Goal: Task Accomplishment & Management: Manage account settings

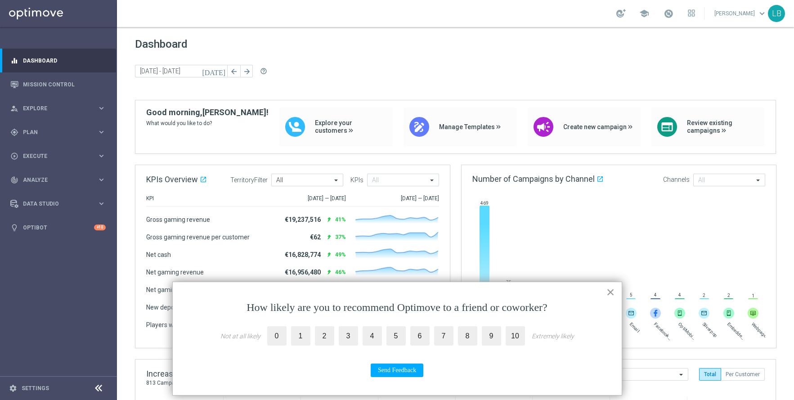
click at [611, 294] on button "×" at bounding box center [611, 292] width 9 height 14
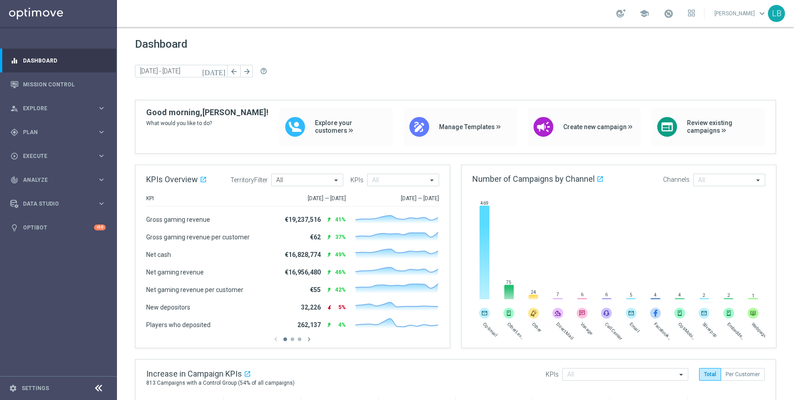
click at [611, 294] on span "6" at bounding box center [607, 295] width 10 height 6
click at [45, 107] on span "Explore" at bounding box center [60, 108] width 74 height 5
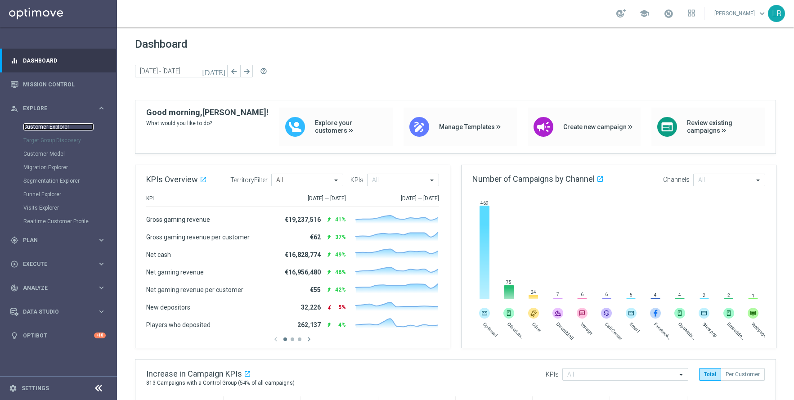
click at [44, 130] on link "Customer Explorer" at bounding box center [58, 126] width 70 height 7
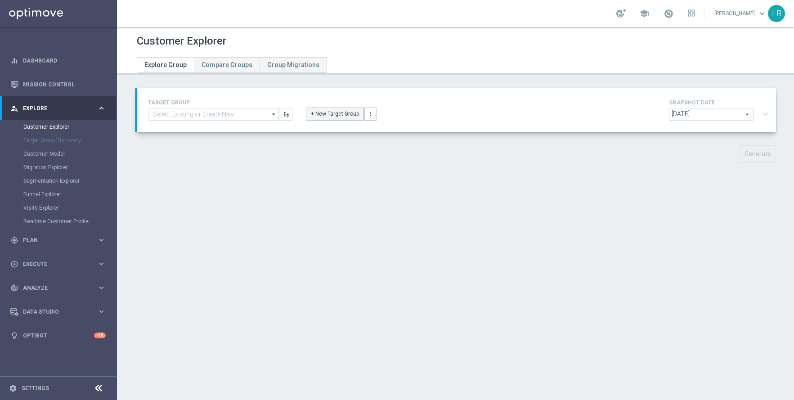
click at [327, 113] on button "+ New Target Group" at bounding box center [335, 114] width 58 height 13
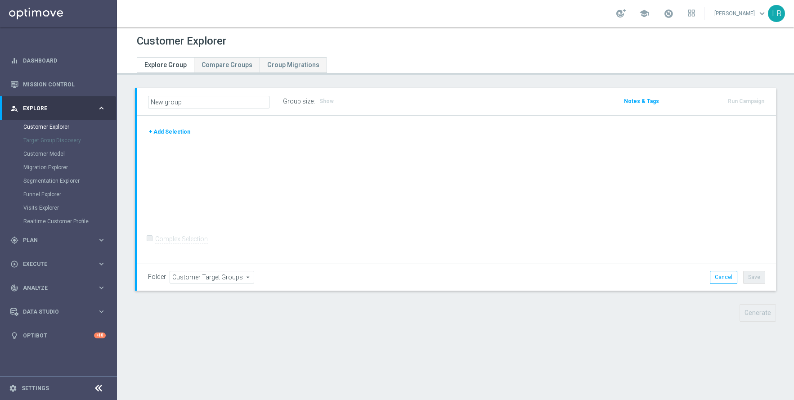
click at [182, 131] on button "+ Add Selection" at bounding box center [169, 132] width 43 height 10
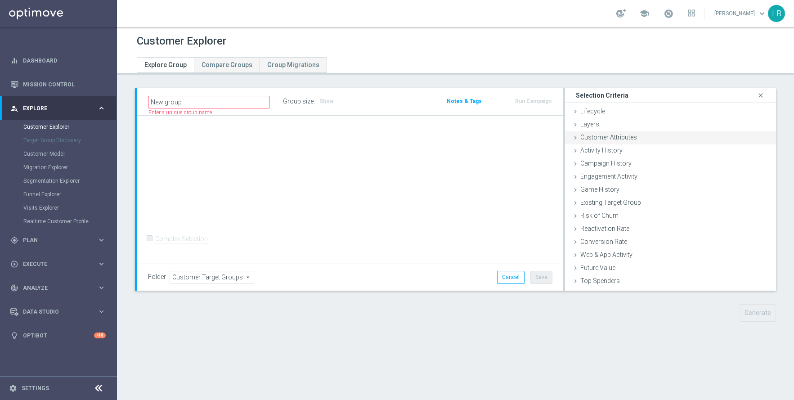
click at [576, 135] on icon at bounding box center [575, 137] width 7 height 7
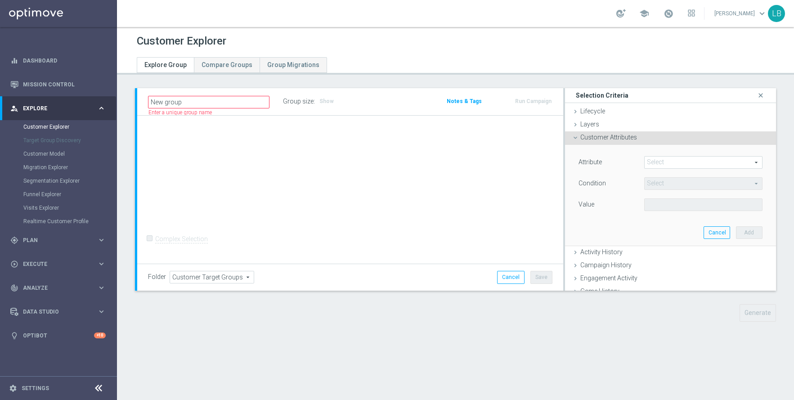
click at [753, 162] on span at bounding box center [703, 163] width 117 height 12
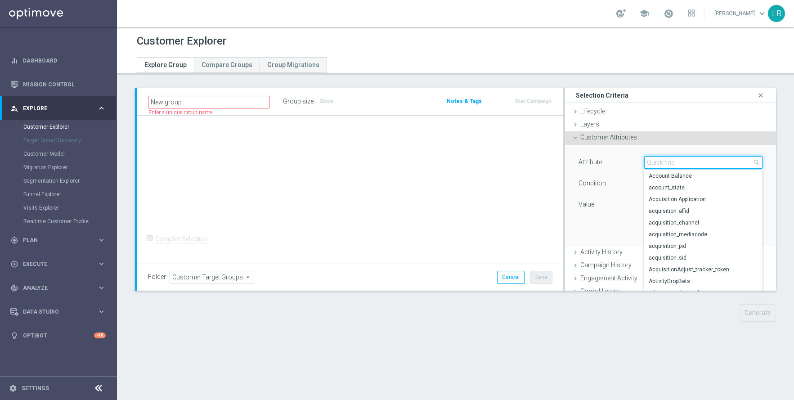
click at [736, 163] on input "search" at bounding box center [703, 162] width 118 height 13
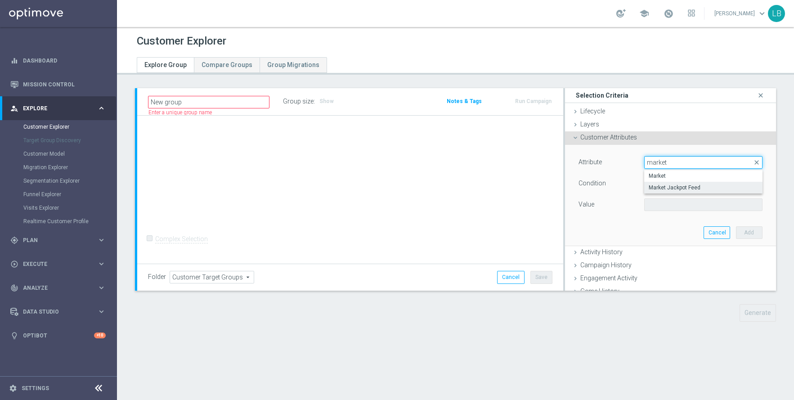
type input "market"
click at [709, 188] on span "Market Jackpot Feed" at bounding box center [703, 187] width 109 height 7
type input "Market Jackpot Feed"
type input "Equals"
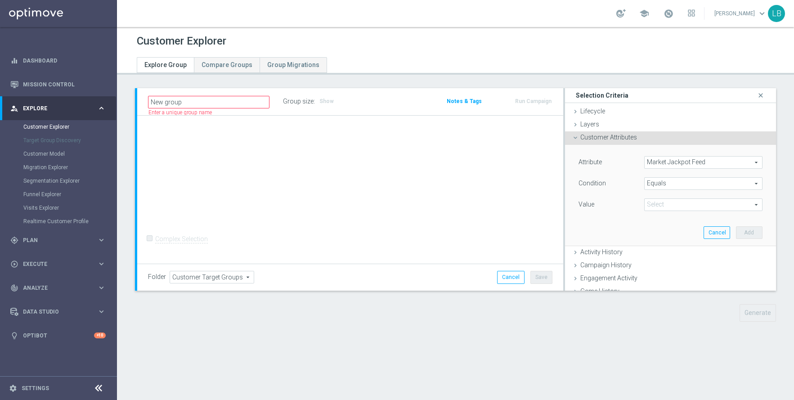
click at [712, 186] on span "Equals" at bounding box center [703, 184] width 117 height 12
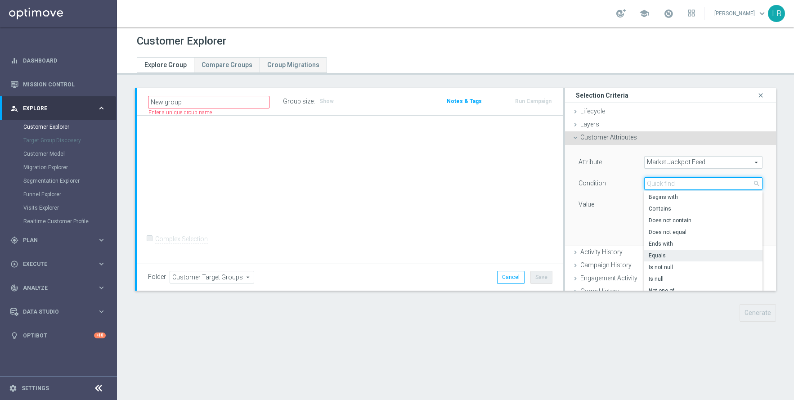
click at [712, 186] on input "search" at bounding box center [703, 183] width 118 height 13
click at [631, 171] on div "Attribute Market Jackpot Feed Market Jackpot Feed arrow_drop_down search Condit…" at bounding box center [671, 184] width 184 height 57
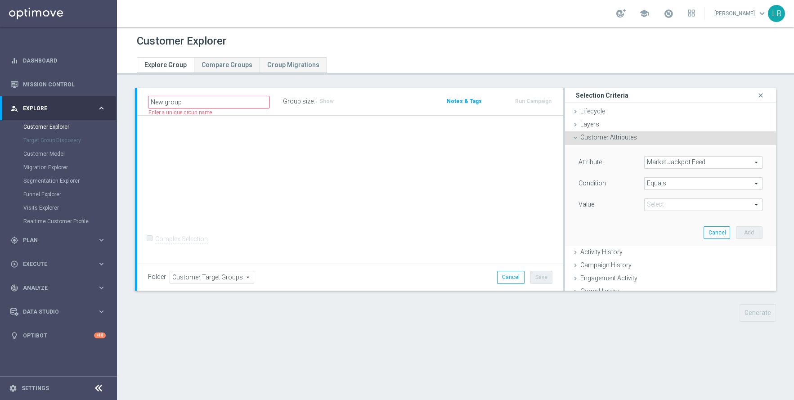
click at [677, 207] on span at bounding box center [703, 205] width 117 height 12
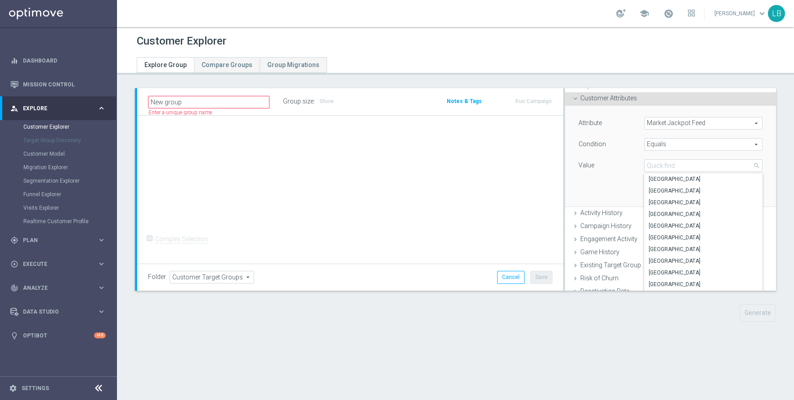
scroll to position [40, 0]
click at [577, 99] on icon at bounding box center [575, 97] width 7 height 7
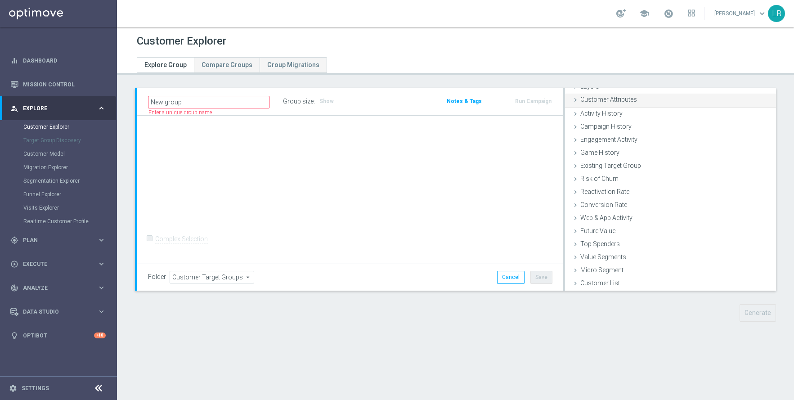
scroll to position [37, 0]
click at [577, 259] on icon at bounding box center [575, 257] width 7 height 7
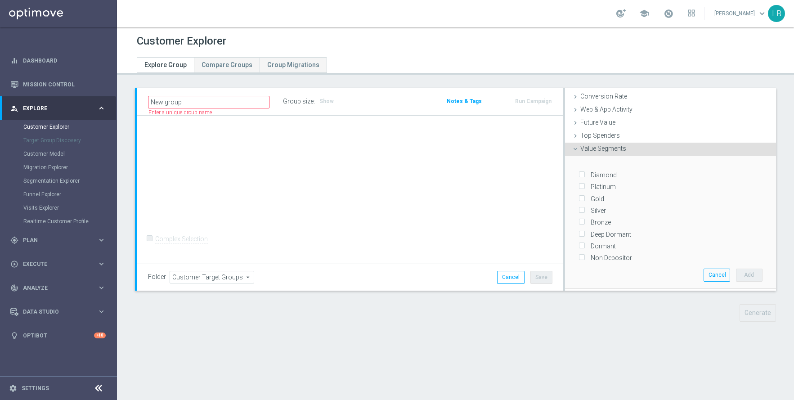
scroll to position [170, 0]
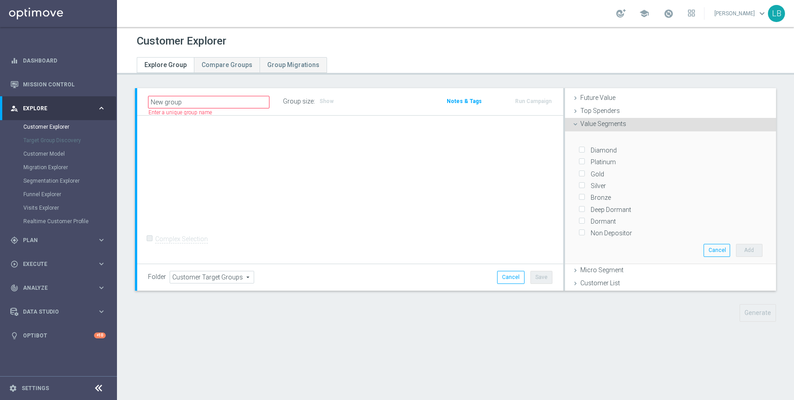
click at [577, 124] on icon at bounding box center [575, 124] width 7 height 7
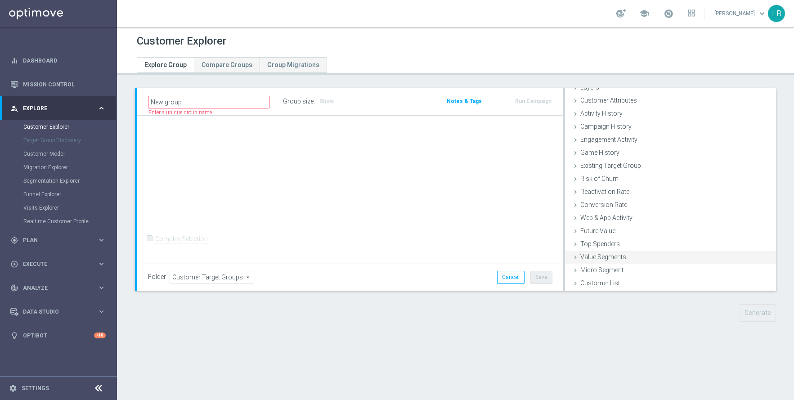
scroll to position [37, 0]
click at [45, 181] on link "Segmentation Explorer" at bounding box center [58, 180] width 70 height 7
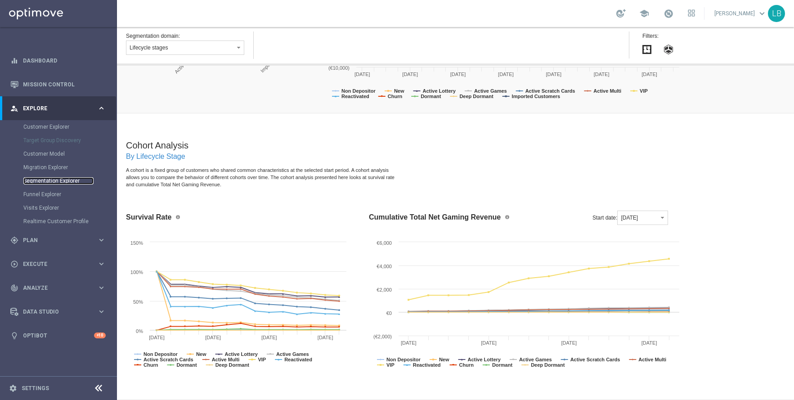
scroll to position [840, 0]
click at [52, 193] on link "Funnel Explorer" at bounding box center [58, 194] width 70 height 7
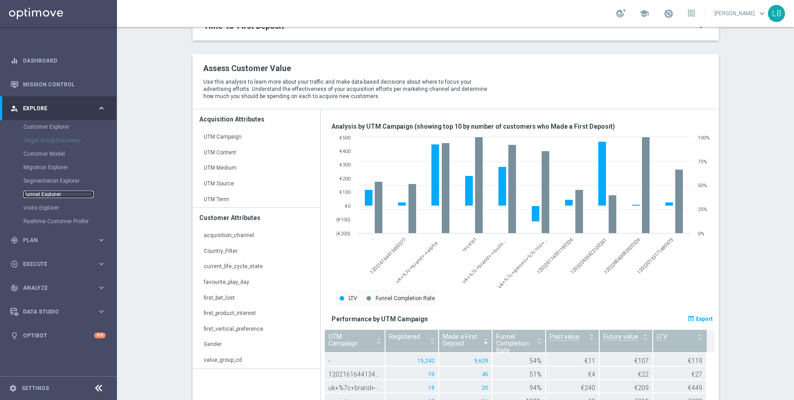
scroll to position [339, 0]
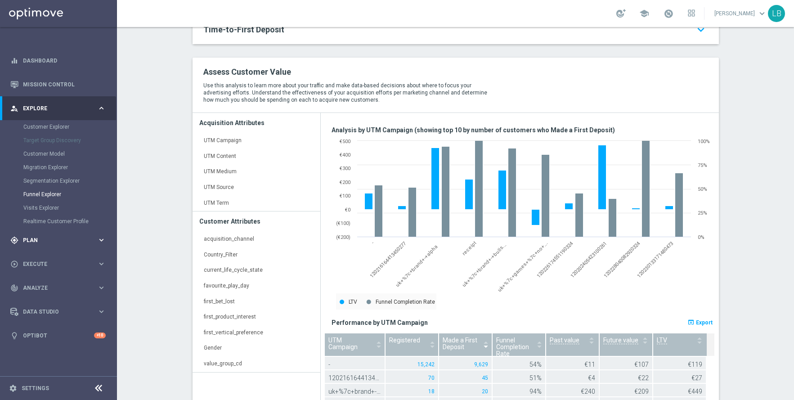
click at [58, 239] on span "Plan" at bounding box center [60, 240] width 74 height 5
click at [46, 283] on span "Data Studio" at bounding box center [60, 284] width 74 height 5
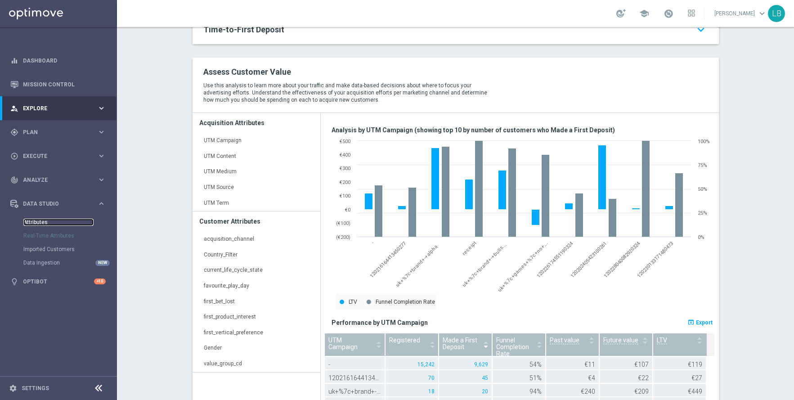
click at [39, 220] on link "Attributes" at bounding box center [58, 222] width 70 height 7
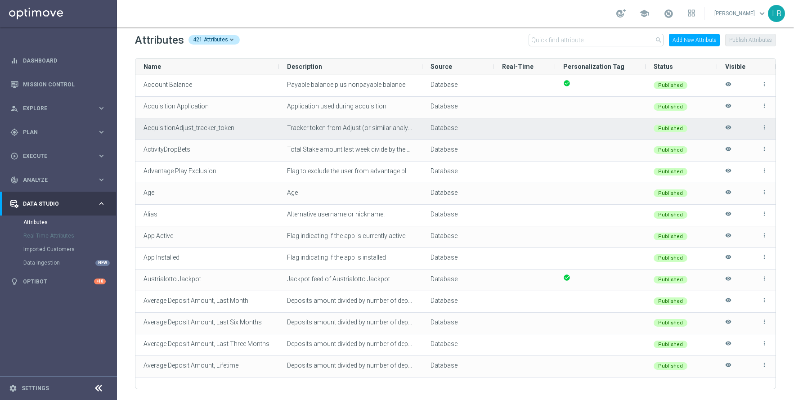
click at [193, 126] on span "AcquisitionAdjust_tracker_token" at bounding box center [189, 127] width 91 height 7
click at [765, 128] on icon "more_vert" at bounding box center [764, 127] width 6 height 6
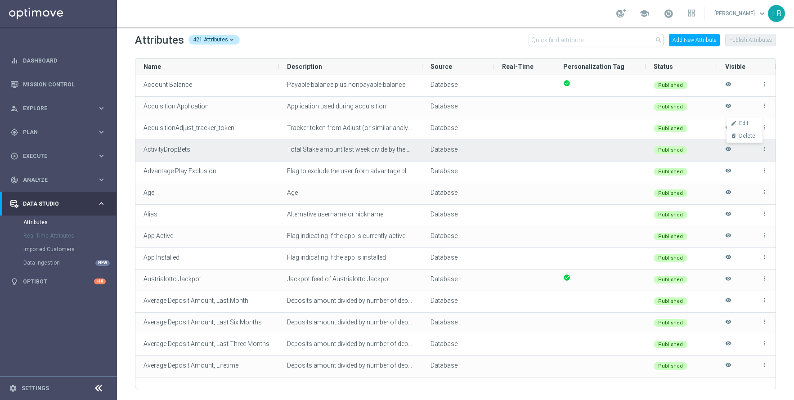
click at [362, 147] on span "Total Stake amount last week divide by the average weekly stake amount last fou…" at bounding box center [410, 149] width 247 height 7
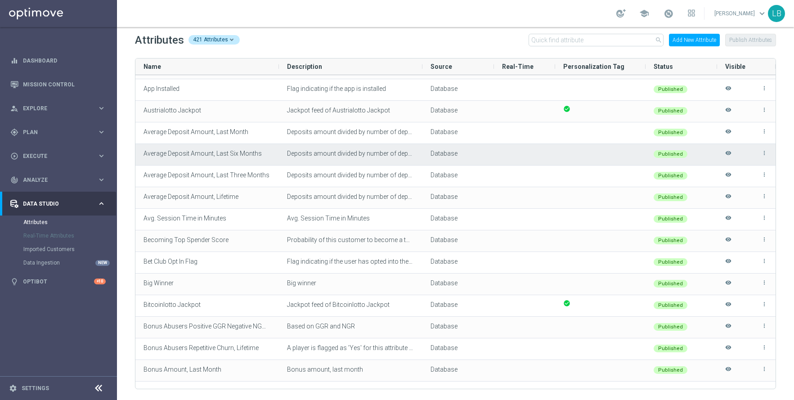
scroll to position [166, 0]
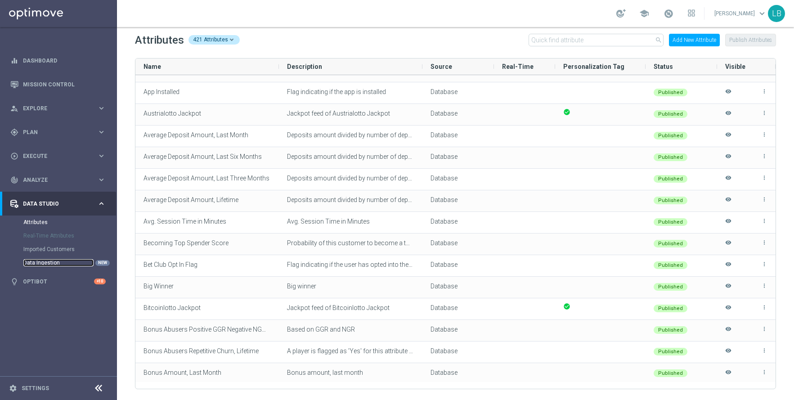
click at [39, 265] on link "Data Ingestion" at bounding box center [58, 262] width 70 height 7
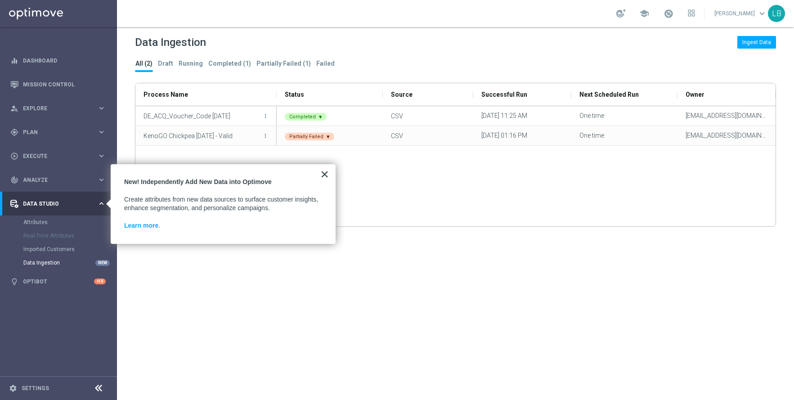
click at [326, 174] on button "×" at bounding box center [324, 174] width 9 height 14
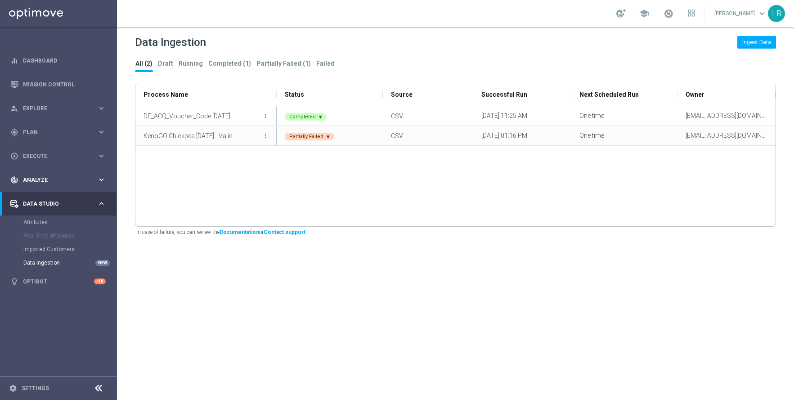
click at [49, 178] on span "Analyze" at bounding box center [60, 179] width 74 height 5
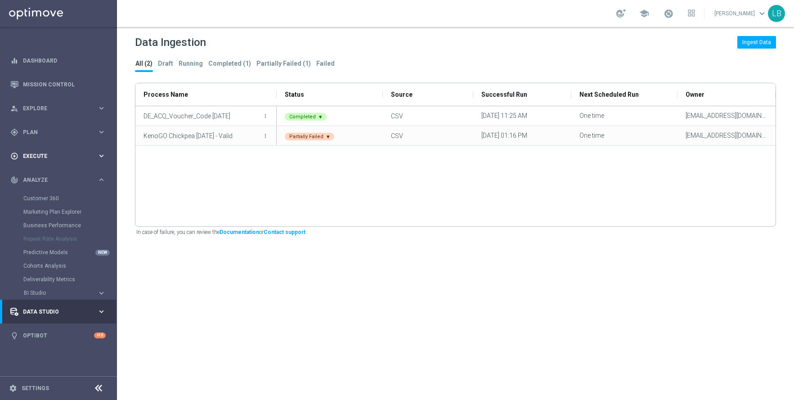
click at [51, 155] on span "Execute" at bounding box center [60, 155] width 74 height 5
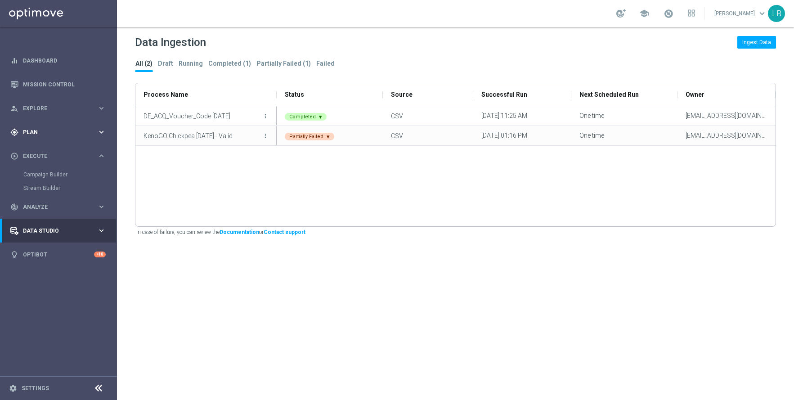
click at [48, 133] on span "Plan" at bounding box center [60, 132] width 74 height 5
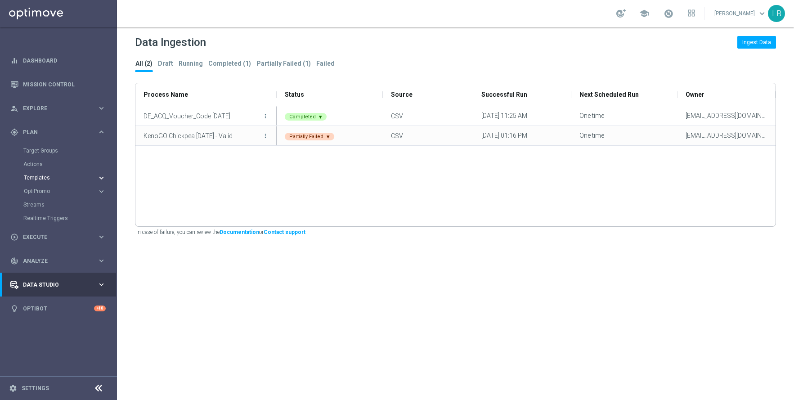
click at [44, 180] on span "Templates" at bounding box center [56, 177] width 64 height 5
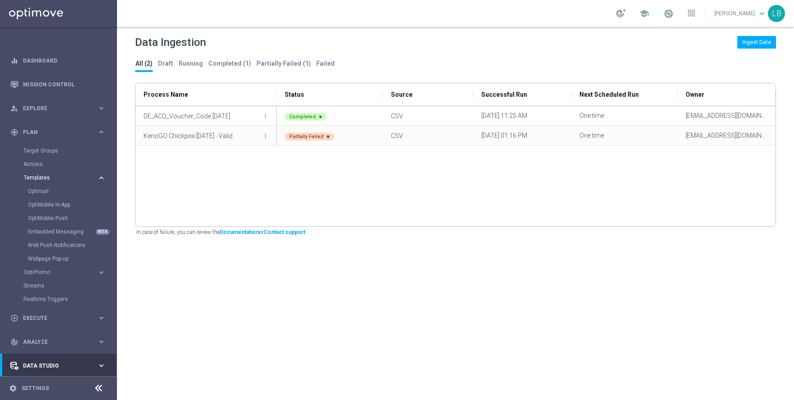
click at [44, 180] on span "Templates" at bounding box center [56, 177] width 64 height 5
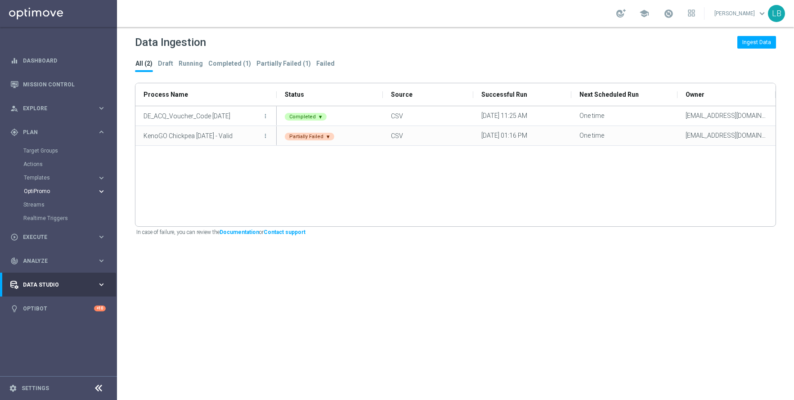
click at [49, 189] on span "OptiPromo" at bounding box center [56, 191] width 64 height 5
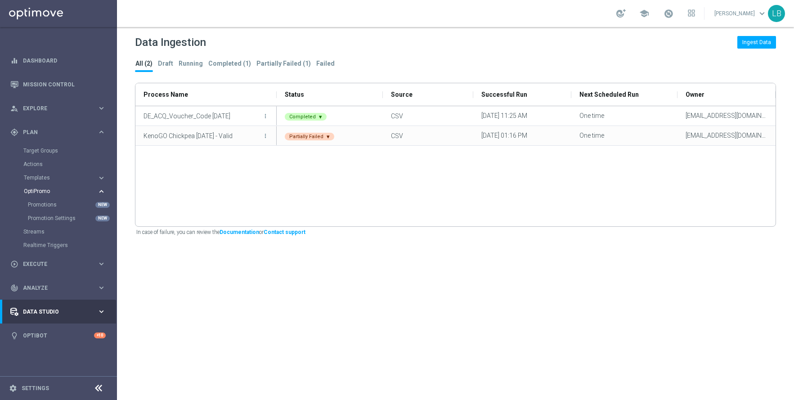
click at [49, 189] on span "OptiPromo" at bounding box center [56, 191] width 64 height 5
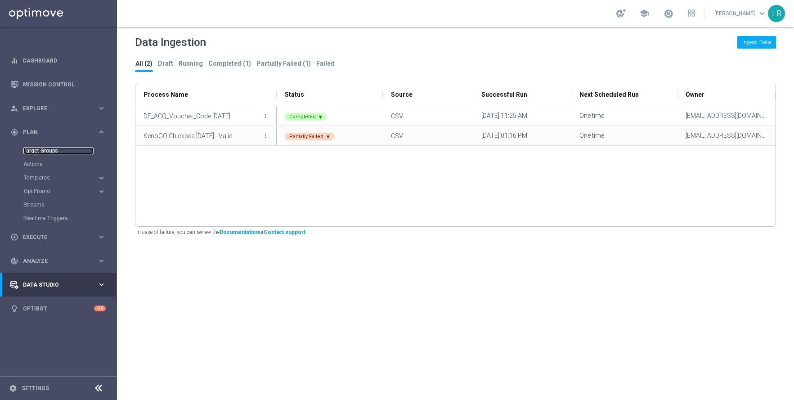
click at [46, 153] on link "Target Groups" at bounding box center [58, 150] width 70 height 7
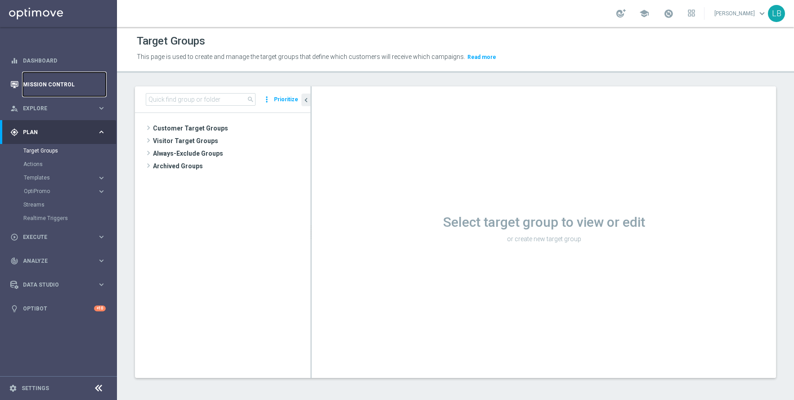
click at [45, 84] on link "Mission Control" at bounding box center [64, 84] width 83 height 24
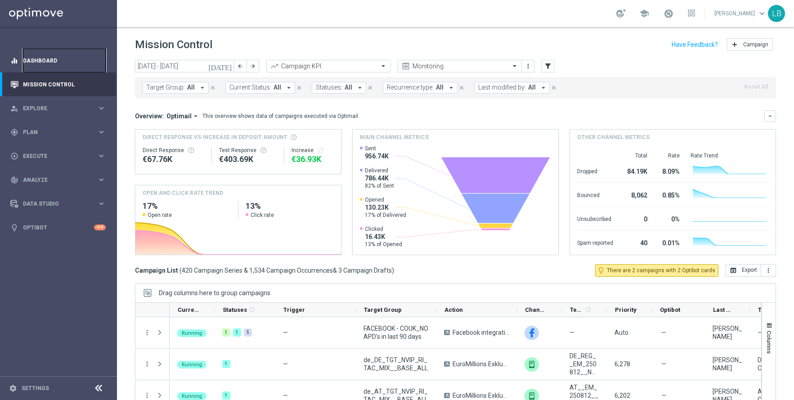
click at [41, 62] on link "Dashboard" at bounding box center [64, 61] width 83 height 24
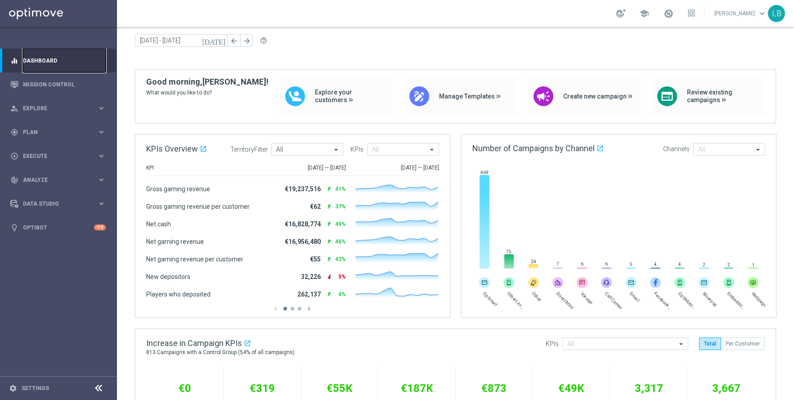
scroll to position [28, 0]
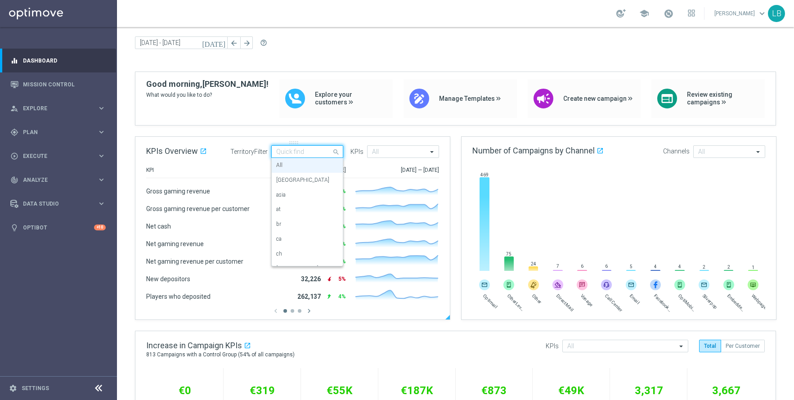
click at [337, 157] on div "Quick find All" at bounding box center [307, 151] width 72 height 13
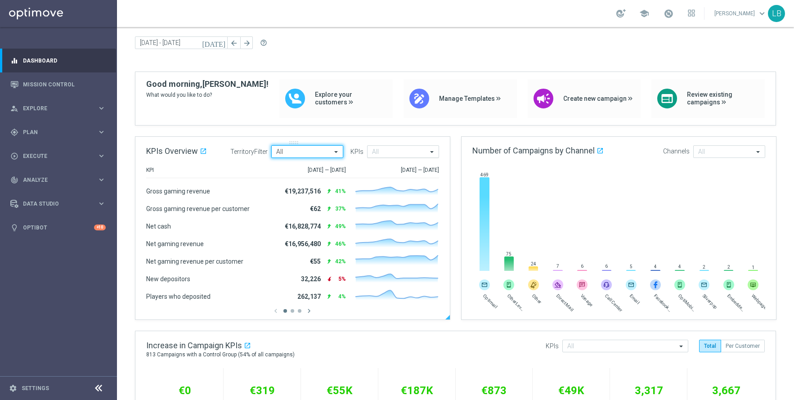
click at [434, 153] on span at bounding box center [432, 152] width 11 height 8
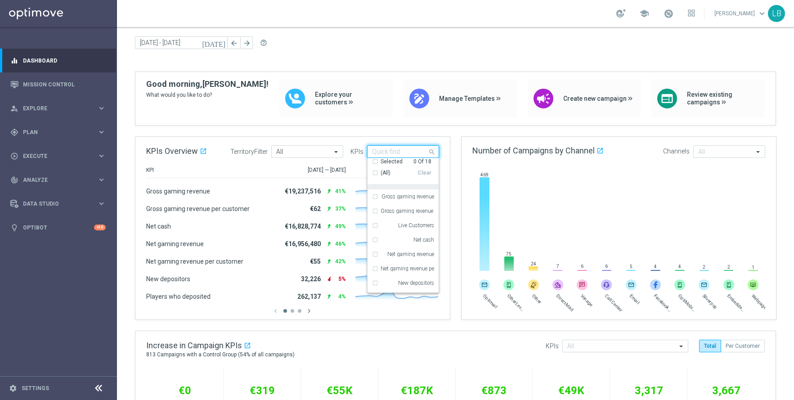
scroll to position [0, 0]
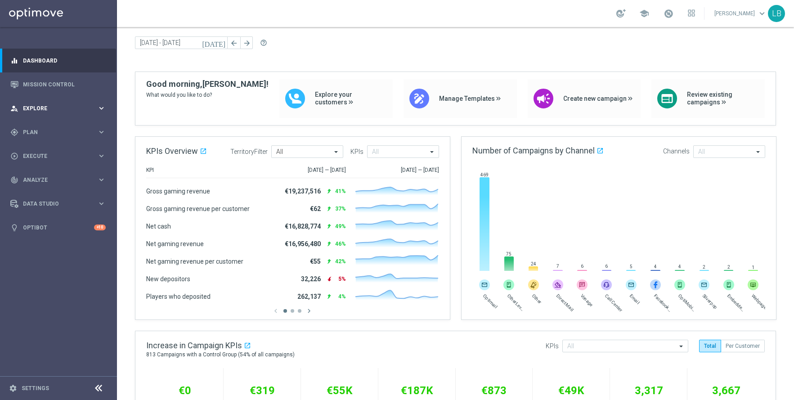
click at [42, 110] on span "Explore" at bounding box center [60, 108] width 74 height 5
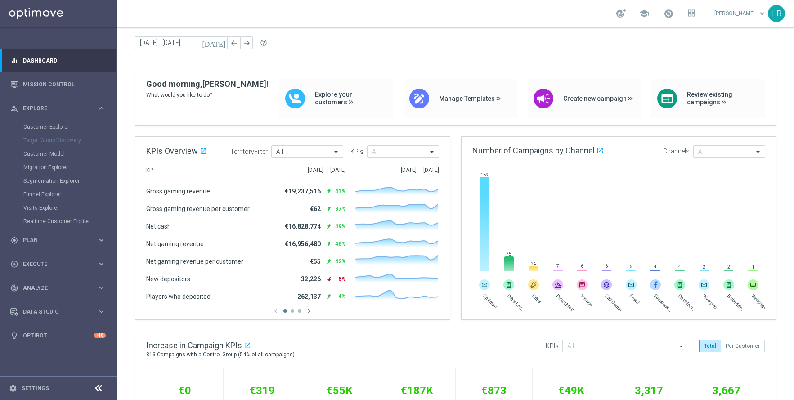
click at [44, 139] on div "Target Group Discovery" at bounding box center [69, 140] width 93 height 13
click at [52, 126] on link "Customer Explorer" at bounding box center [58, 126] width 70 height 7
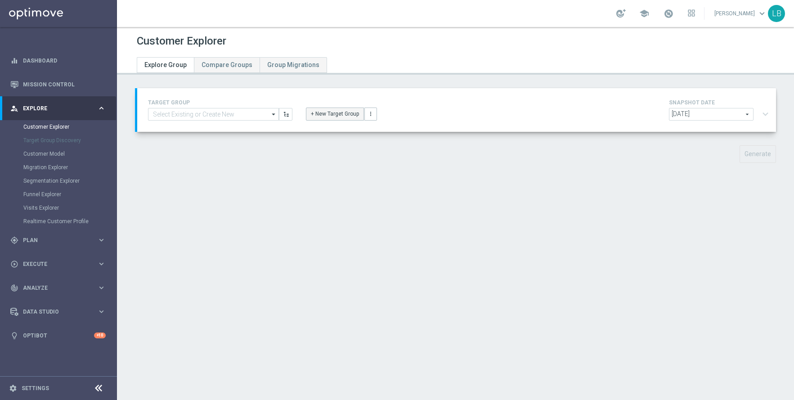
click at [325, 114] on button "+ New Target Group" at bounding box center [335, 114] width 58 height 13
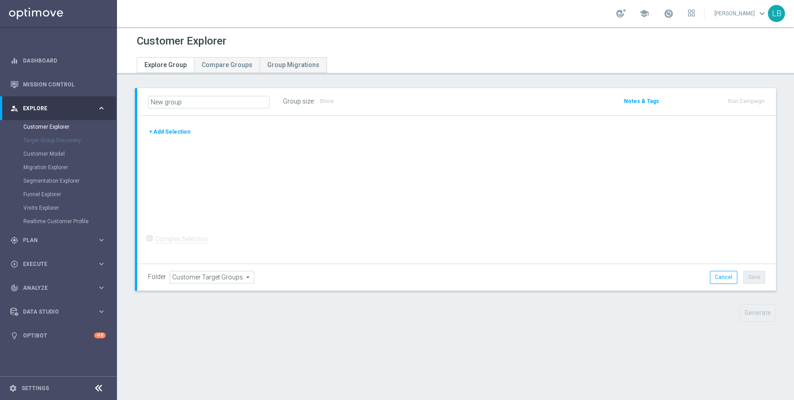
click at [177, 131] on button "+ Add Selection" at bounding box center [169, 132] width 43 height 10
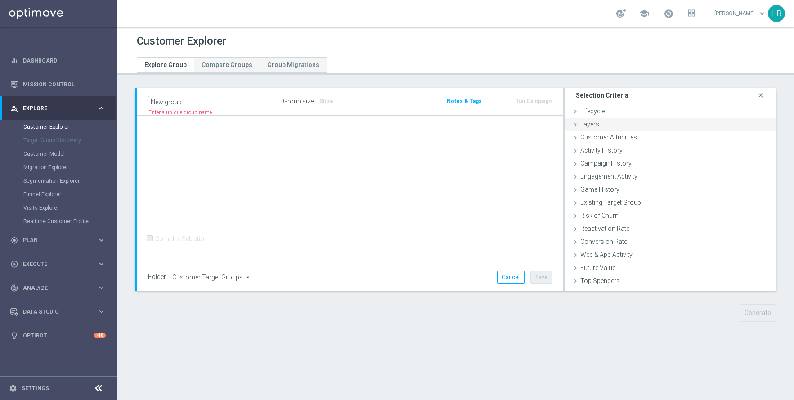
click at [624, 120] on div "Layers done" at bounding box center [670, 124] width 211 height 13
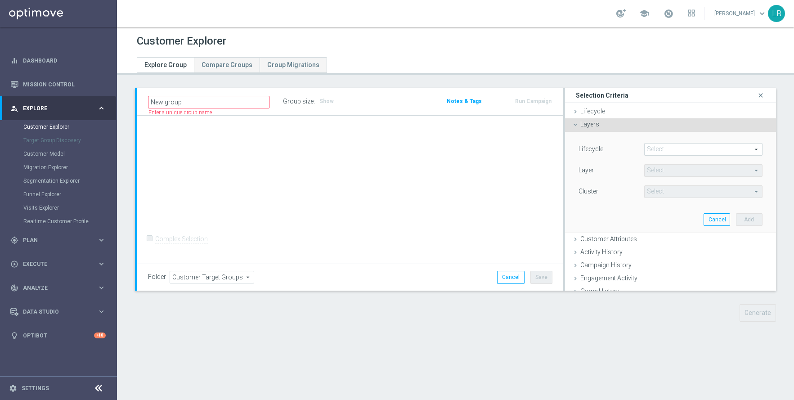
click at [624, 120] on div "Layers done" at bounding box center [670, 124] width 211 height 13
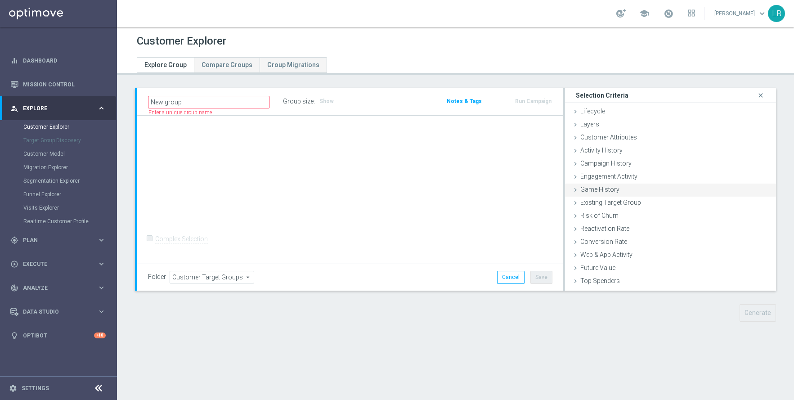
click at [615, 188] on span "Game History" at bounding box center [599, 189] width 39 height 7
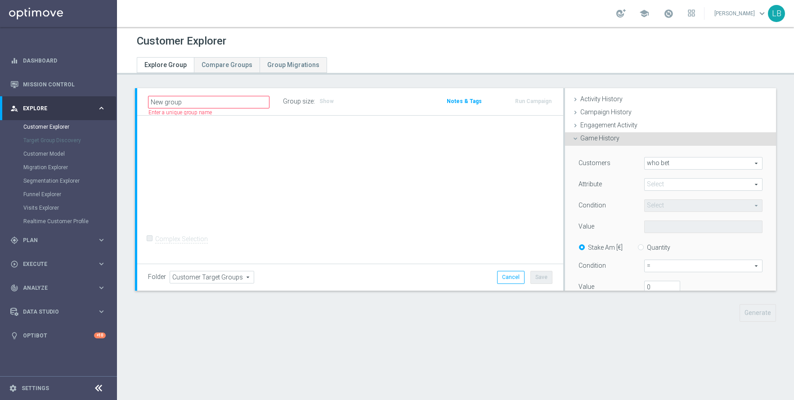
scroll to position [53, 0]
click at [684, 185] on span at bounding box center [703, 183] width 117 height 12
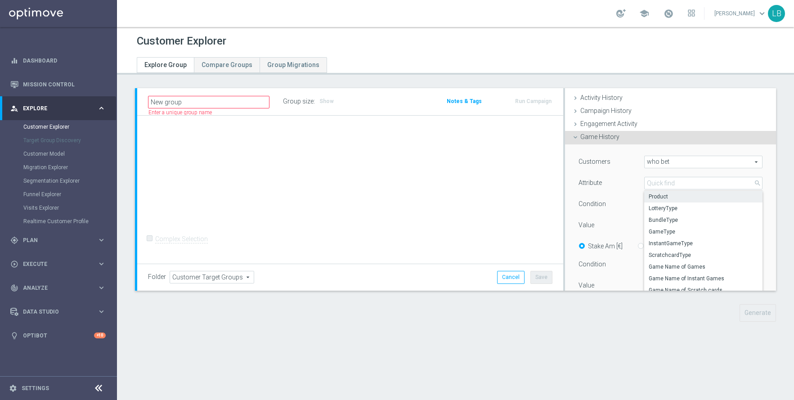
click at [679, 193] on span "Product" at bounding box center [703, 196] width 109 height 7
type input "Product"
type input "Equals"
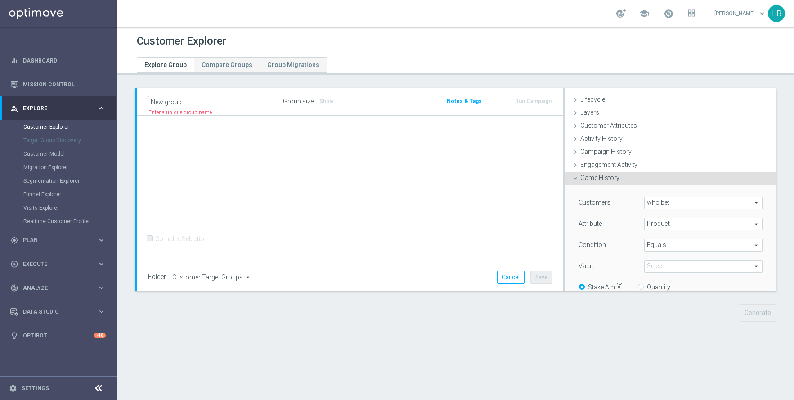
scroll to position [0, 0]
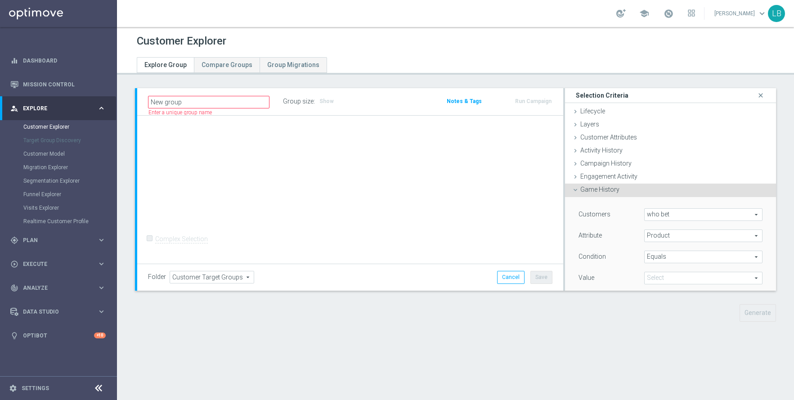
click at [577, 190] on icon at bounding box center [575, 189] width 7 height 7
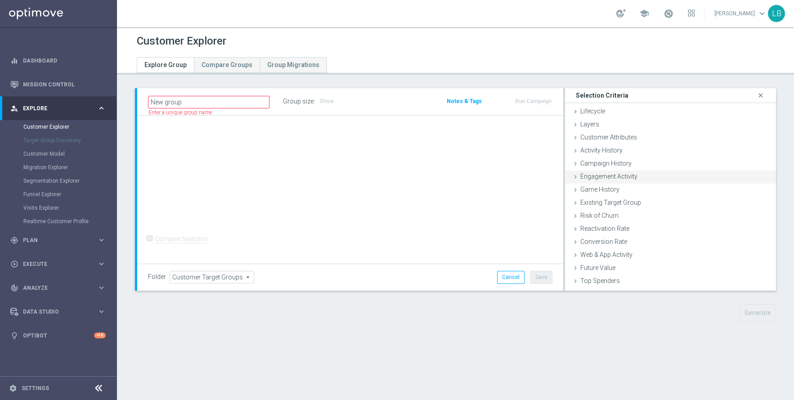
click at [578, 177] on icon at bounding box center [575, 176] width 7 height 7
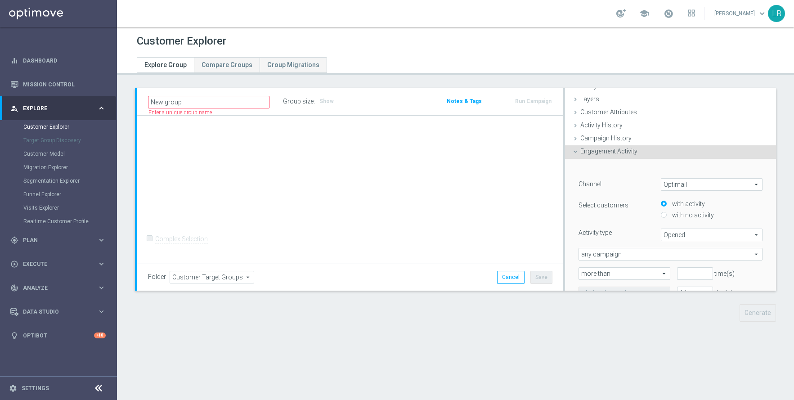
scroll to position [20, 0]
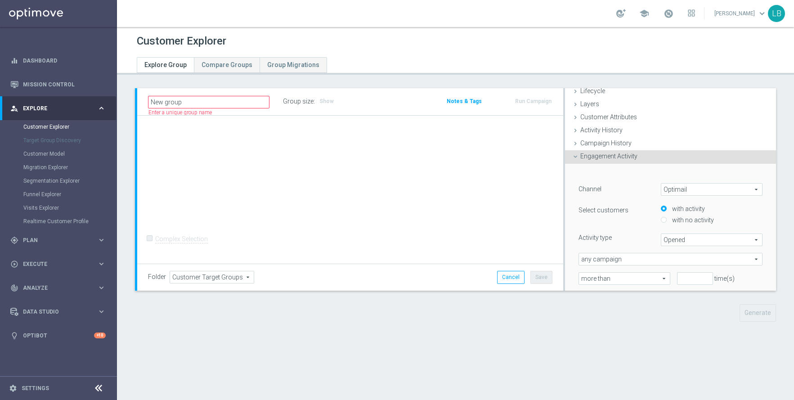
click at [577, 157] on icon at bounding box center [575, 156] width 7 height 7
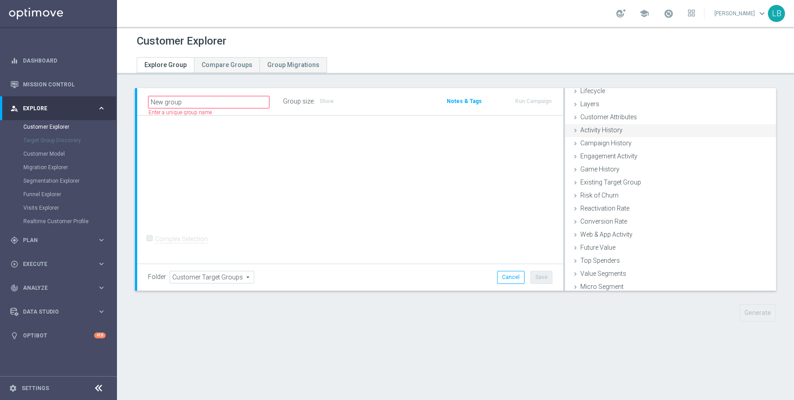
click at [577, 129] on icon at bounding box center [575, 130] width 7 height 7
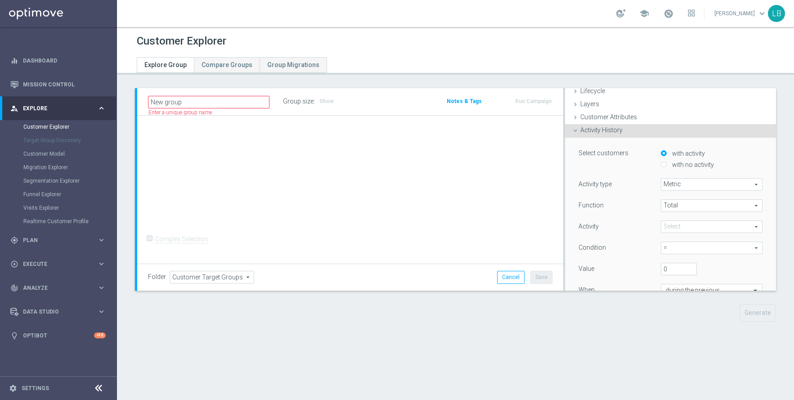
click at [717, 185] on span "Metric" at bounding box center [711, 185] width 101 height 12
click at [716, 205] on span "Total" at bounding box center [711, 206] width 101 height 12
click at [712, 225] on span at bounding box center [711, 227] width 101 height 12
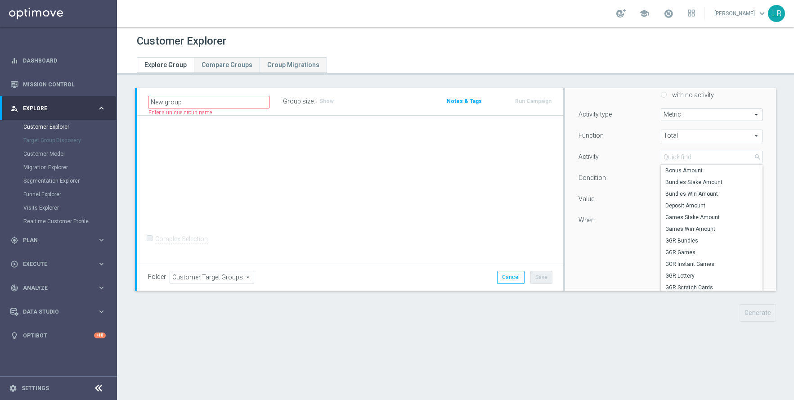
scroll to position [95, 0]
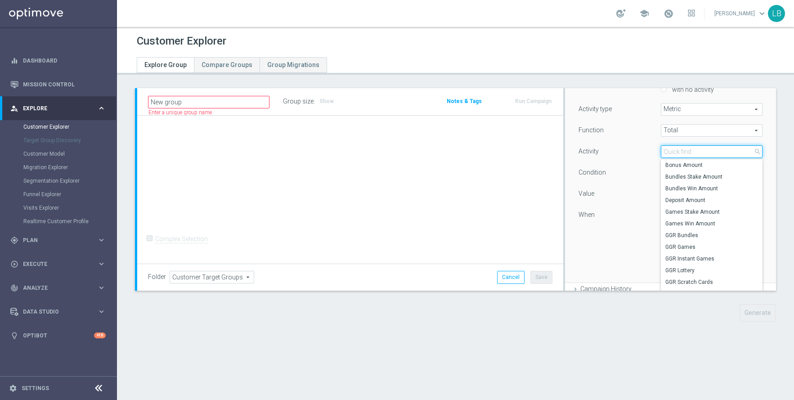
click at [709, 152] on input "search" at bounding box center [712, 151] width 102 height 13
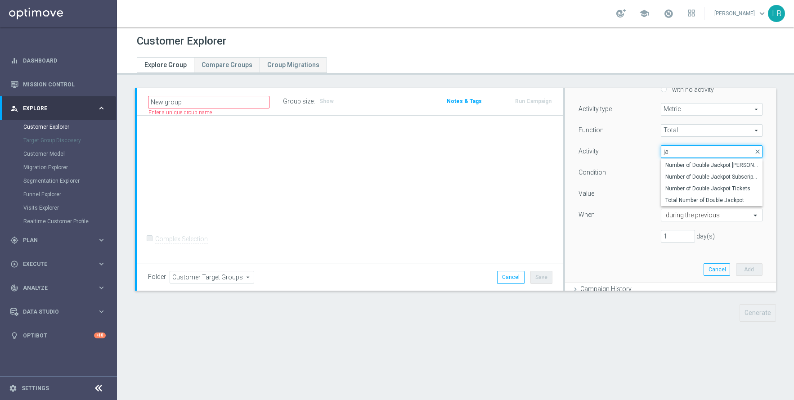
type input "j"
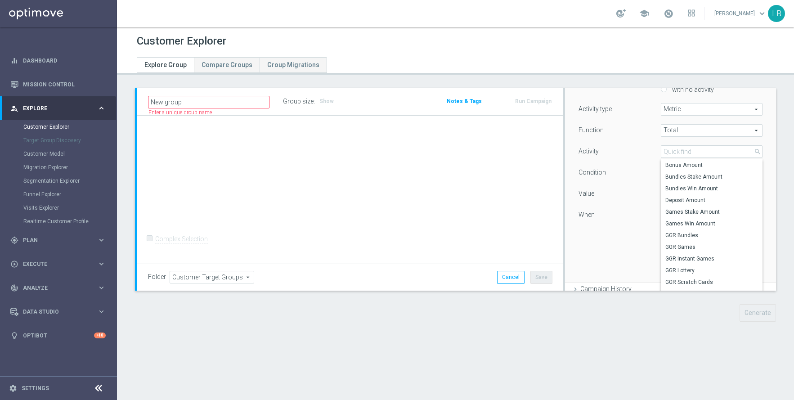
click at [615, 225] on div "Function Total Total arrow_drop_down search Activity Select arrow_drop_down sea…" at bounding box center [671, 187] width 184 height 126
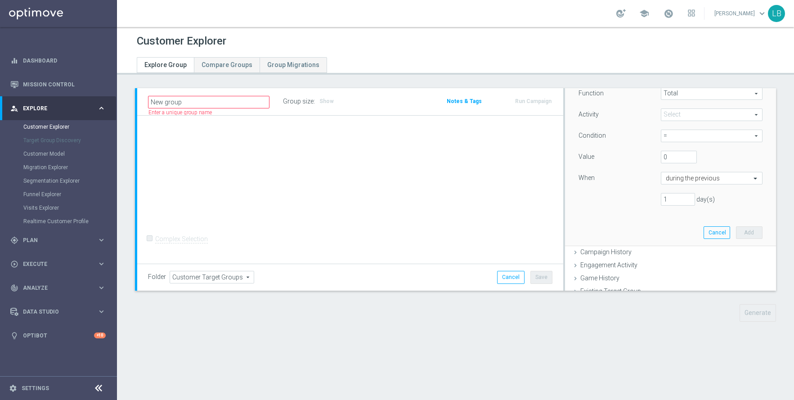
scroll to position [170, 0]
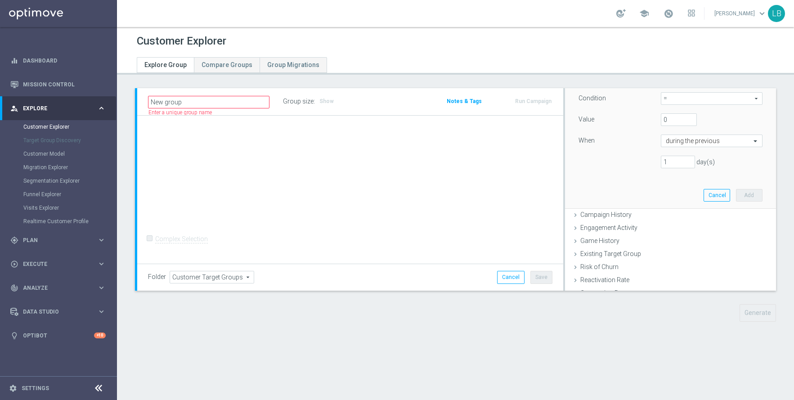
click at [619, 231] on span "Engagement Activity" at bounding box center [608, 227] width 57 height 7
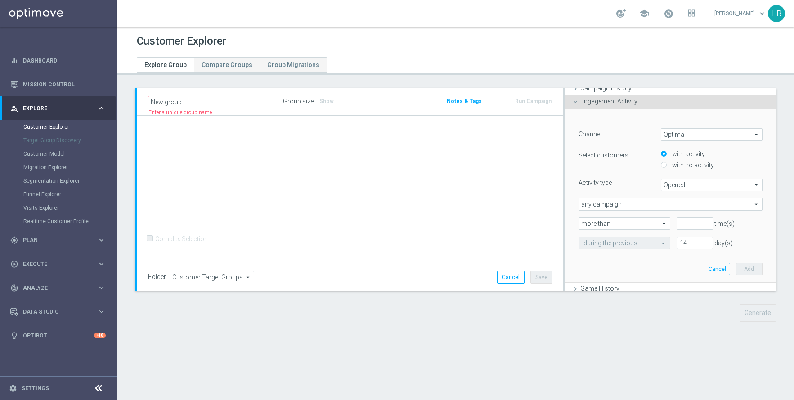
scroll to position [73, 0]
click at [575, 103] on icon at bounding box center [575, 103] width 7 height 7
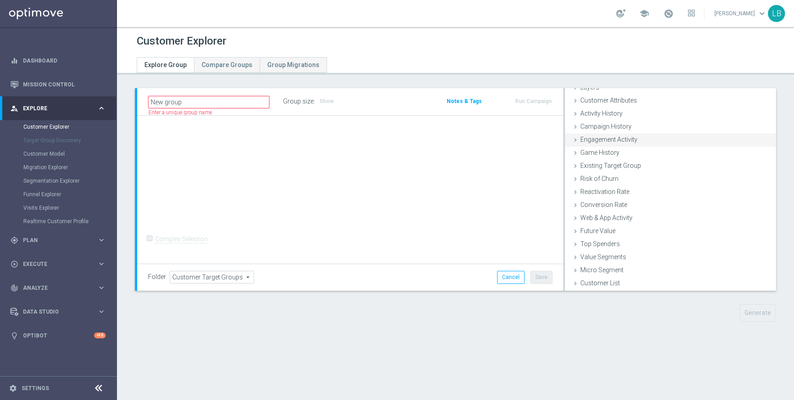
scroll to position [37, 0]
click at [617, 164] on span "Existing Target Group" at bounding box center [610, 165] width 61 height 7
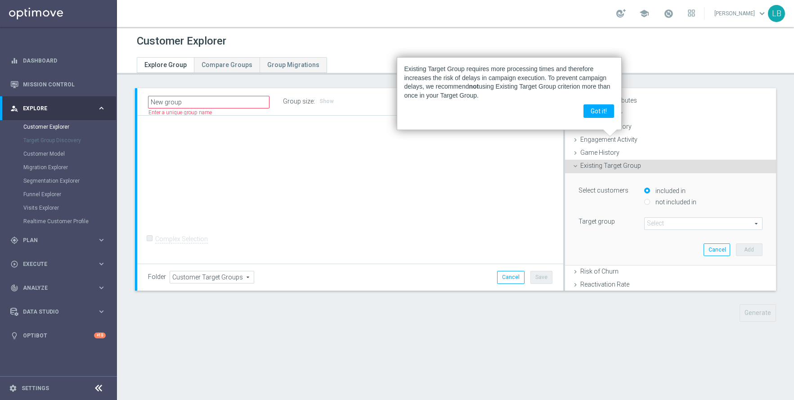
scroll to position [73, 0]
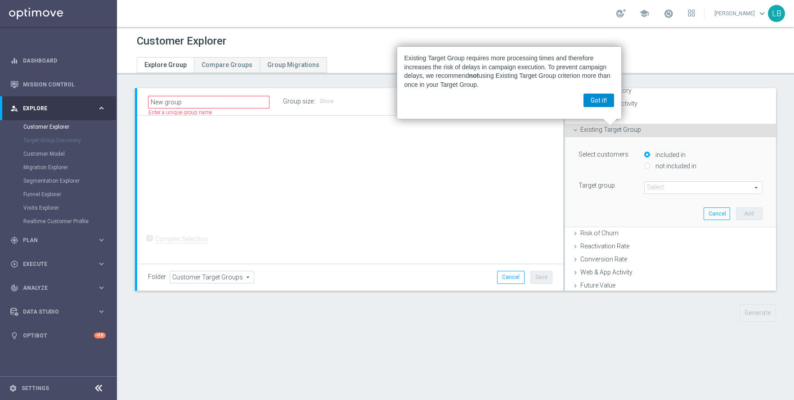
click at [601, 97] on button "Got it!" at bounding box center [599, 100] width 31 height 13
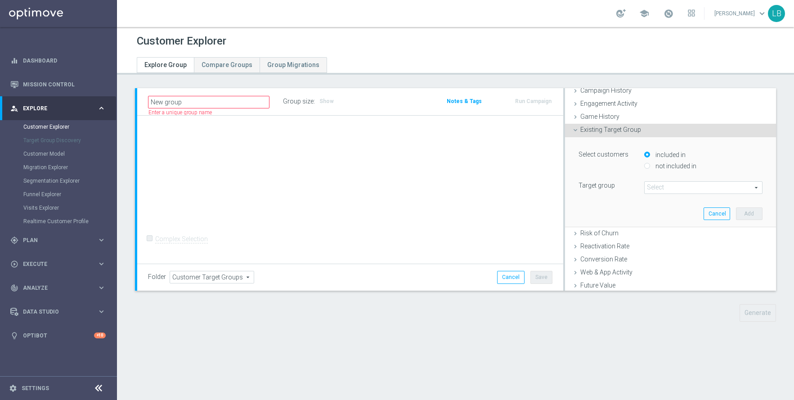
click at [576, 130] on icon at bounding box center [575, 129] width 7 height 7
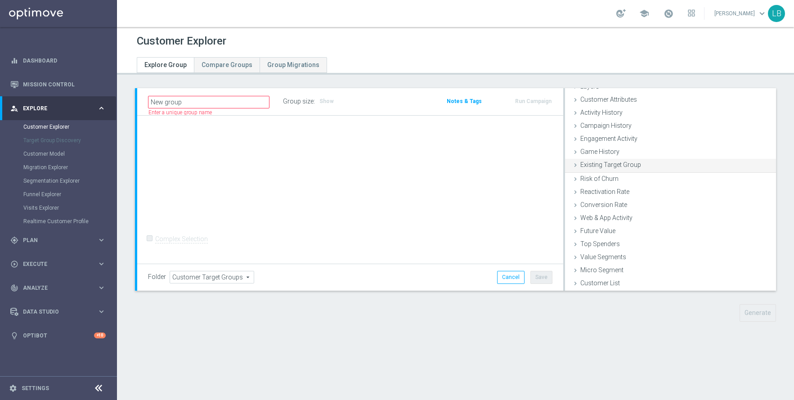
scroll to position [37, 0]
click at [643, 227] on div "Future Value done" at bounding box center [670, 231] width 211 height 13
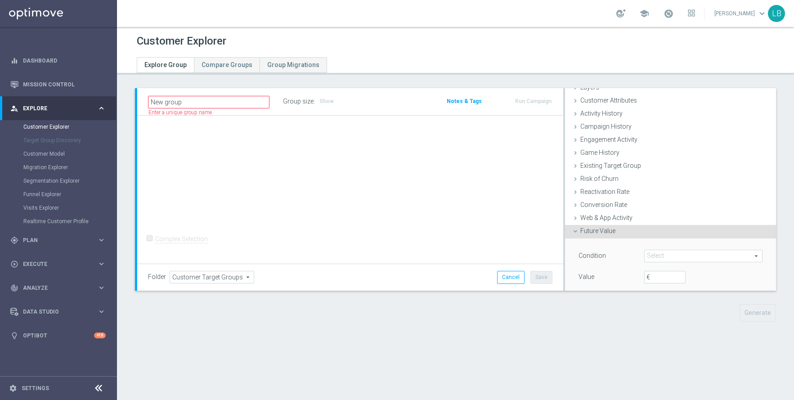
scroll to position [73, 0]
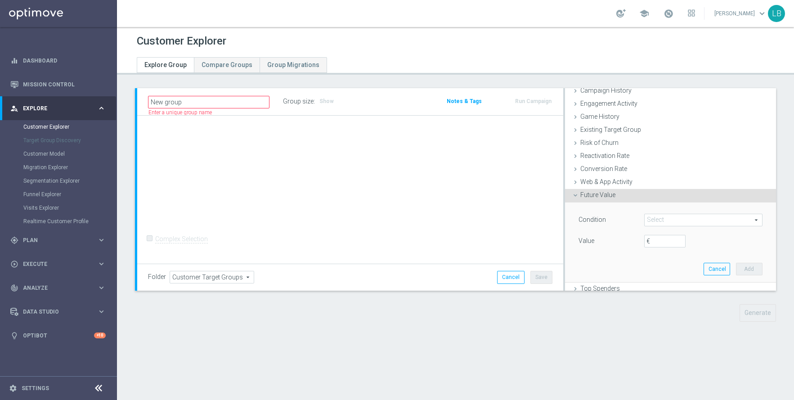
click at [692, 219] on span at bounding box center [703, 220] width 117 height 12
click at [616, 209] on div "Condition Select arrow_drop_down search = <> > >= < <= between" at bounding box center [671, 242] width 198 height 80
click at [573, 194] on icon at bounding box center [575, 195] width 7 height 7
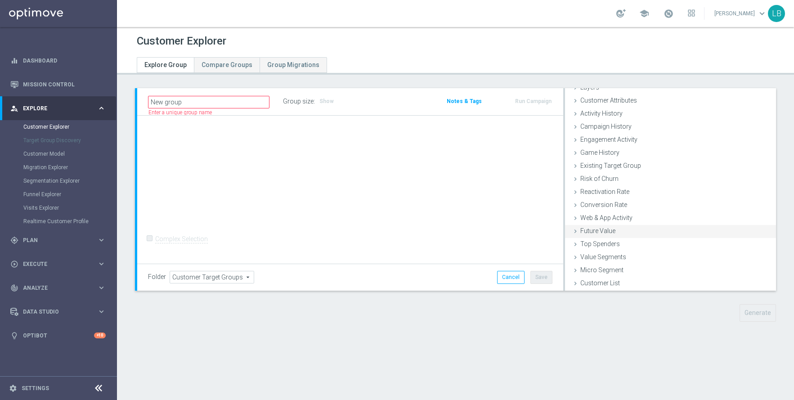
scroll to position [37, 0]
click at [615, 246] on span "Top Spenders" at bounding box center [600, 243] width 40 height 7
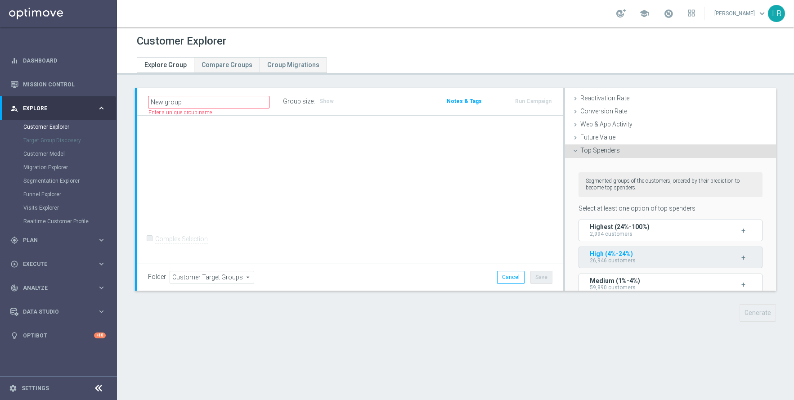
scroll to position [119, 0]
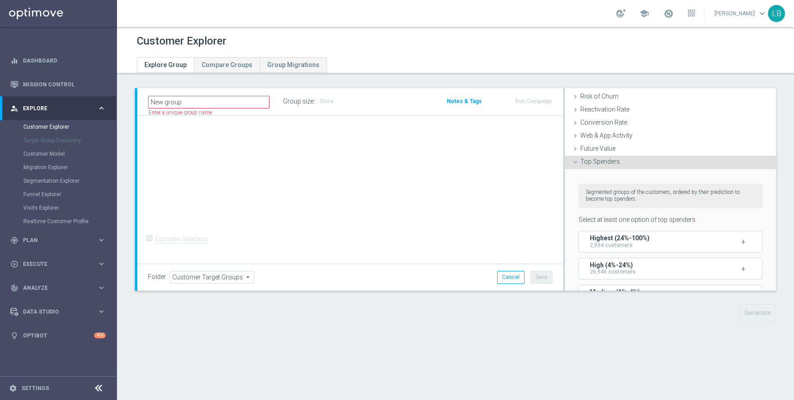
click at [574, 160] on icon at bounding box center [575, 161] width 7 height 7
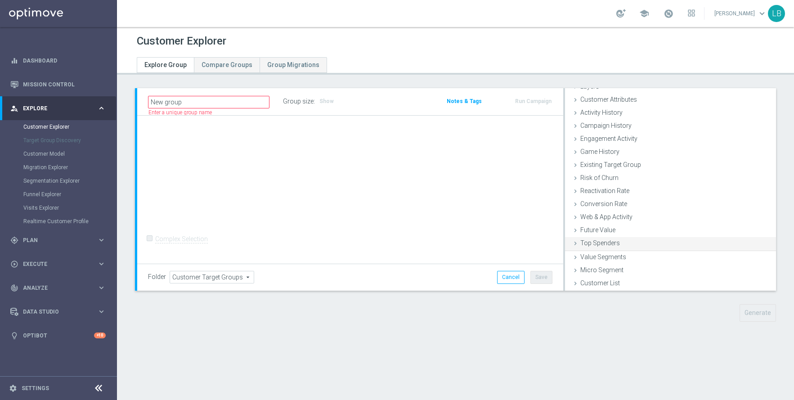
scroll to position [37, 0]
click at [628, 259] on div "Value Segments done" at bounding box center [670, 257] width 211 height 13
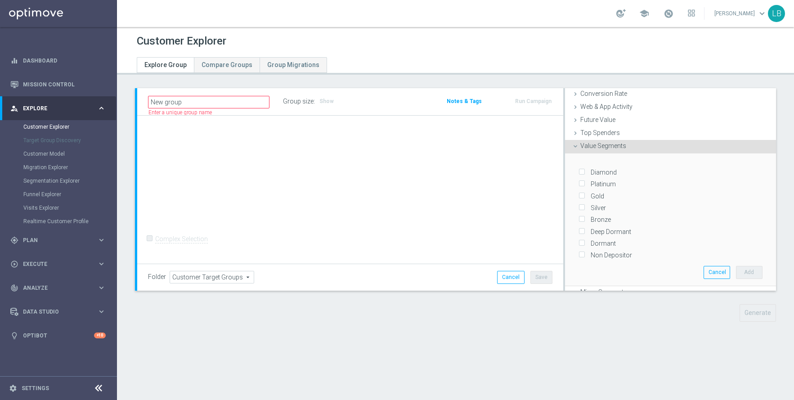
scroll to position [142, 0]
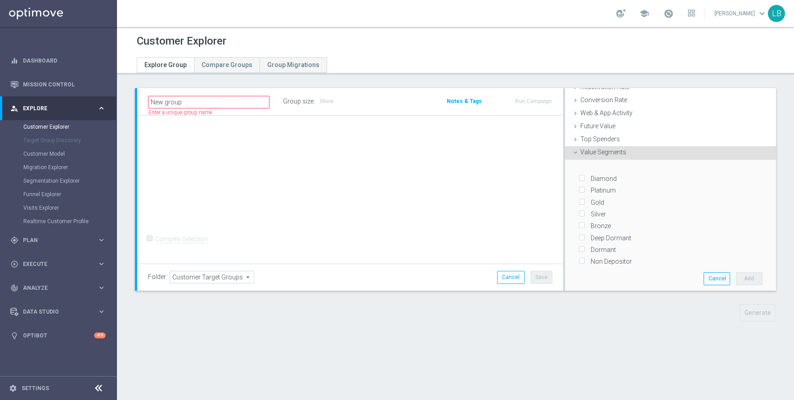
click at [577, 153] on icon at bounding box center [575, 152] width 7 height 7
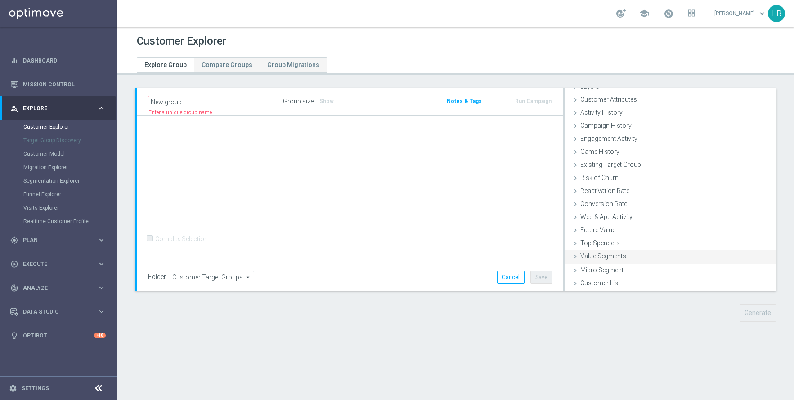
scroll to position [37, 0]
click at [602, 273] on span "Micro Segment" at bounding box center [601, 269] width 43 height 7
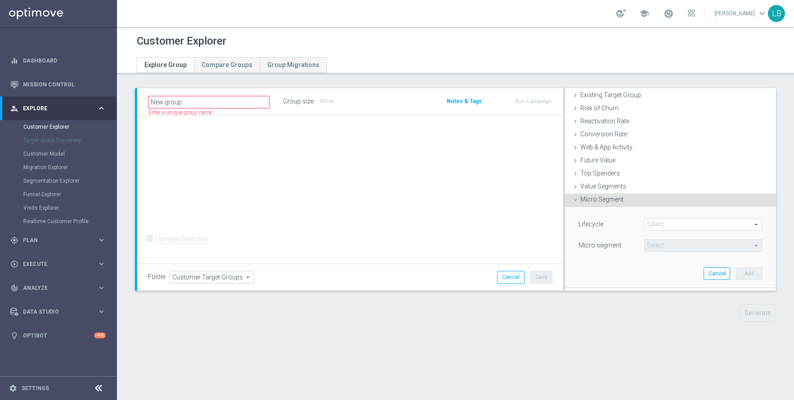
scroll to position [117, 0]
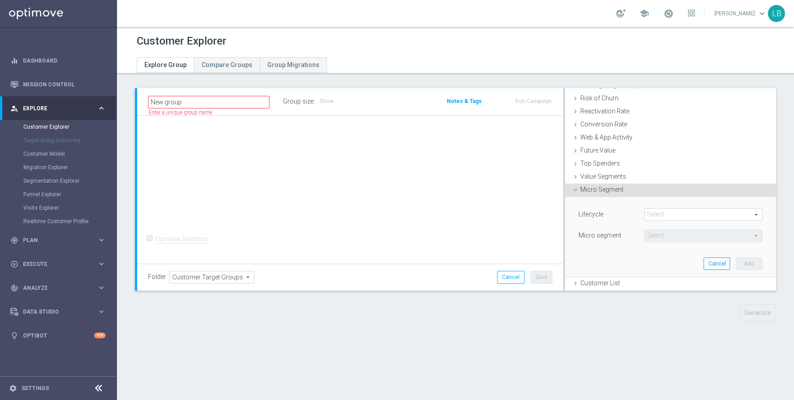
click at [674, 212] on span at bounding box center [703, 215] width 117 height 12
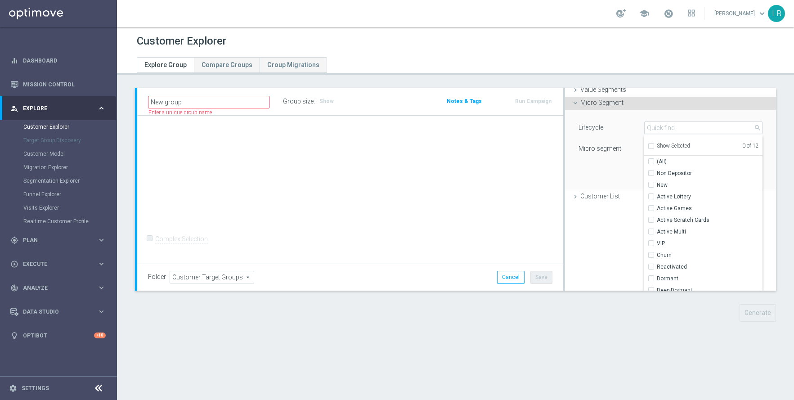
scroll to position [17, 0]
click at [611, 189] on div "Lifecycle Select arrow_drop_down search Show Selected 0 of 12 (All) Non Deposit…" at bounding box center [671, 150] width 198 height 80
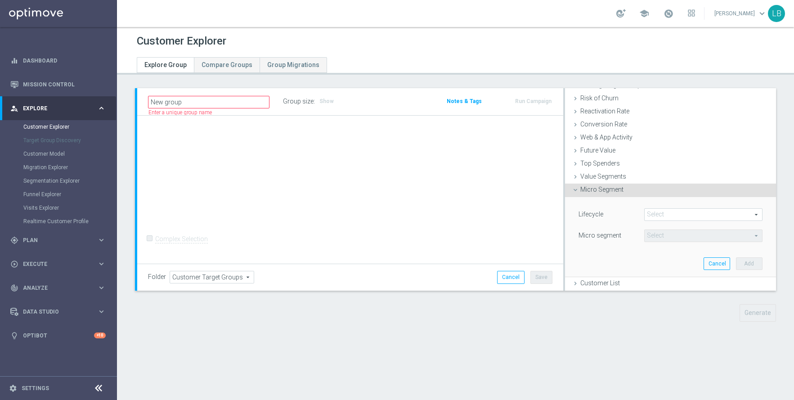
click at [603, 190] on span "Micro Segment" at bounding box center [601, 189] width 43 height 7
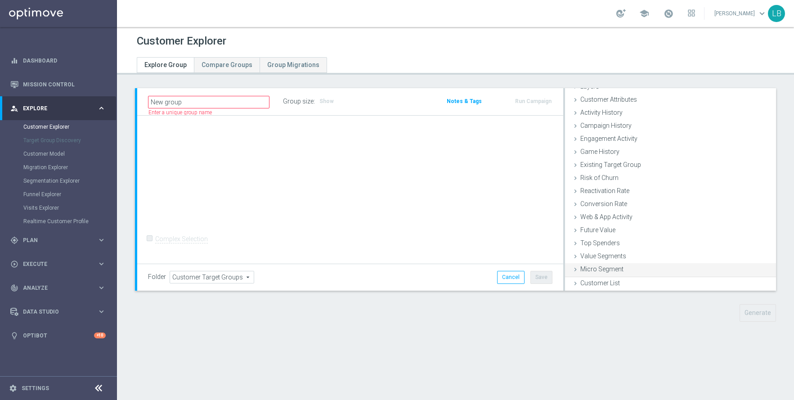
scroll to position [37, 0]
click at [599, 280] on span "Customer List" at bounding box center [600, 282] width 40 height 7
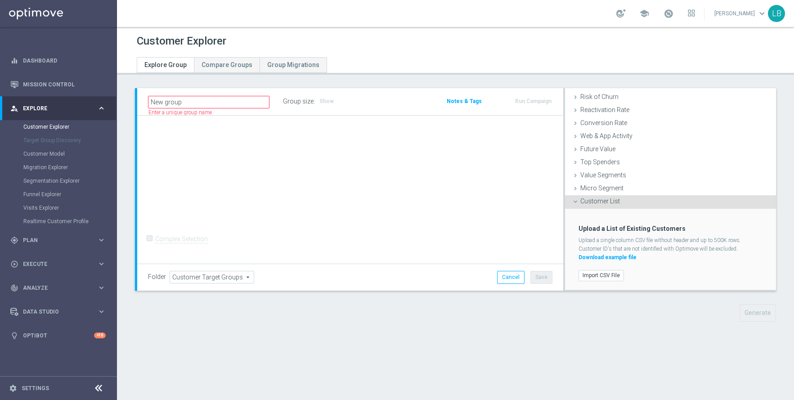
click at [575, 202] on icon at bounding box center [575, 201] width 7 height 7
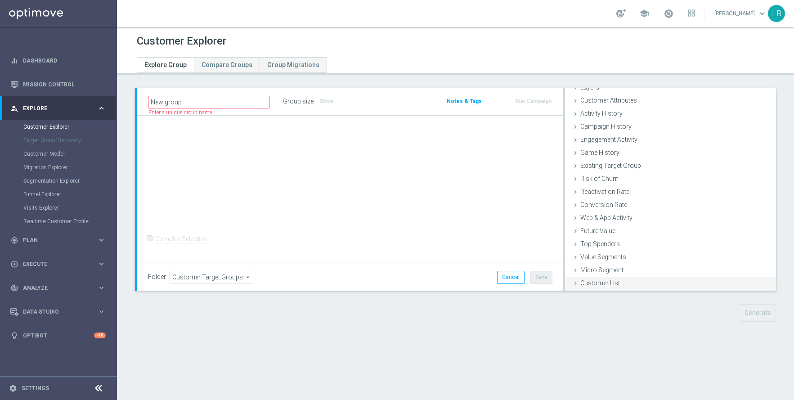
scroll to position [0, 0]
click at [575, 112] on icon at bounding box center [575, 111] width 7 height 7
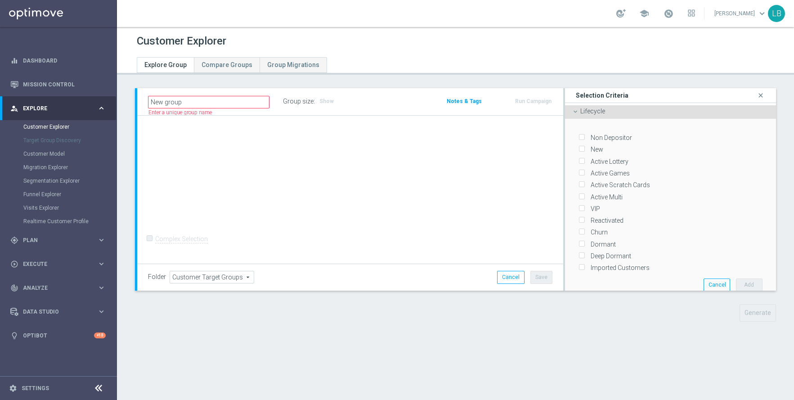
click at [575, 112] on icon at bounding box center [575, 111] width 7 height 7
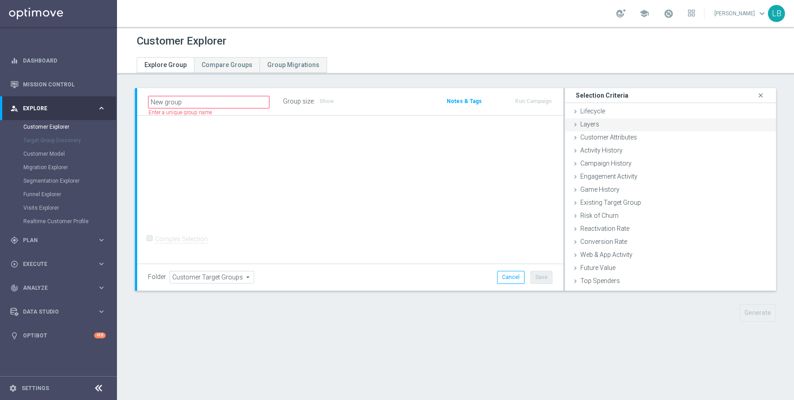
click at [578, 126] on icon at bounding box center [575, 124] width 7 height 7
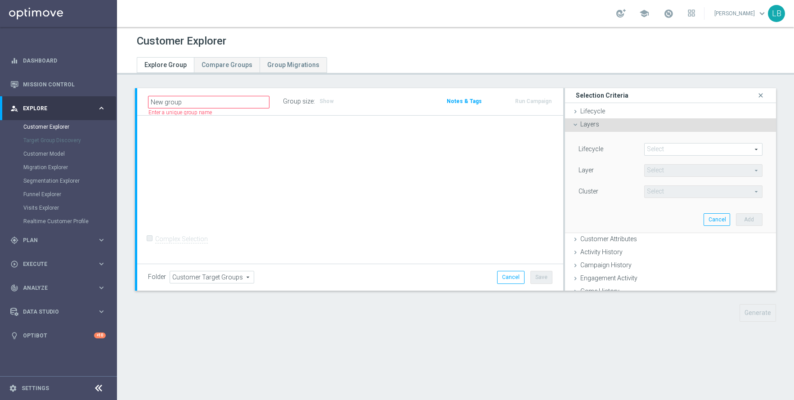
click at [710, 149] on span at bounding box center [703, 150] width 117 height 12
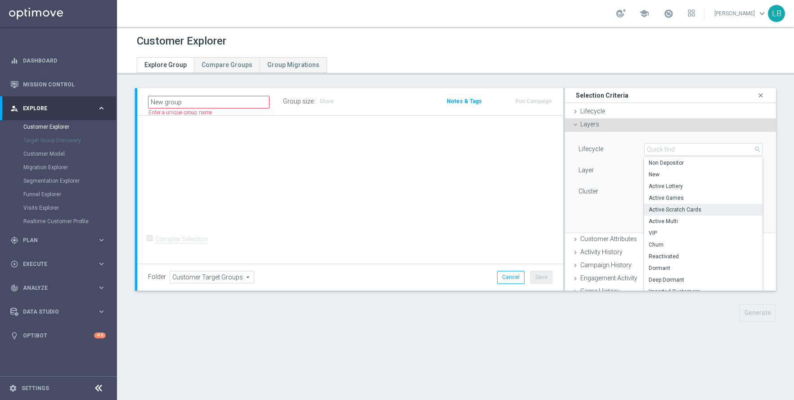
scroll to position [5, 0]
click at [609, 175] on div "Layer" at bounding box center [605, 171] width 66 height 14
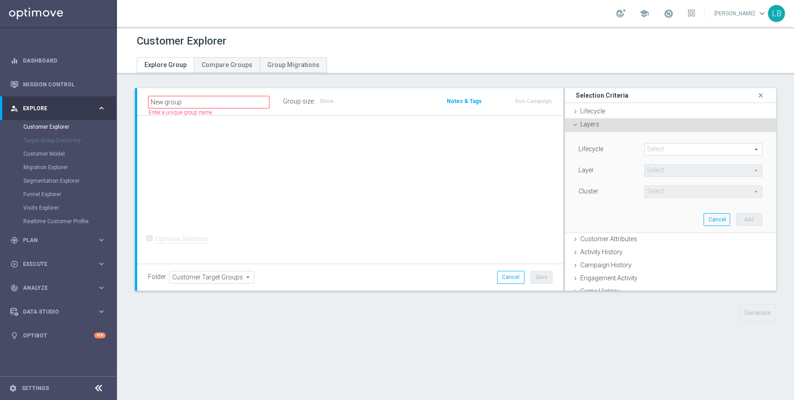
click at [671, 148] on span at bounding box center [703, 150] width 117 height 12
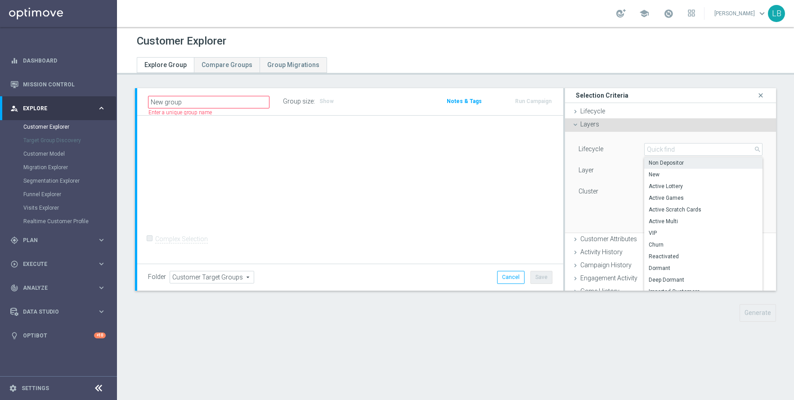
click at [678, 162] on span "Non Depositor" at bounding box center [703, 162] width 109 height 7
type input "Non Depositor"
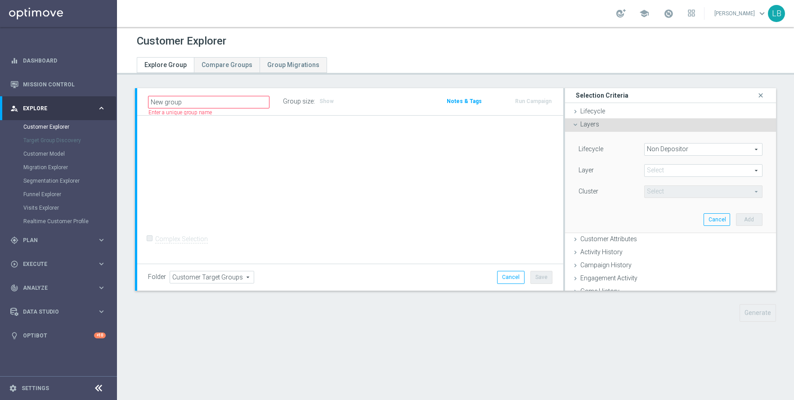
click at [674, 172] on span at bounding box center [703, 171] width 117 height 12
click at [635, 157] on div "Lifecycle" at bounding box center [605, 150] width 66 height 14
click at [575, 125] on icon at bounding box center [575, 124] width 7 height 7
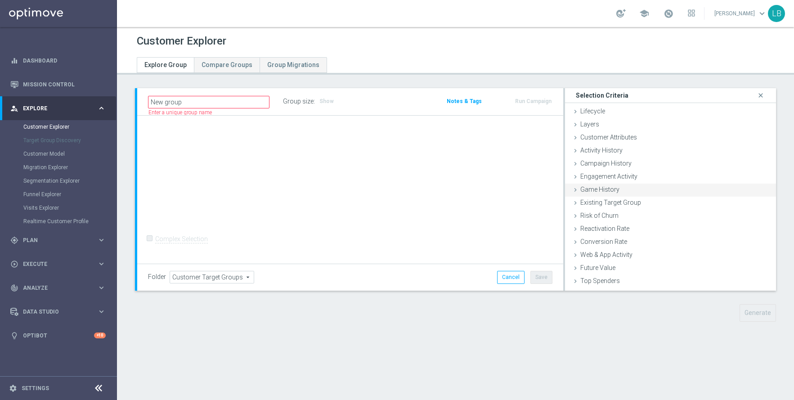
click at [578, 190] on icon at bounding box center [575, 189] width 7 height 7
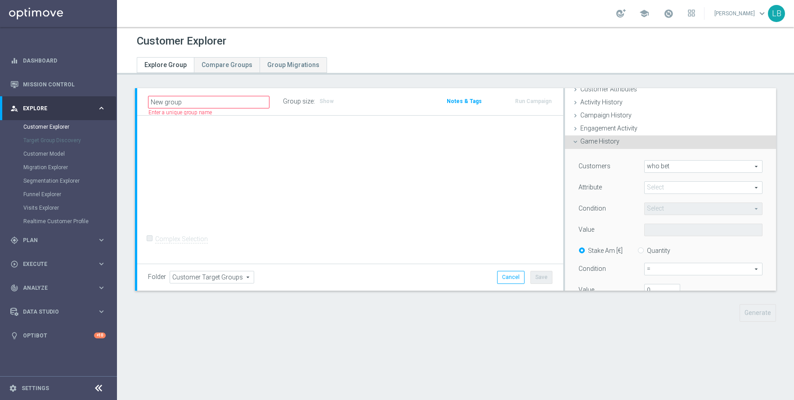
scroll to position [49, 0]
click at [685, 162] on span "who bet" at bounding box center [703, 166] width 117 height 12
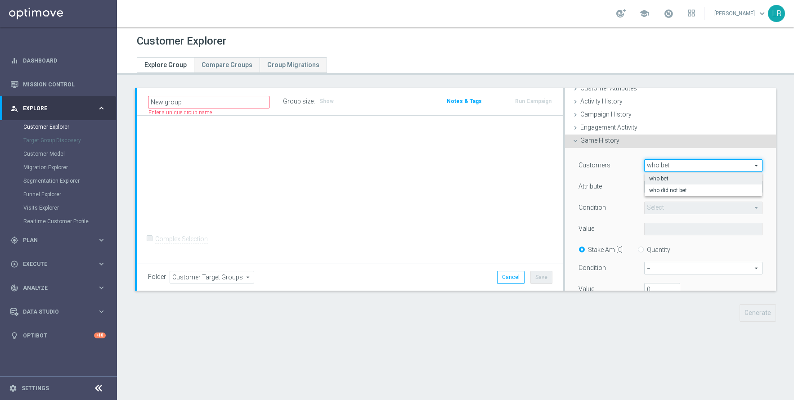
click at [607, 155] on div "Customers who bet who bet arrow_drop_down search who bet who did not bet Attrib…" at bounding box center [671, 263] width 198 height 230
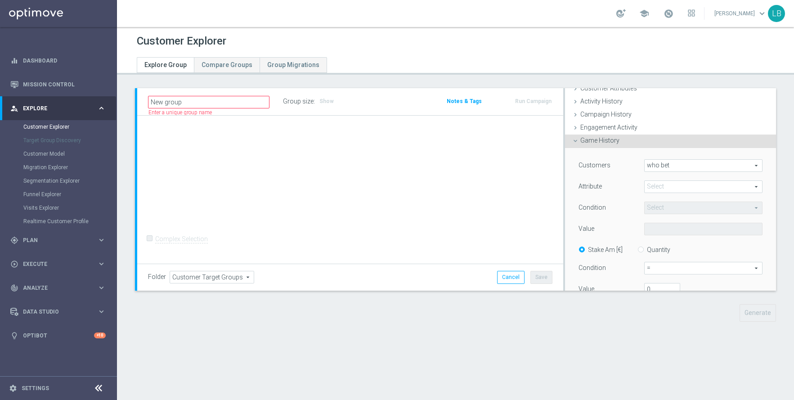
click at [683, 189] on span at bounding box center [703, 187] width 117 height 12
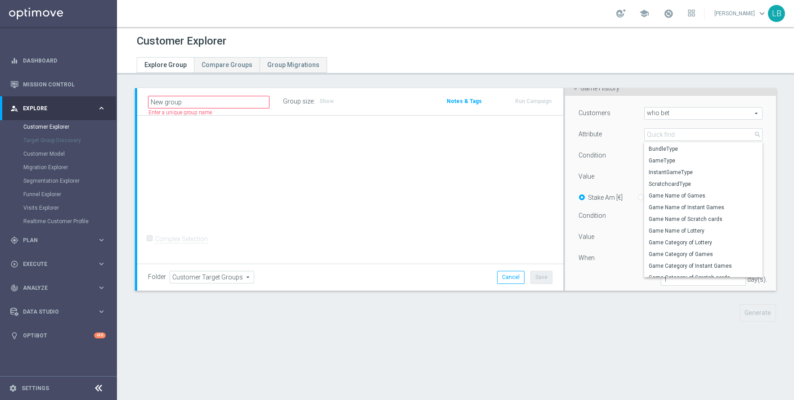
scroll to position [0, 0]
click at [615, 139] on div "Attribute" at bounding box center [605, 135] width 66 height 14
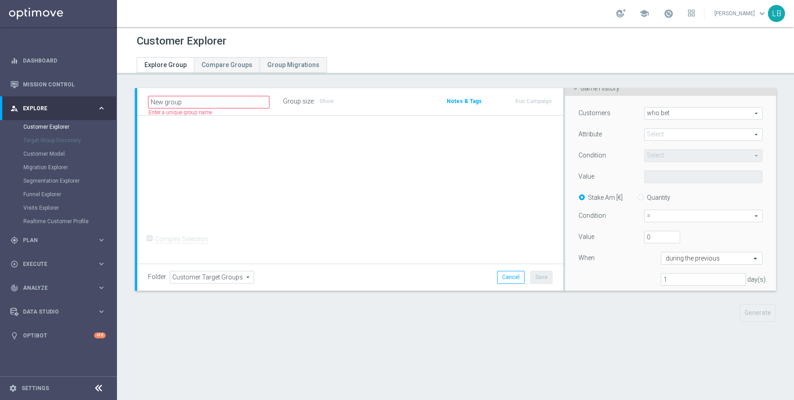
scroll to position [101, 0]
click at [694, 136] on span at bounding box center [703, 135] width 117 height 12
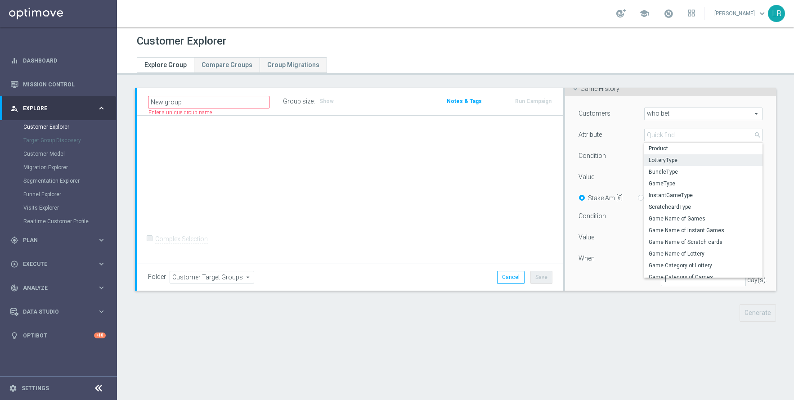
click at [679, 159] on span "LotteryType" at bounding box center [703, 160] width 109 height 7
type input "LotteryType"
type input "Equals"
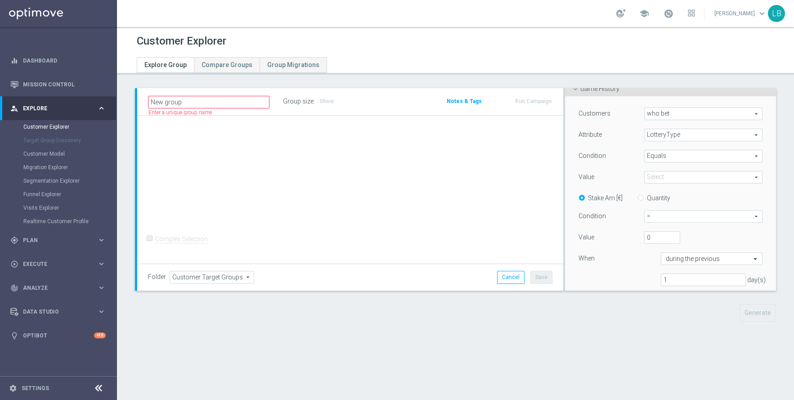
click at [683, 177] on span at bounding box center [703, 177] width 117 height 12
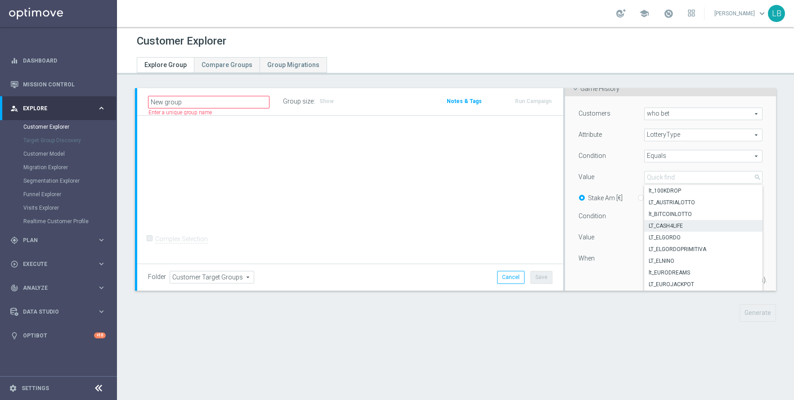
click at [692, 230] on label "LT_CASH4LIFE" at bounding box center [703, 226] width 118 height 12
type input "LT_CASH4LIFE"
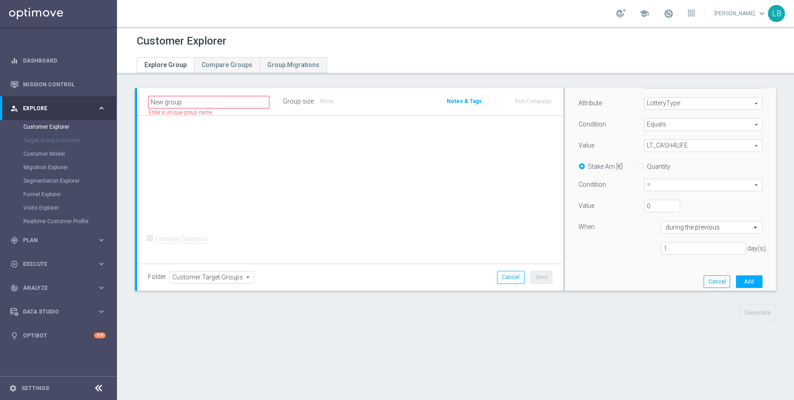
scroll to position [162, 0]
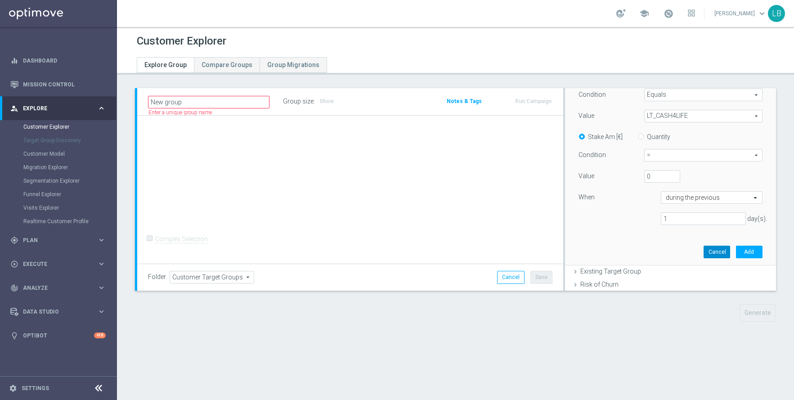
click at [714, 251] on button "Cancel" at bounding box center [717, 252] width 27 height 13
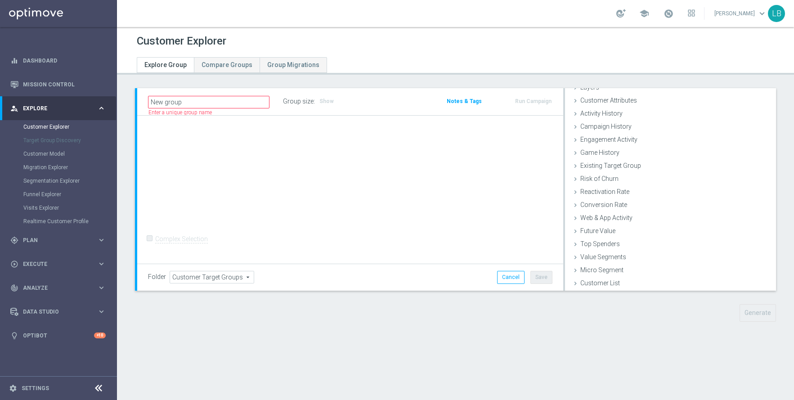
scroll to position [37, 0]
click at [27, 388] on link "Settings" at bounding box center [35, 388] width 27 height 5
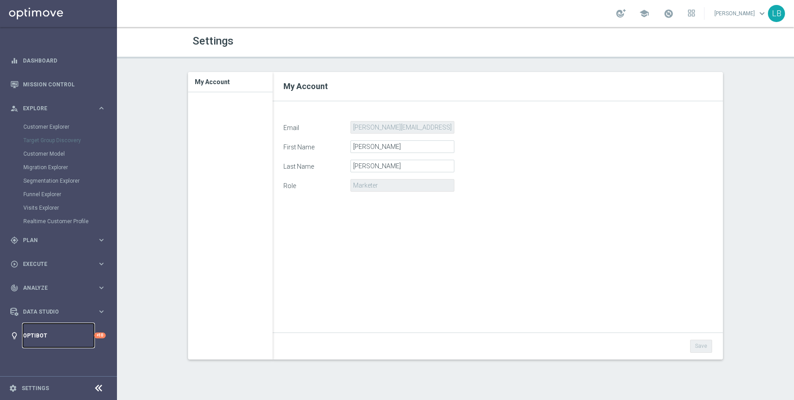
click at [35, 332] on link "Optibot" at bounding box center [58, 335] width 71 height 24
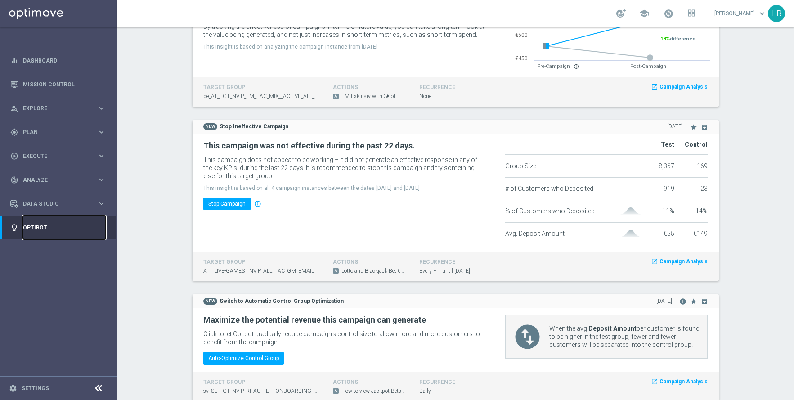
scroll to position [445, 0]
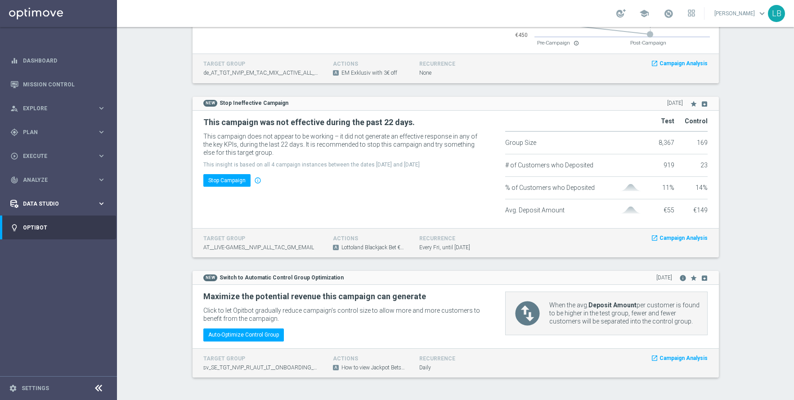
click at [37, 201] on span "Data Studio" at bounding box center [60, 203] width 74 height 5
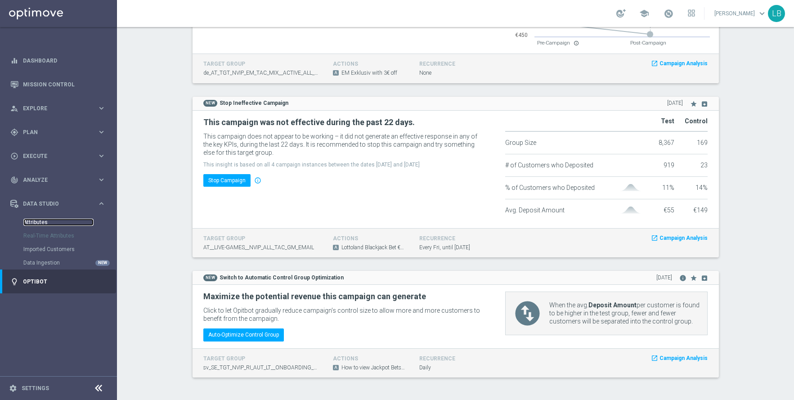
click at [36, 223] on link "Attributes" at bounding box center [58, 222] width 70 height 7
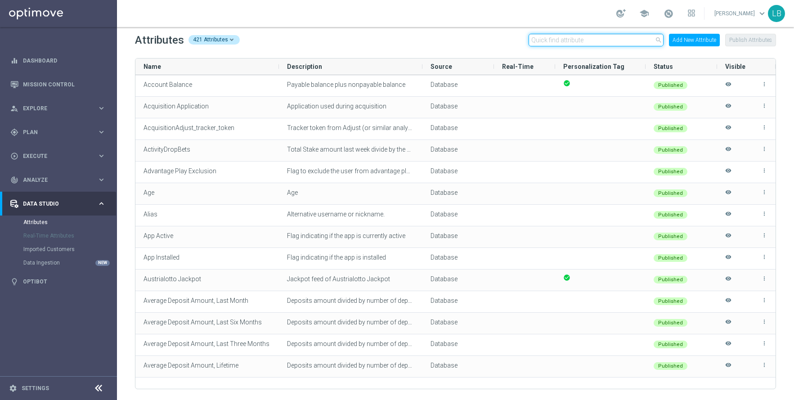
click at [593, 40] on input "text" at bounding box center [596, 40] width 135 height 13
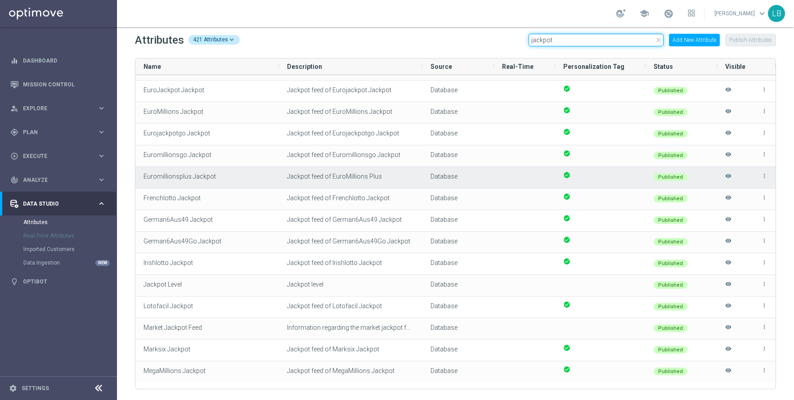
scroll to position [81, 0]
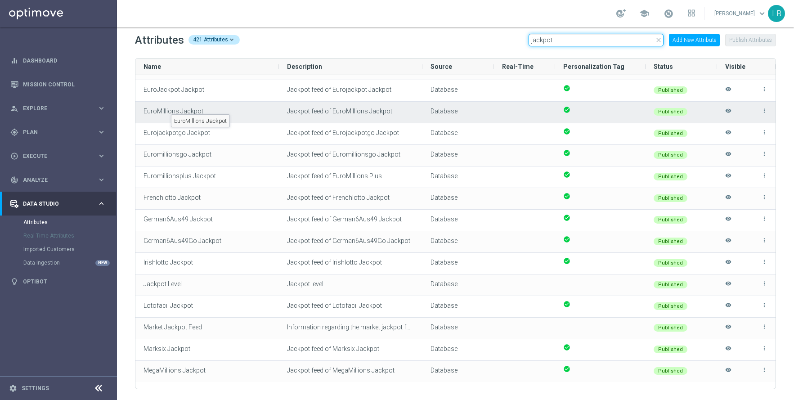
type input "jackpot"
click at [168, 108] on span "EuroMillions Jackpot" at bounding box center [174, 111] width 60 height 7
click at [171, 111] on span "EuroMillions Jackpot" at bounding box center [174, 111] width 60 height 7
click at [306, 108] on span "Jackpot feed of EuroMillions Jackpot" at bounding box center [339, 111] width 105 height 7
click at [445, 109] on span "Database" at bounding box center [444, 111] width 27 height 7
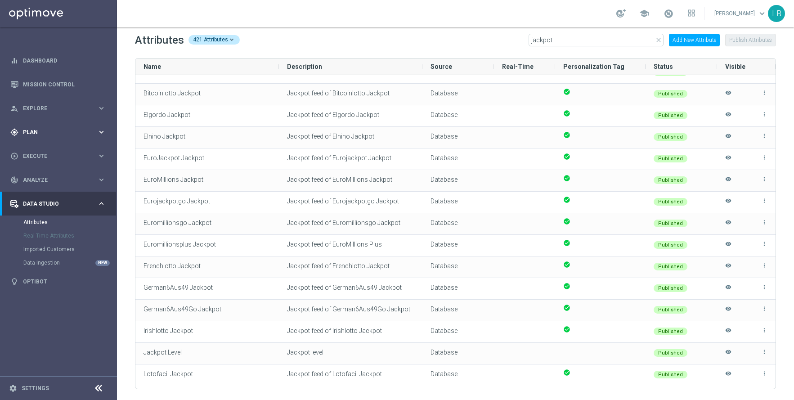
scroll to position [0, 0]
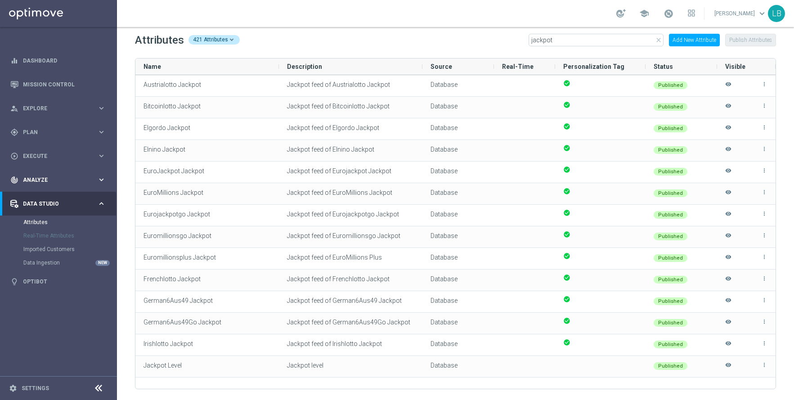
click at [66, 180] on span "Analyze" at bounding box center [60, 179] width 74 height 5
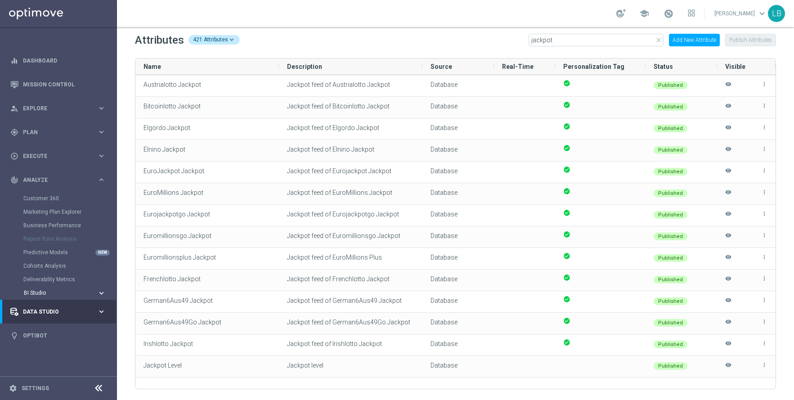
click at [61, 294] on span "BI Studio" at bounding box center [56, 292] width 64 height 5
click at [55, 213] on link "Marketing Plan Explorer" at bounding box center [58, 211] width 70 height 7
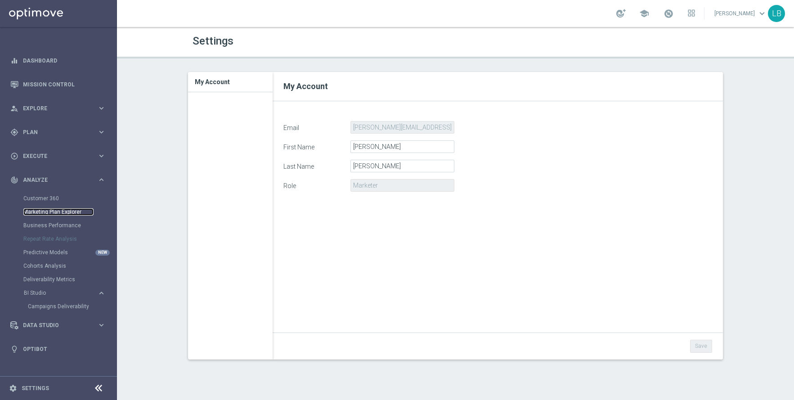
click at [54, 210] on link "Marketing Plan Explorer" at bounding box center [58, 211] width 70 height 7
click at [50, 223] on link "Business Performance" at bounding box center [58, 225] width 70 height 7
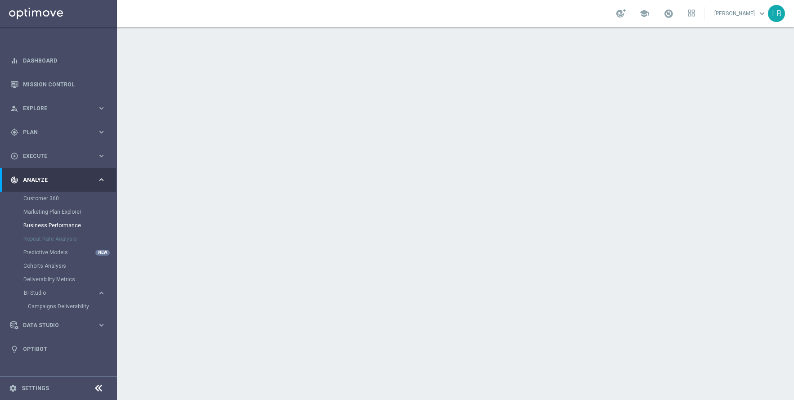
click at [49, 207] on div "Marketing Plan Explorer" at bounding box center [69, 211] width 93 height 13
click at [47, 212] on link "Marketing Plan Explorer" at bounding box center [58, 211] width 70 height 7
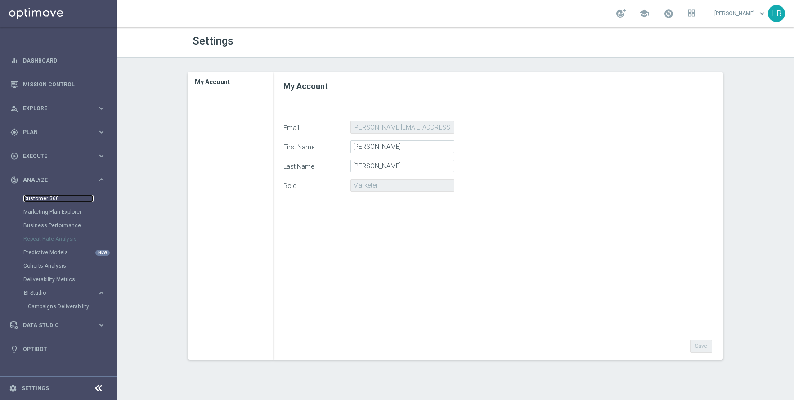
click at [43, 200] on link "Customer 360" at bounding box center [58, 198] width 70 height 7
click at [41, 157] on span "Execute" at bounding box center [60, 155] width 74 height 5
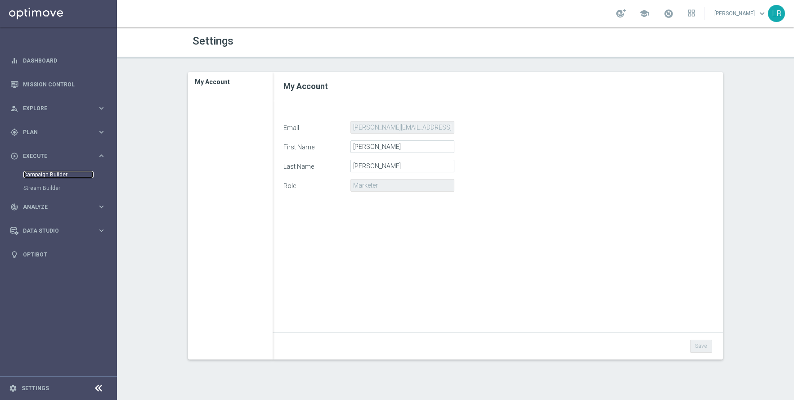
click at [40, 174] on link "Campaign Builder" at bounding box center [58, 174] width 70 height 7
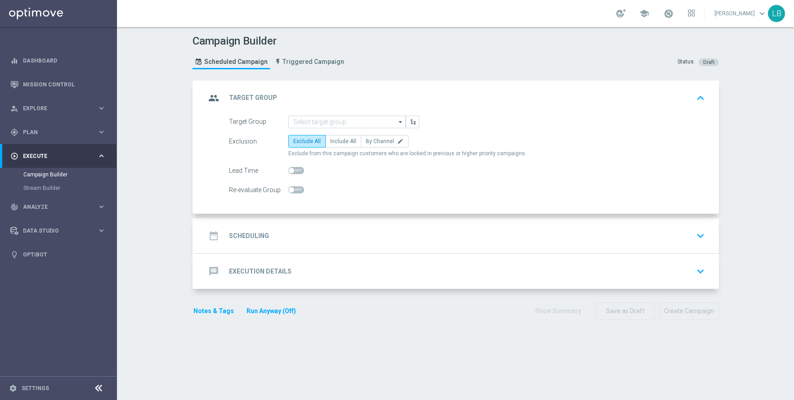
click at [400, 121] on icon "arrow_drop_down" at bounding box center [400, 122] width 9 height 12
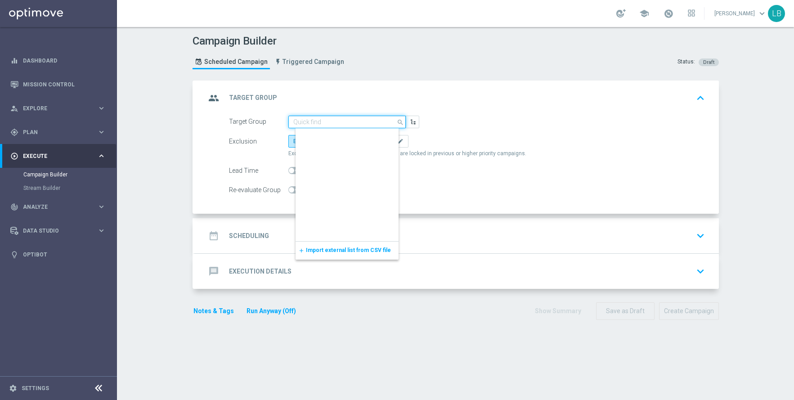
scroll to position [403, 0]
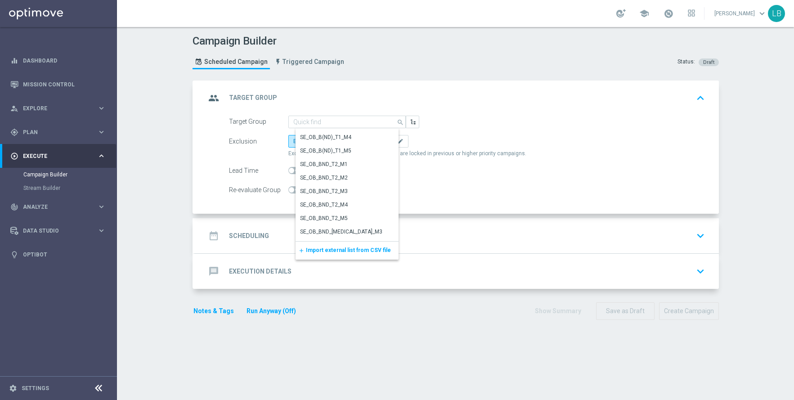
click at [229, 137] on div "Exclusion" at bounding box center [258, 141] width 59 height 13
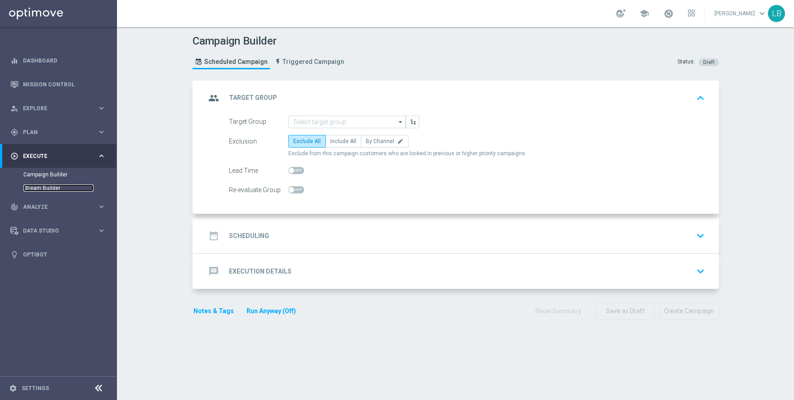
click at [47, 188] on link "Stream Builder" at bounding box center [58, 187] width 70 height 7
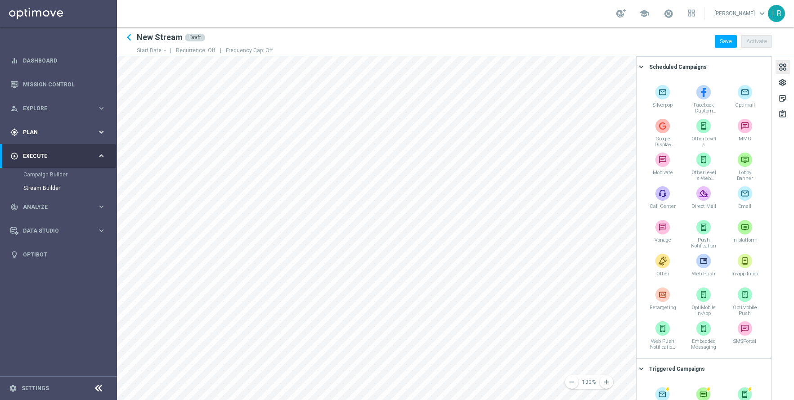
click at [45, 133] on span "Plan" at bounding box center [60, 132] width 74 height 5
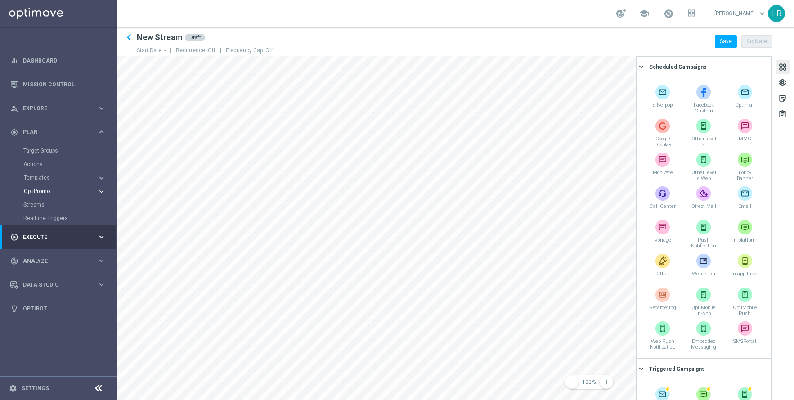
click at [42, 191] on span "OptiPromo" at bounding box center [56, 191] width 64 height 5
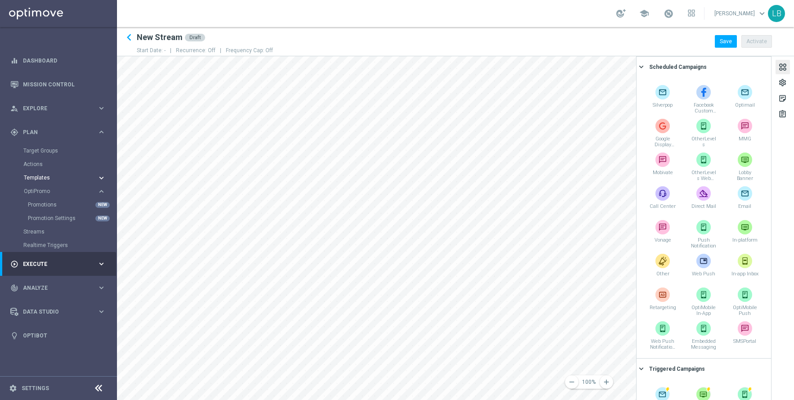
click at [42, 180] on button "Templates keyboard_arrow_right" at bounding box center [64, 177] width 83 height 7
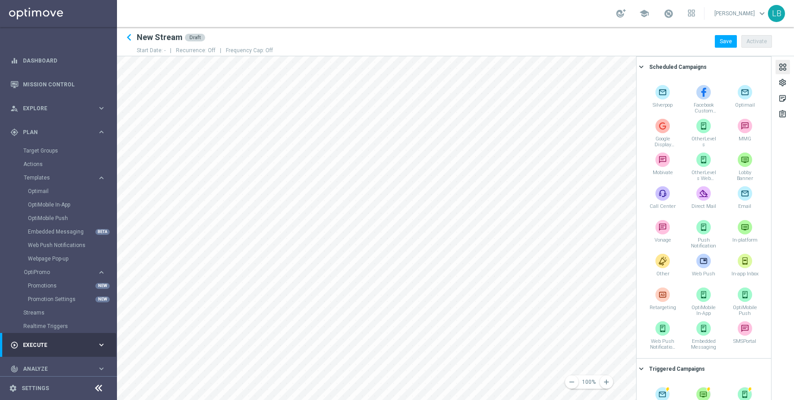
click at [50, 254] on div "Webpage Pop-up" at bounding box center [72, 258] width 88 height 13
click at [48, 259] on link "Webpage Pop-up" at bounding box center [61, 258] width 66 height 7
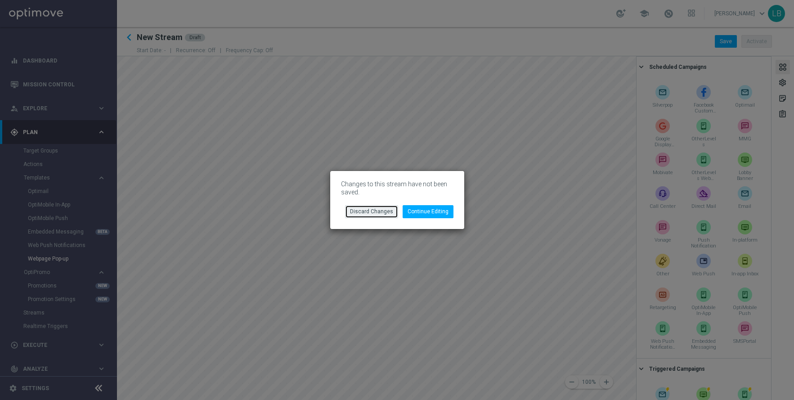
click at [382, 214] on button "Discard Changes" at bounding box center [371, 211] width 53 height 13
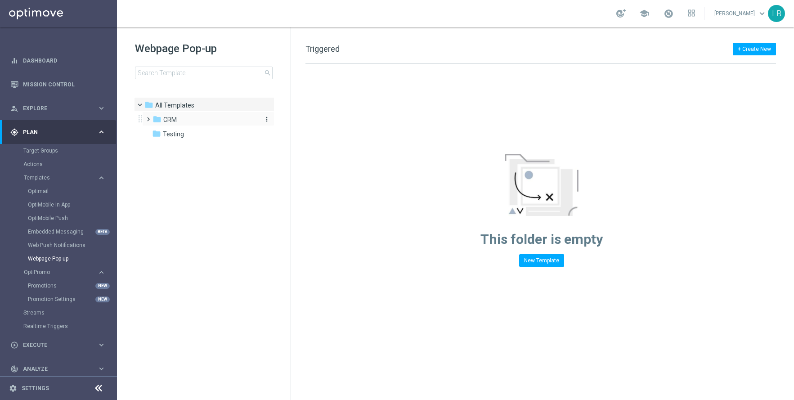
click at [179, 120] on div "folder CRM" at bounding box center [204, 120] width 103 height 10
click at [181, 131] on span "ROW" at bounding box center [179, 134] width 14 height 8
click at [191, 150] on span "ROW_set_page_visit" at bounding box center [210, 148] width 59 height 8
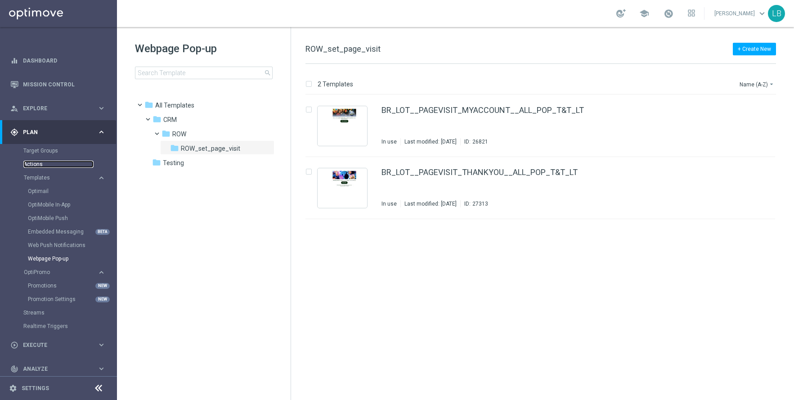
click at [37, 165] on link "Actions" at bounding box center [58, 164] width 70 height 7
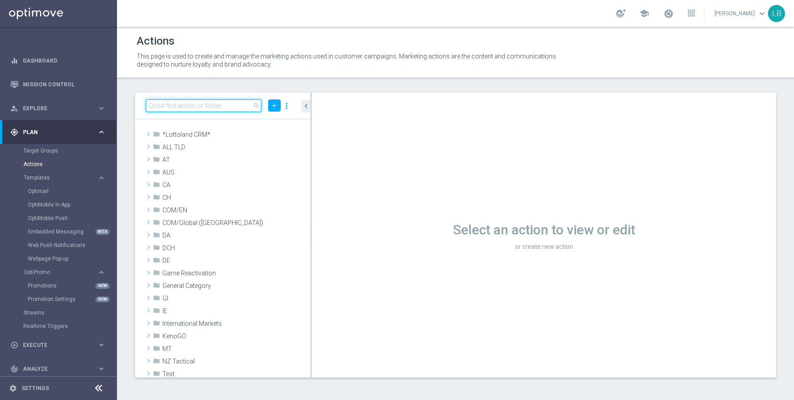
click at [219, 108] on input at bounding box center [204, 105] width 116 height 13
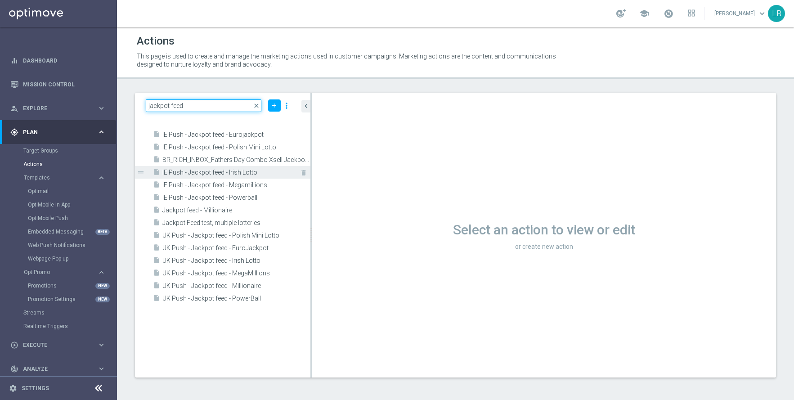
type input "jackpot feed"
click at [207, 173] on span "IE Push - Jackpot feed - Irish Lotto" at bounding box center [226, 173] width 128 height 8
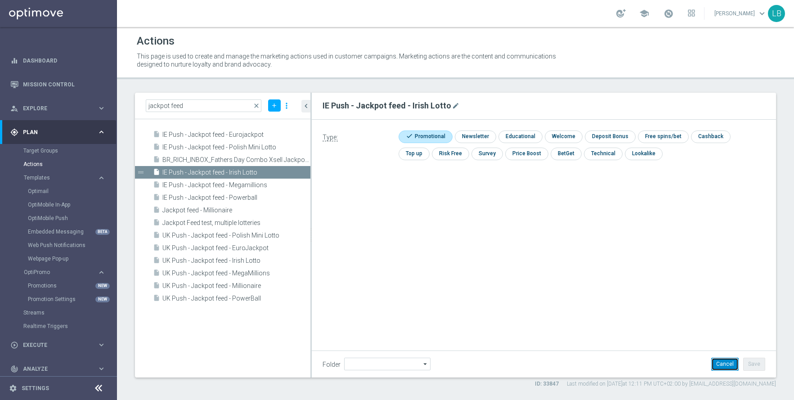
click at [724, 362] on button "Cancel" at bounding box center [724, 364] width 27 height 13
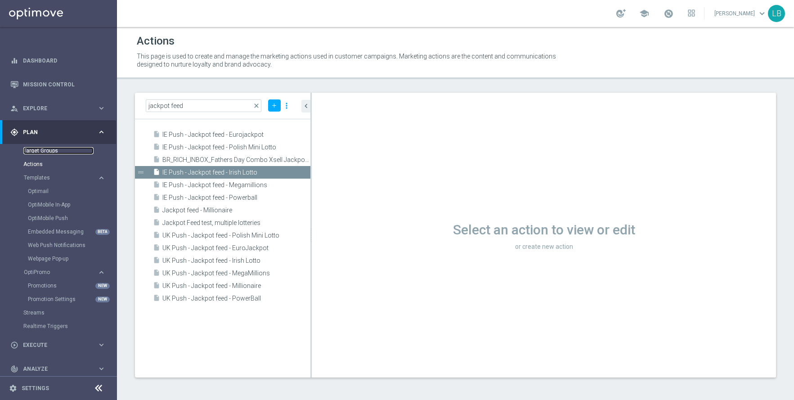
click at [45, 150] on link "Target Groups" at bounding box center [58, 150] width 70 height 7
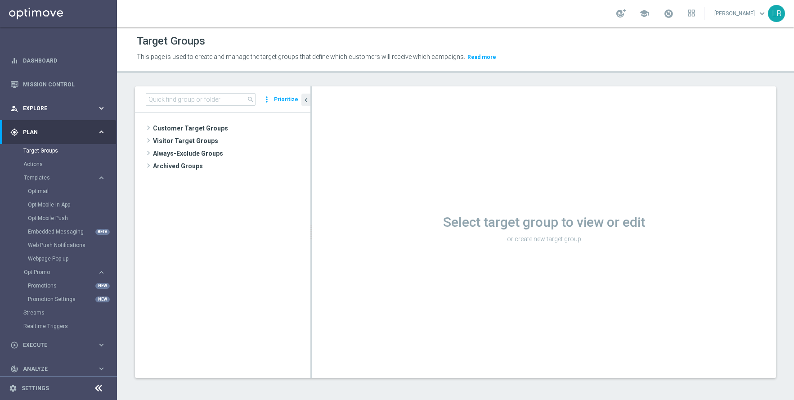
click at [70, 106] on span "Explore" at bounding box center [60, 108] width 74 height 5
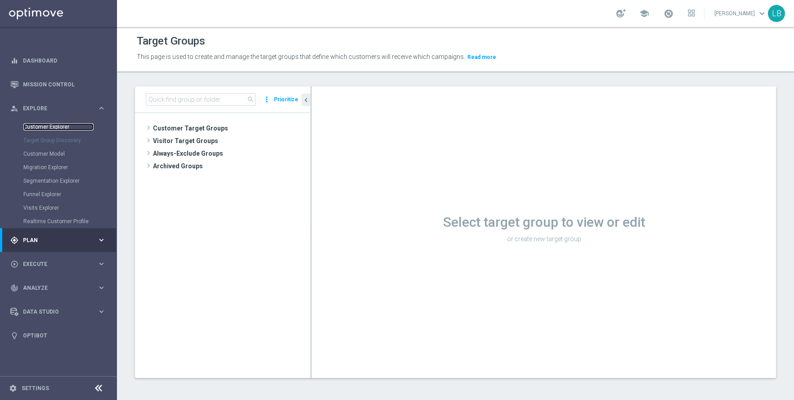
click at [51, 127] on link "Customer Explorer" at bounding box center [58, 126] width 70 height 7
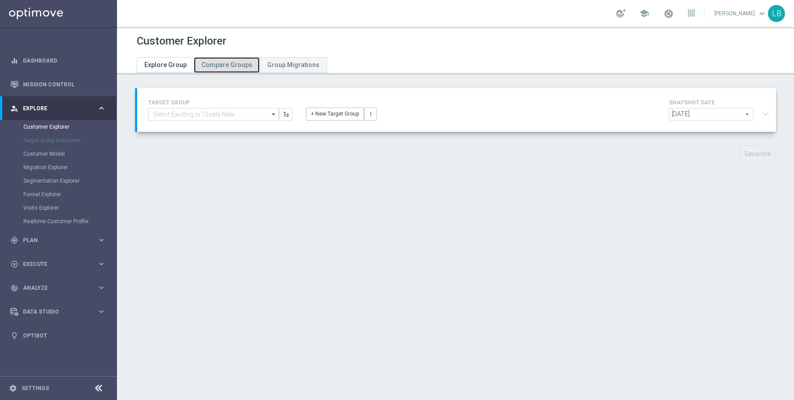
click at [233, 63] on span "Compare Groups" at bounding box center [227, 64] width 51 height 7
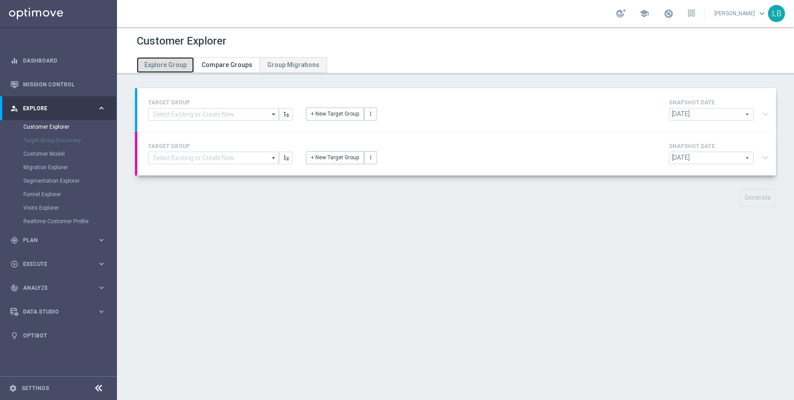
click at [160, 64] on span "Explore Group" at bounding box center [165, 64] width 42 height 7
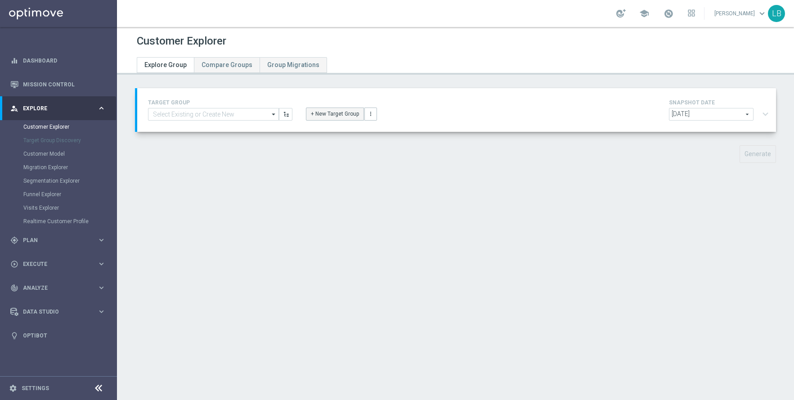
click at [324, 116] on button "+ New Target Group" at bounding box center [335, 114] width 58 height 13
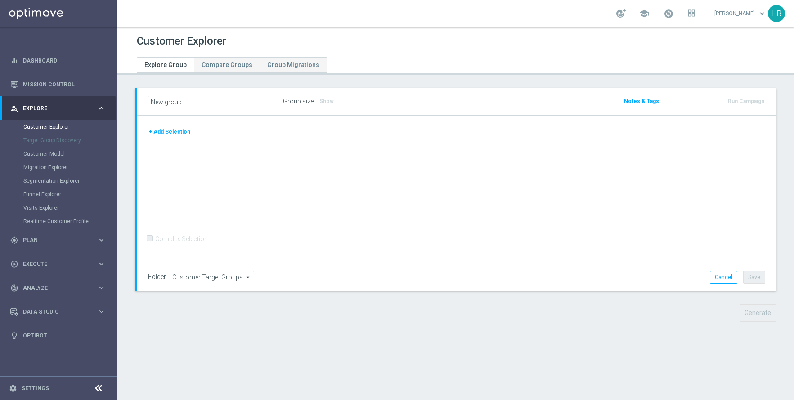
click at [178, 131] on button "+ Add Selection" at bounding box center [169, 132] width 43 height 10
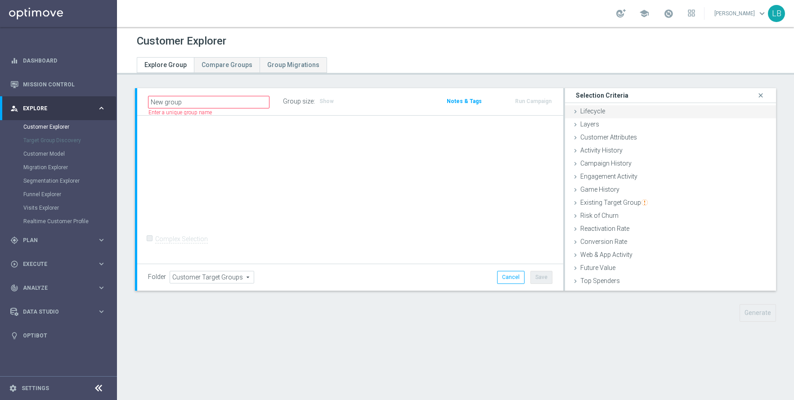
click at [630, 111] on div "Lifecycle done" at bounding box center [670, 111] width 211 height 13
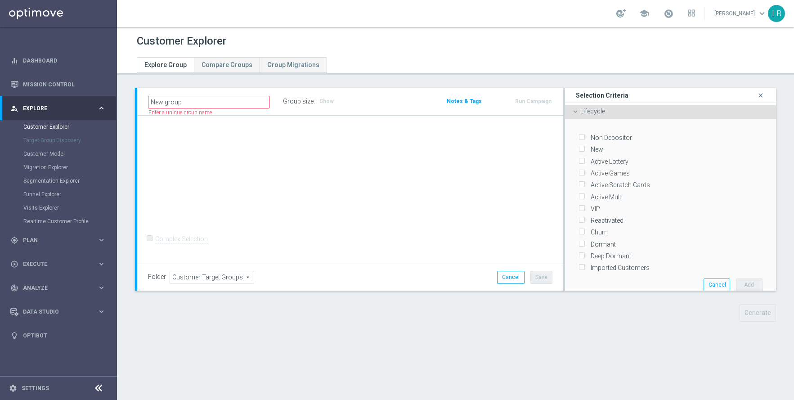
click at [630, 111] on div "Lifecycle done" at bounding box center [670, 111] width 211 height 13
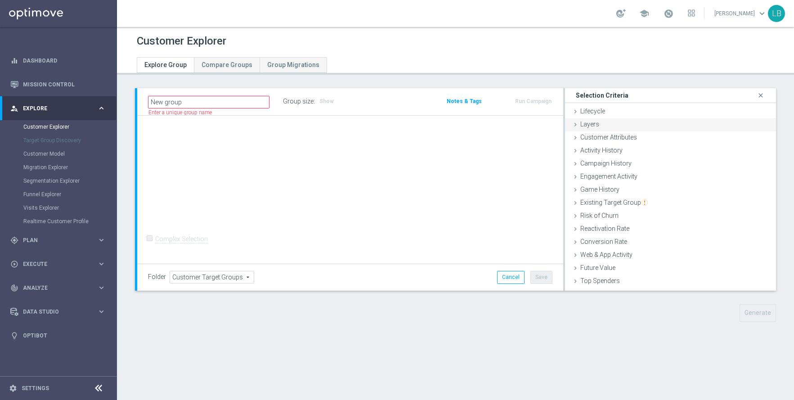
click at [630, 126] on div "Layers done" at bounding box center [670, 124] width 211 height 13
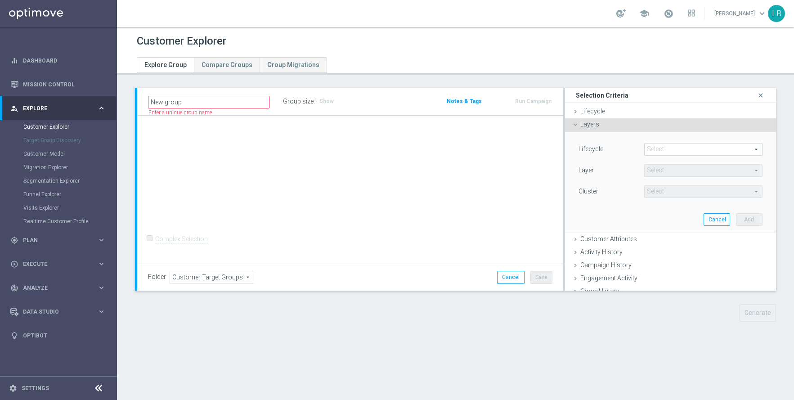
click at [672, 151] on span at bounding box center [703, 150] width 117 height 12
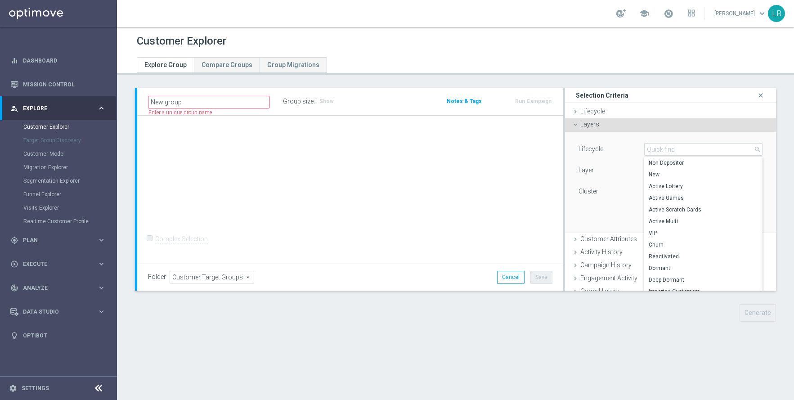
click at [637, 144] on div "Lifecycle" at bounding box center [605, 150] width 66 height 14
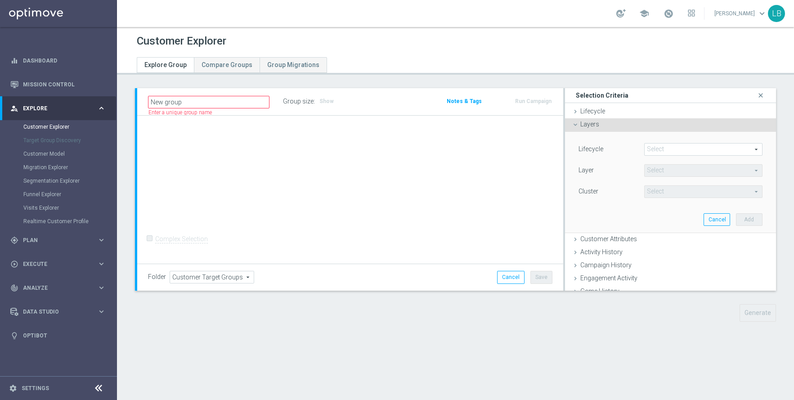
click at [575, 124] on icon at bounding box center [575, 124] width 7 height 7
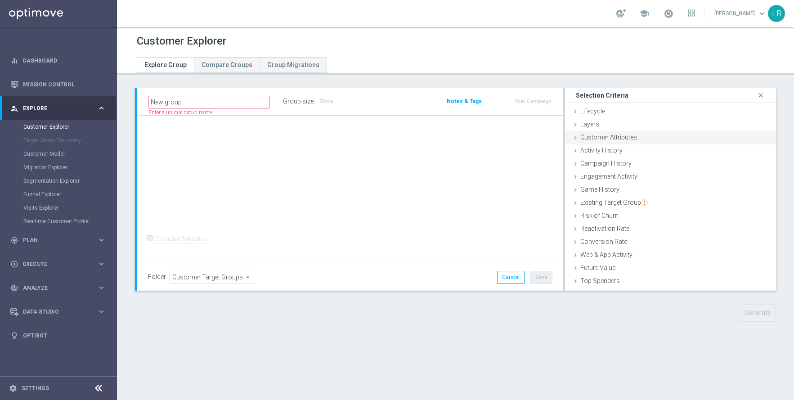
click at [579, 136] on div "Customer Attributes done" at bounding box center [670, 137] width 211 height 13
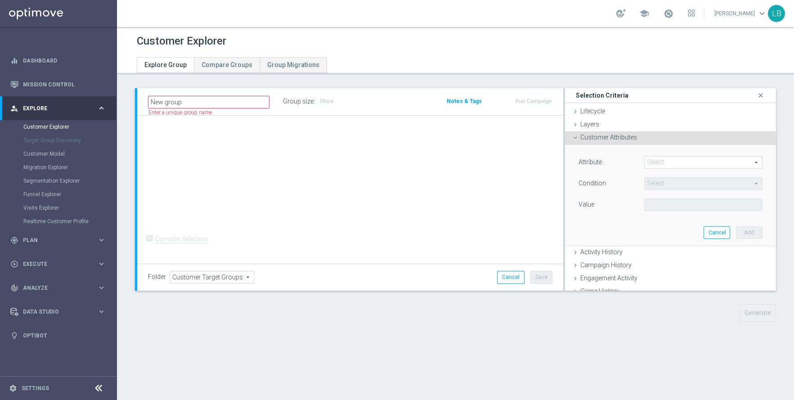
click at [654, 159] on span at bounding box center [703, 163] width 117 height 12
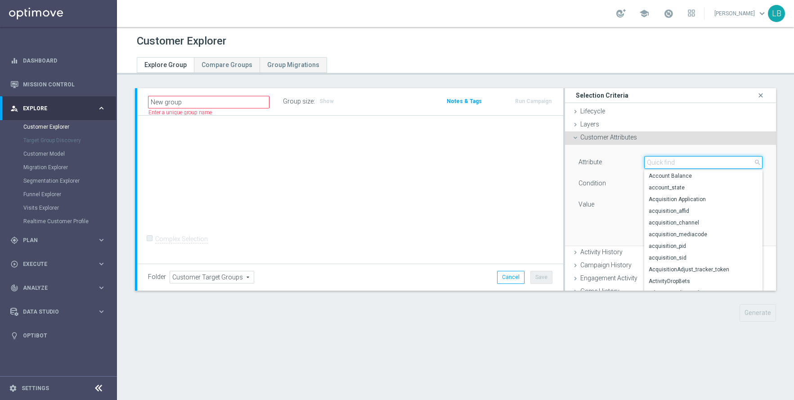
click at [678, 165] on input "search" at bounding box center [703, 162] width 118 height 13
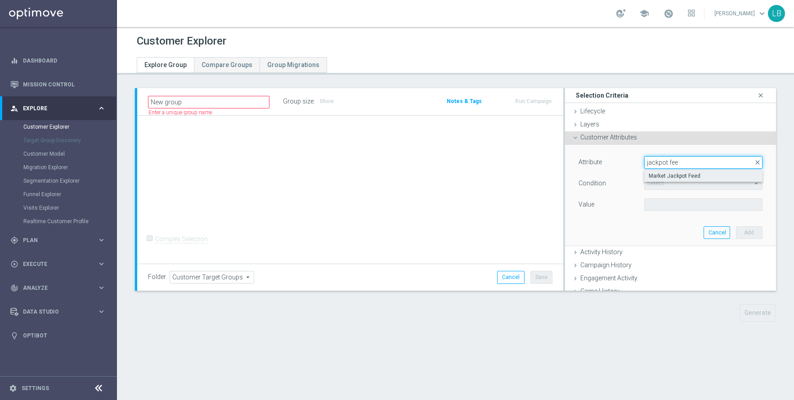
type input "jackpot fee"
click at [680, 175] on span "Market Jackpot Feed" at bounding box center [703, 175] width 109 height 7
type input "Market Jackpot Feed"
type input "Equals"
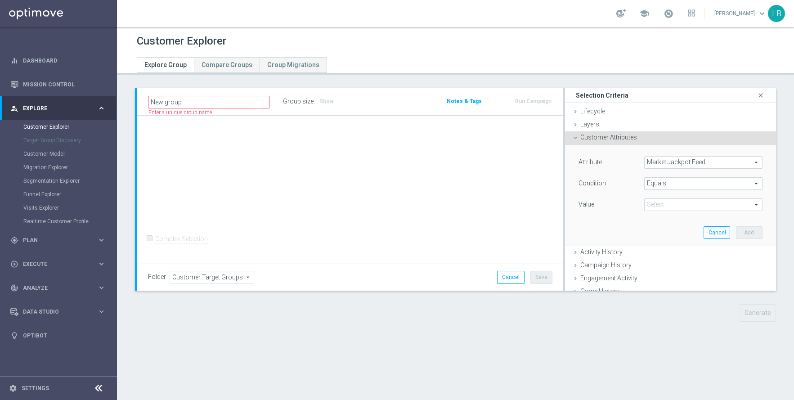
click at [680, 205] on span at bounding box center [703, 205] width 117 height 12
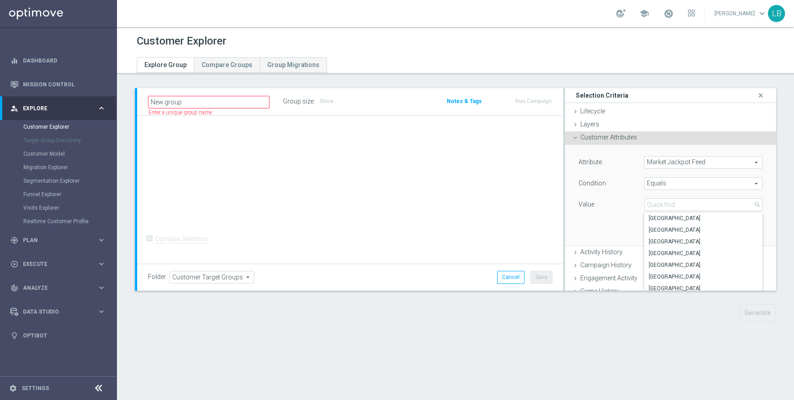
click at [723, 160] on span "Market Jackpot Feed" at bounding box center [703, 163] width 117 height 12
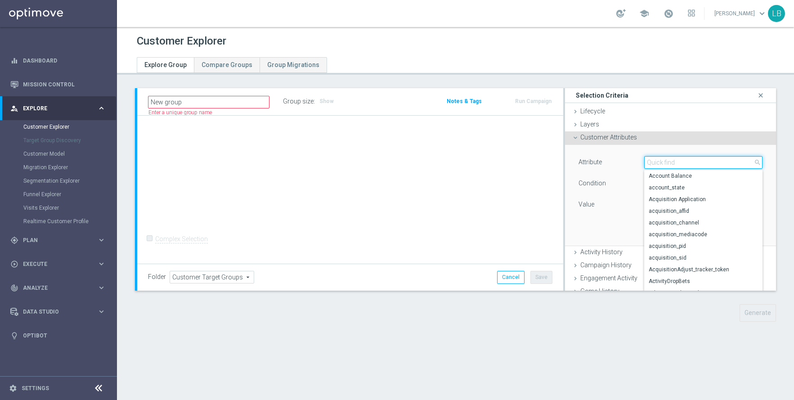
click at [721, 164] on input "search" at bounding box center [703, 162] width 118 height 13
type input "jackpot"
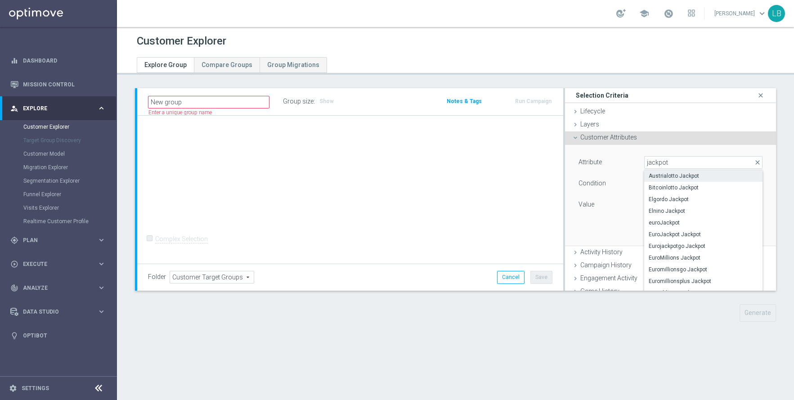
click at [694, 175] on span "Austrialotto Jackpot" at bounding box center [703, 175] width 109 height 7
type input "Austrialotto Jackpot"
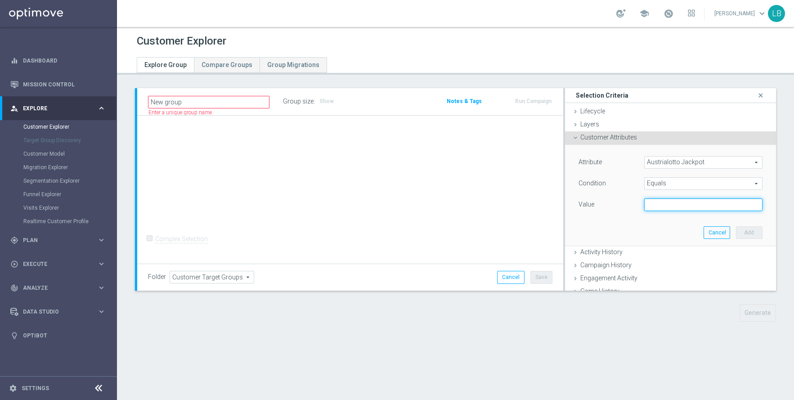
click at [689, 207] on input "text" at bounding box center [703, 204] width 118 height 13
click at [728, 184] on span "Equals" at bounding box center [703, 184] width 117 height 12
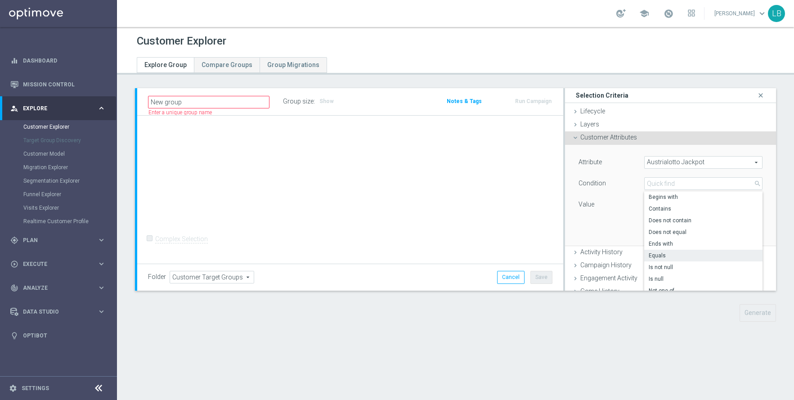
click at [628, 193] on div "Attribute Austrialotto Jackpot Austrialotto Jackpot arrow_drop_down search Cond…" at bounding box center [671, 184] width 184 height 57
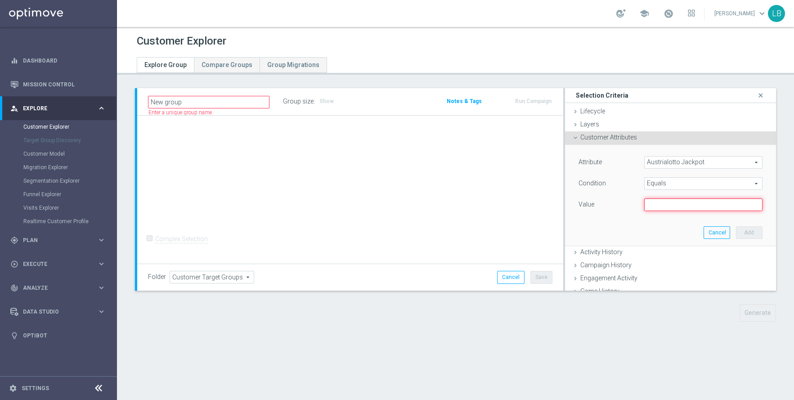
click at [681, 205] on input "text" at bounding box center [703, 204] width 118 height 13
click at [686, 181] on span "Equals" at bounding box center [703, 184] width 117 height 12
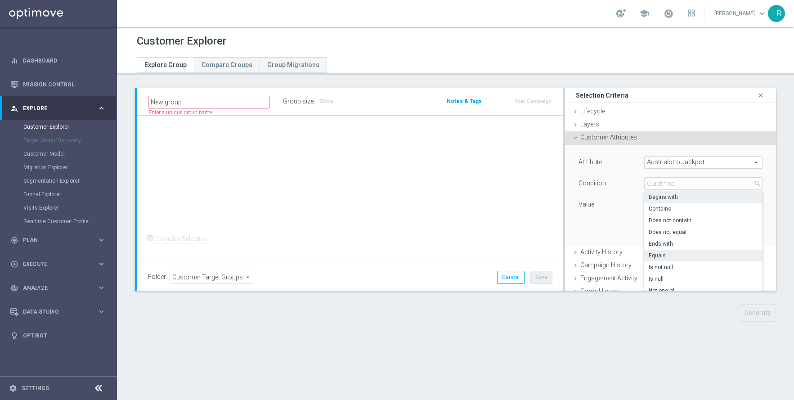
click at [676, 198] on span "Begins with" at bounding box center [703, 196] width 109 height 7
type input "Begins with"
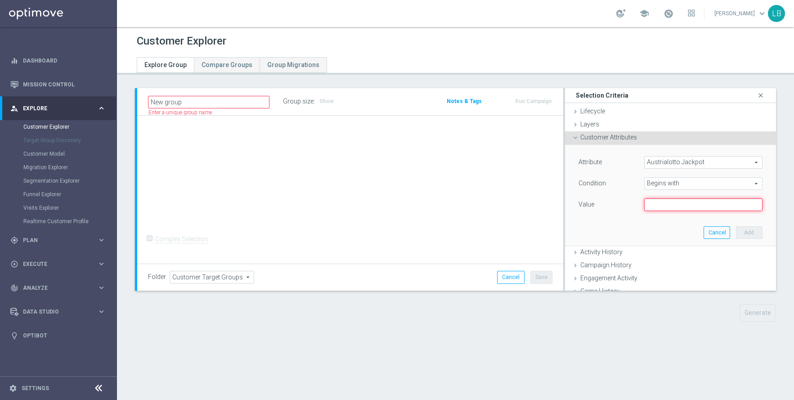
click at [687, 208] on input "text" at bounding box center [703, 204] width 118 height 13
click at [716, 162] on span "Austrialotto Jackpot" at bounding box center [703, 163] width 117 height 12
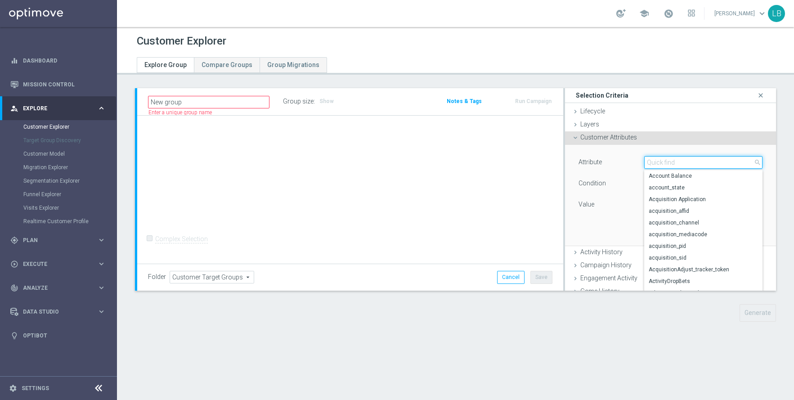
click at [691, 162] on input "search" at bounding box center [703, 162] width 118 height 13
type input "jackpot"
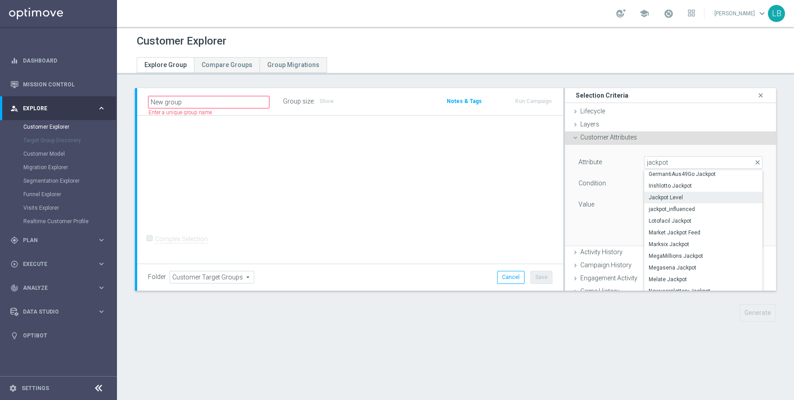
click at [676, 198] on span "Jackpot Level" at bounding box center [703, 197] width 109 height 7
type input "Jackpot Level"
type input "Equals"
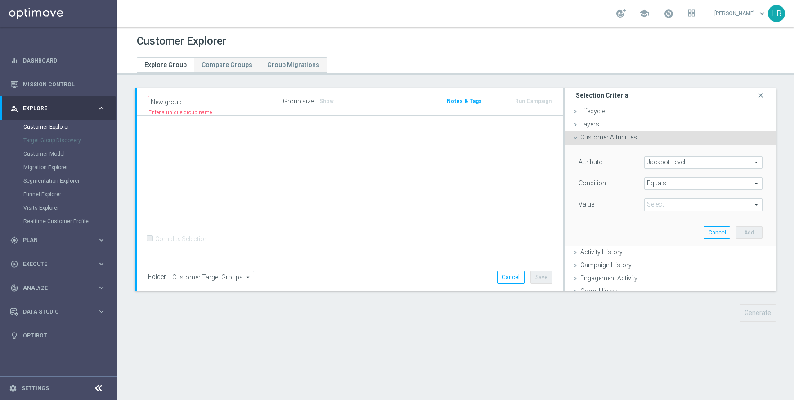
click at [684, 203] on span at bounding box center [703, 205] width 117 height 12
click at [632, 172] on div "Attribute Jackpot Level Jackpot Level arrow_drop_down search Condition Equals E…" at bounding box center [671, 184] width 184 height 57
click at [711, 164] on span "Jackpot Level" at bounding box center [703, 163] width 117 height 12
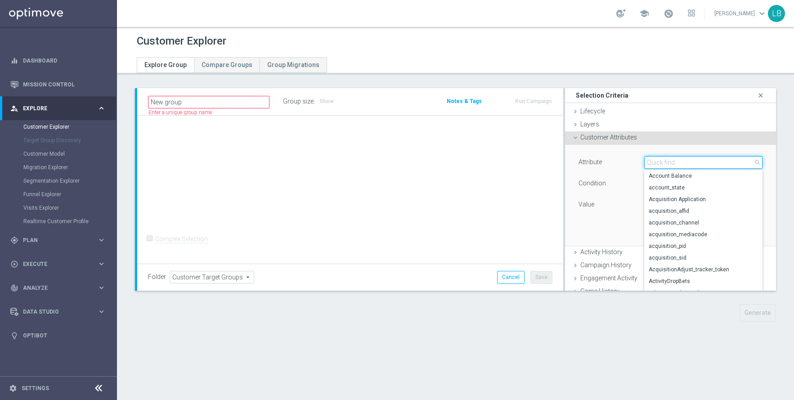
click at [711, 164] on input "search" at bounding box center [703, 162] width 118 height 13
type input "jackpot"
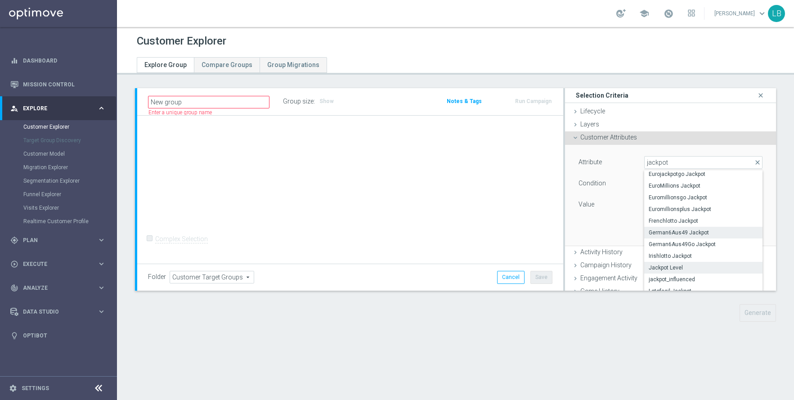
click at [704, 234] on span "German6Aus49 Jackpot" at bounding box center [703, 232] width 109 height 7
type input "German6Aus49 Jackpot"
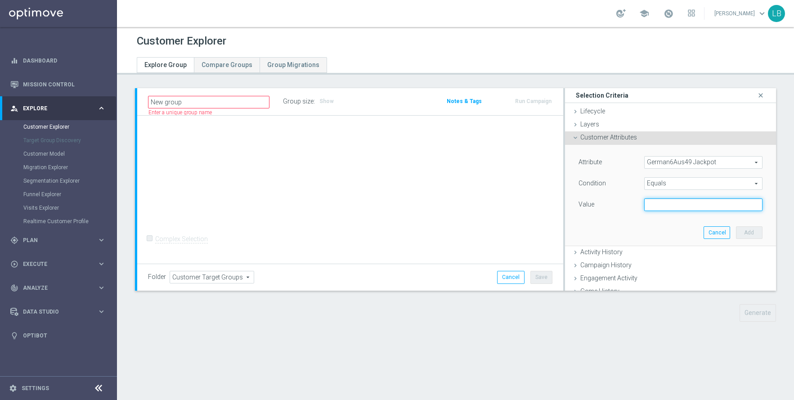
click at [697, 203] on input "text" at bounding box center [703, 204] width 118 height 13
click at [713, 229] on button "Cancel" at bounding box center [717, 232] width 27 height 13
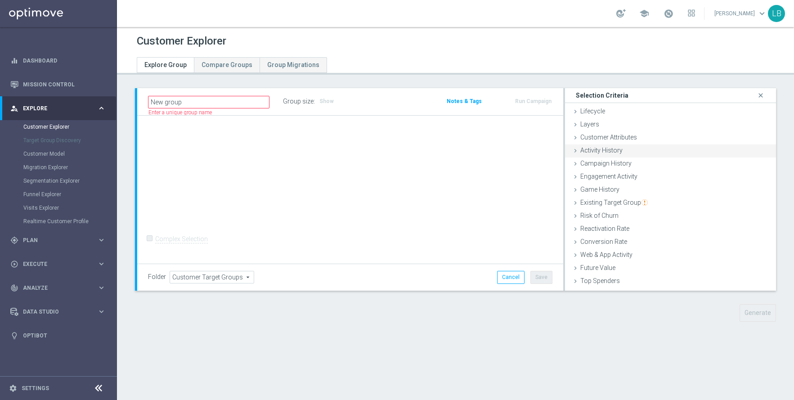
click at [578, 149] on icon at bounding box center [575, 150] width 7 height 7
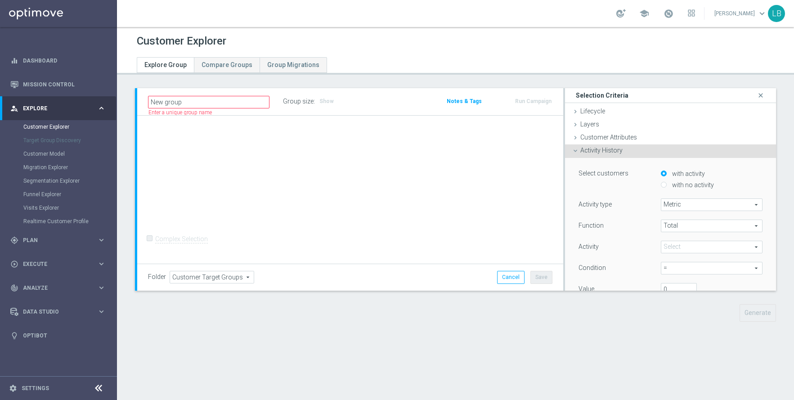
click at [701, 243] on span at bounding box center [711, 247] width 101 height 12
click at [701, 243] on input "search" at bounding box center [712, 247] width 102 height 13
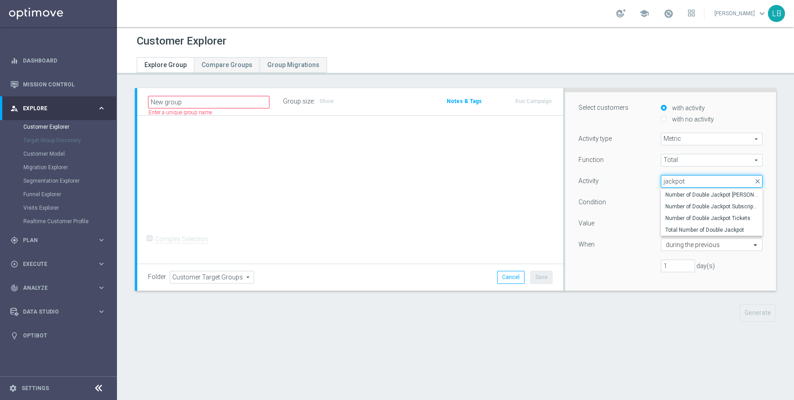
scroll to position [65, 0]
type input "jackpot"
click at [757, 182] on span "close" at bounding box center [757, 181] width 7 height 7
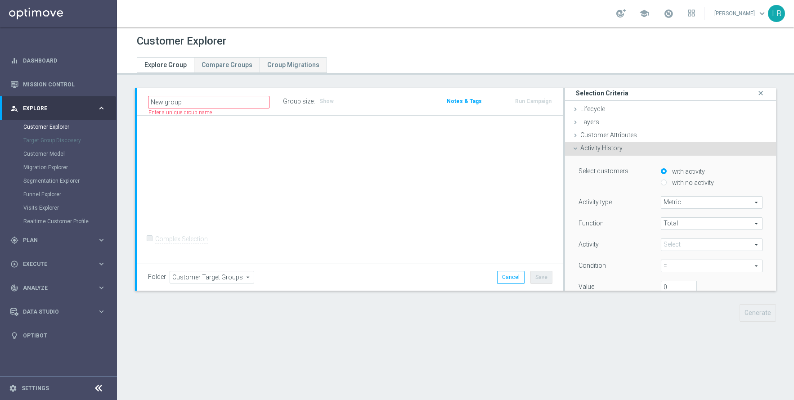
scroll to position [0, 0]
click at [575, 149] on icon at bounding box center [575, 150] width 7 height 7
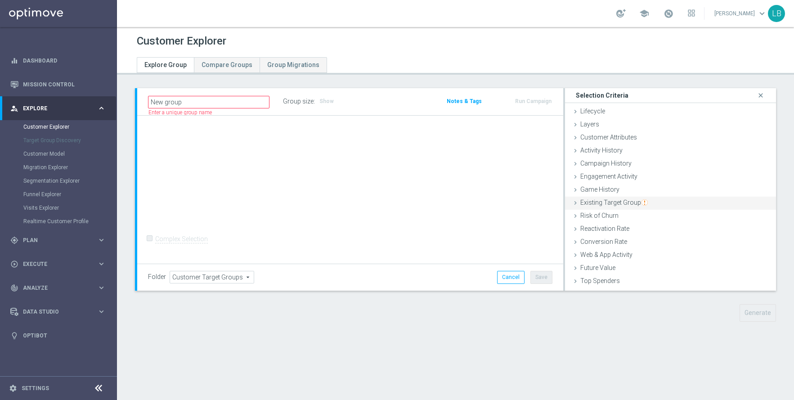
click at [578, 204] on icon at bounding box center [575, 202] width 7 height 7
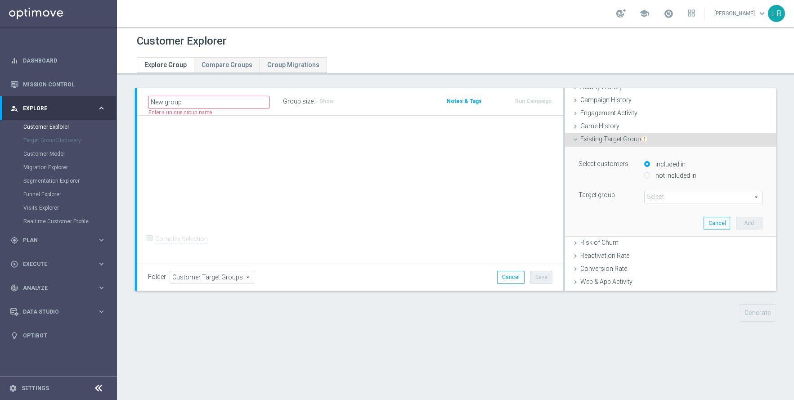
scroll to position [67, 0]
click at [713, 219] on button "Cancel" at bounding box center [717, 220] width 27 height 13
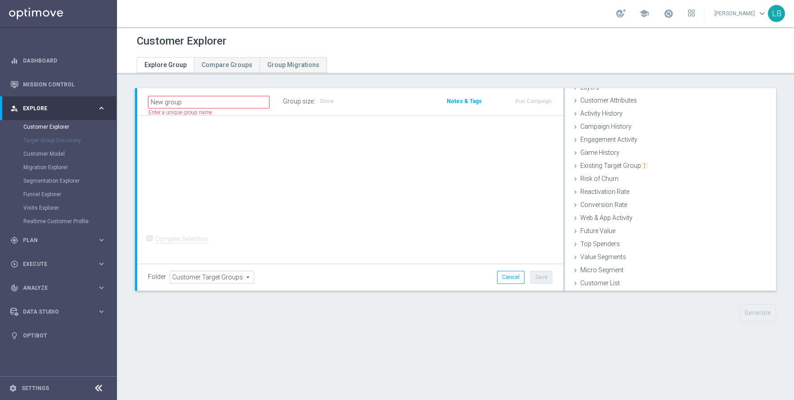
scroll to position [37, 0]
click at [576, 166] on icon at bounding box center [575, 165] width 7 height 7
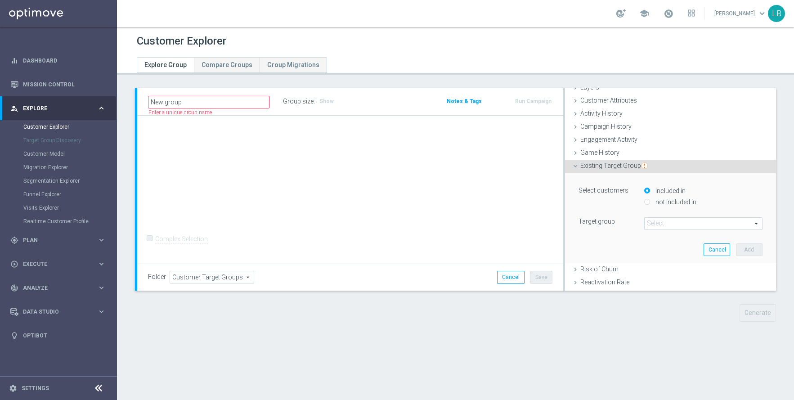
click at [576, 166] on icon at bounding box center [575, 165] width 7 height 7
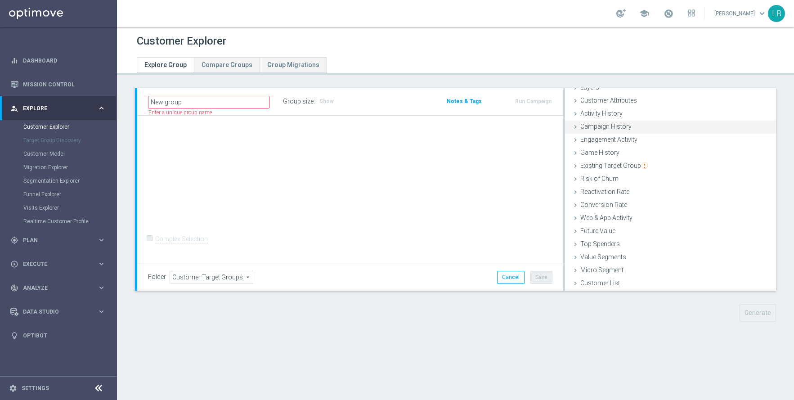
click at [577, 127] on icon at bounding box center [575, 126] width 7 height 7
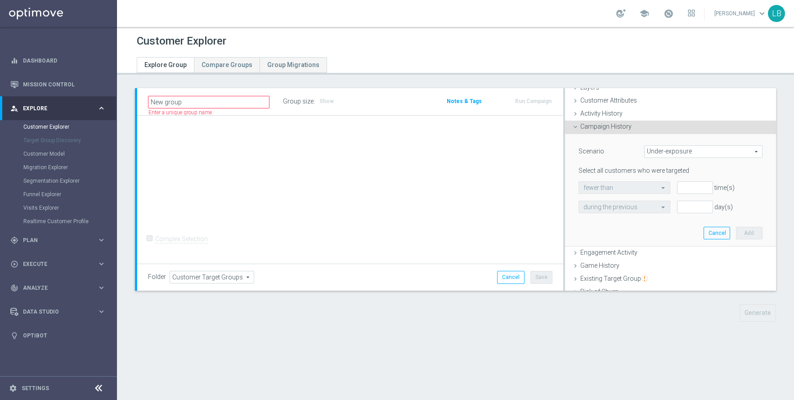
click at [756, 150] on span "Under-exposure" at bounding box center [703, 152] width 117 height 12
click at [597, 146] on div "Scenario" at bounding box center [605, 152] width 66 height 14
click at [572, 126] on icon at bounding box center [575, 126] width 7 height 7
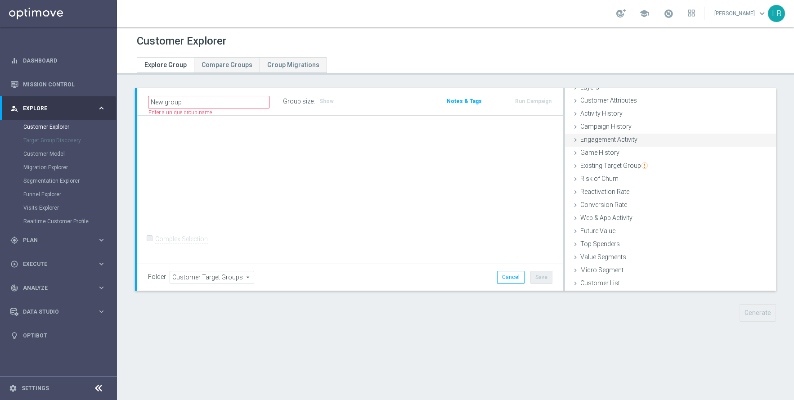
click at [574, 141] on icon at bounding box center [575, 139] width 7 height 7
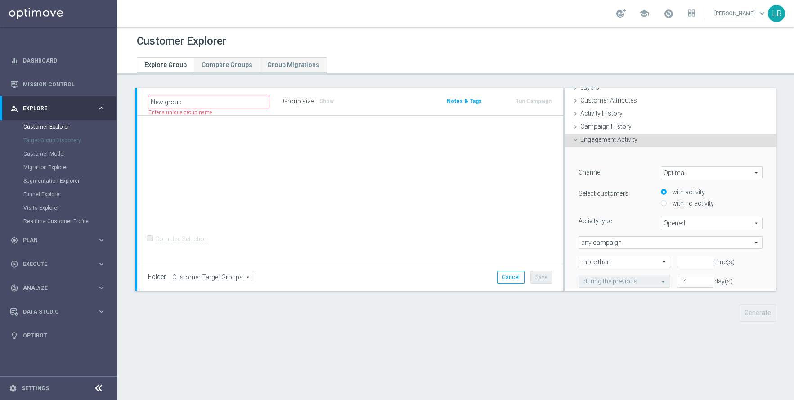
click at [759, 174] on span "Optimail" at bounding box center [711, 173] width 101 height 12
click at [609, 168] on div "Channel" at bounding box center [613, 173] width 82 height 14
click at [575, 138] on icon at bounding box center [575, 139] width 7 height 7
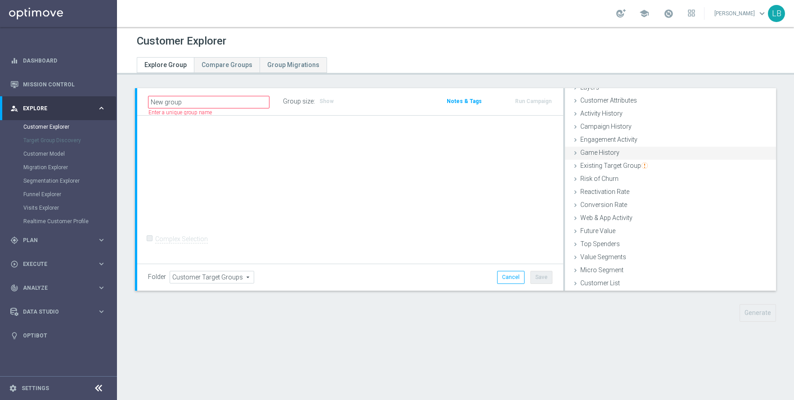
click at [576, 155] on icon at bounding box center [575, 152] width 7 height 7
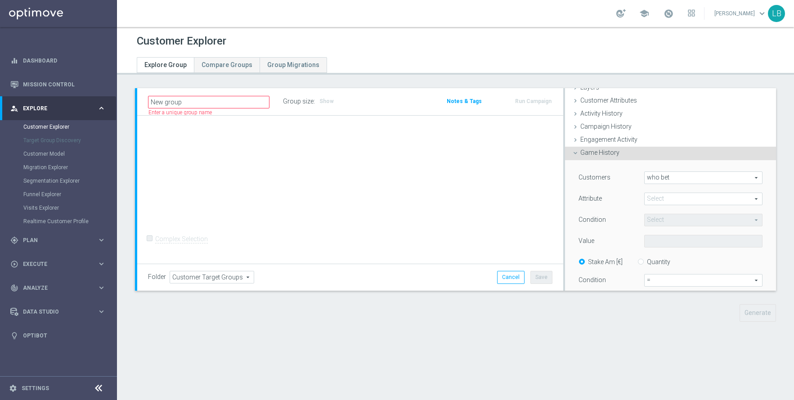
click at [757, 180] on span "who bet" at bounding box center [703, 178] width 117 height 12
click at [756, 200] on span at bounding box center [703, 199] width 117 height 12
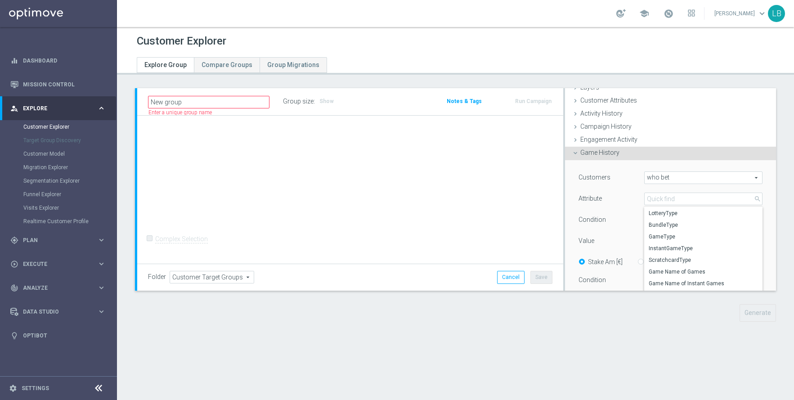
scroll to position [0, 0]
click at [624, 195] on div "Attribute" at bounding box center [605, 200] width 66 height 14
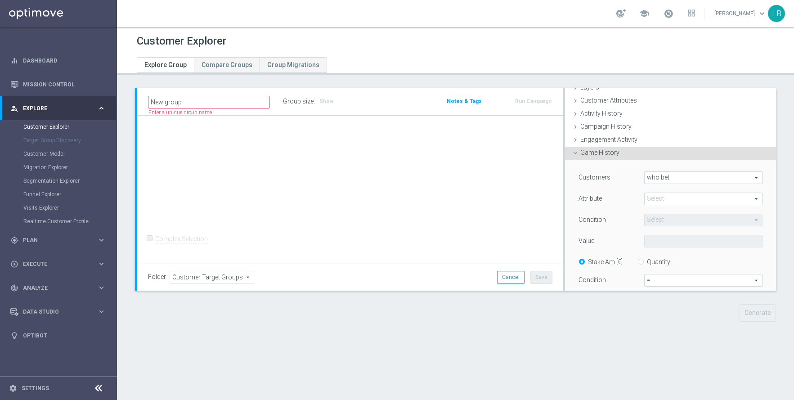
click at [673, 201] on span at bounding box center [703, 199] width 117 height 12
click at [671, 214] on span "Product" at bounding box center [703, 212] width 109 height 7
type input "Product"
type input "Equals"
click at [671, 220] on span "Equals" at bounding box center [703, 220] width 117 height 12
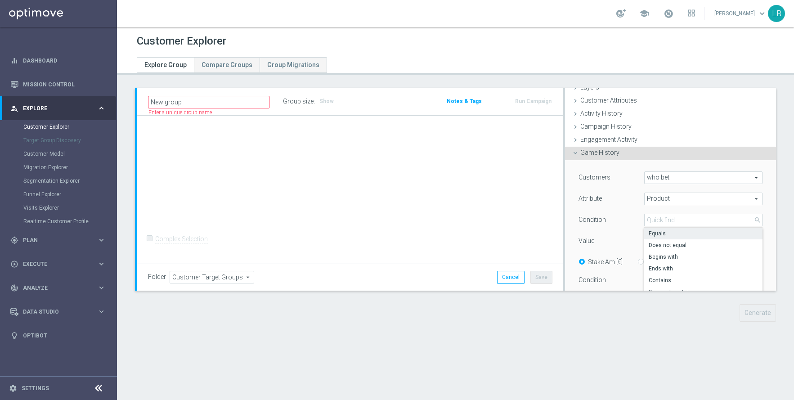
click at [615, 216] on div "Condition" at bounding box center [605, 221] width 66 height 14
click at [670, 236] on span at bounding box center [703, 241] width 117 height 12
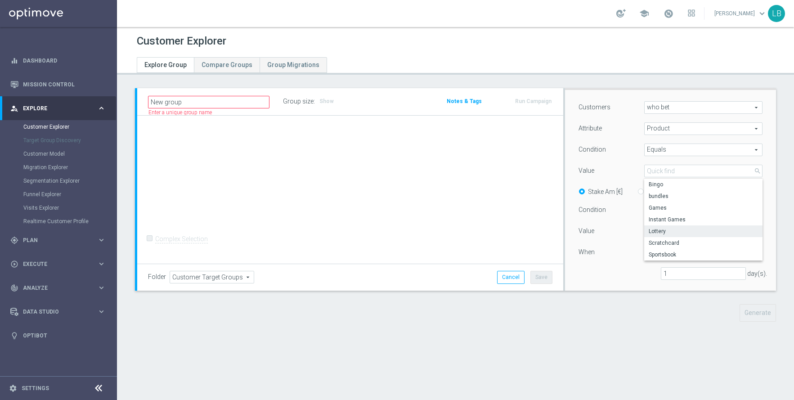
click at [670, 232] on span "Lottery" at bounding box center [703, 231] width 109 height 7
type input "Lottery"
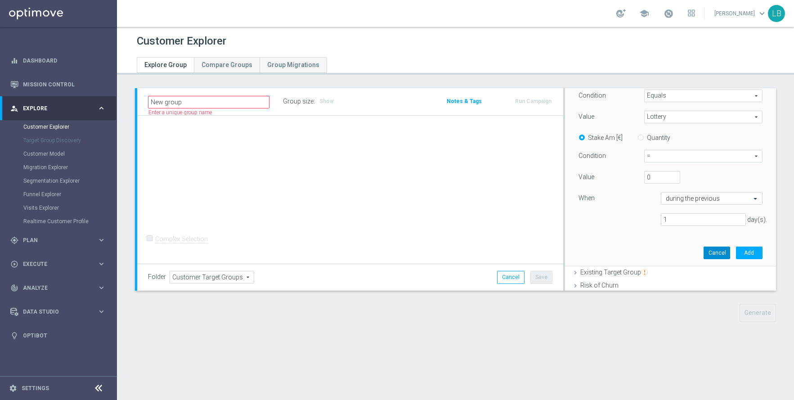
click at [714, 251] on button "Cancel" at bounding box center [717, 253] width 27 height 13
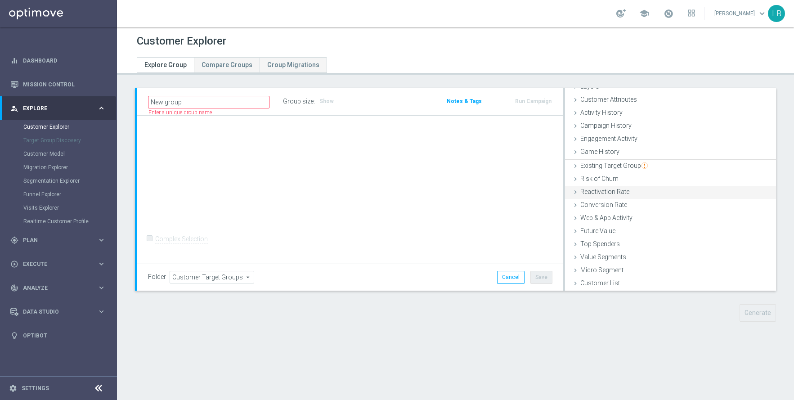
scroll to position [37, 0]
click at [609, 179] on span "Risk of Churn" at bounding box center [599, 178] width 38 height 7
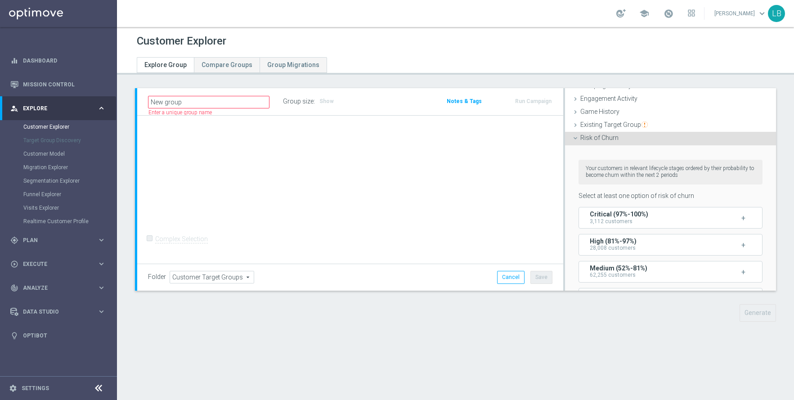
scroll to position [76, 0]
click at [575, 137] on icon at bounding box center [575, 139] width 7 height 7
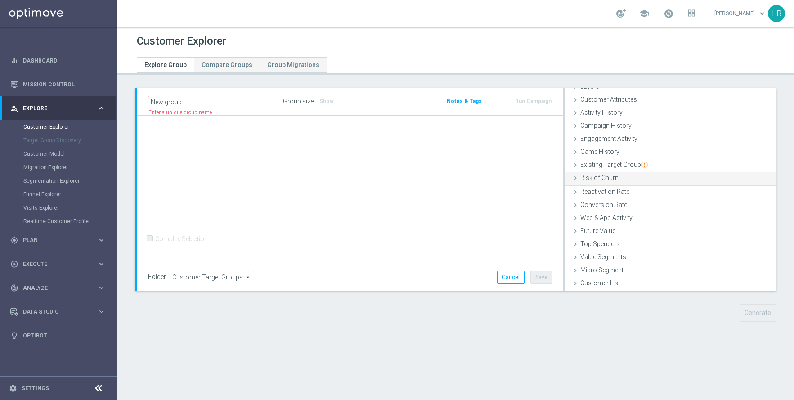
scroll to position [37, 0]
click at [619, 190] on span "Reactivation Rate" at bounding box center [604, 191] width 49 height 7
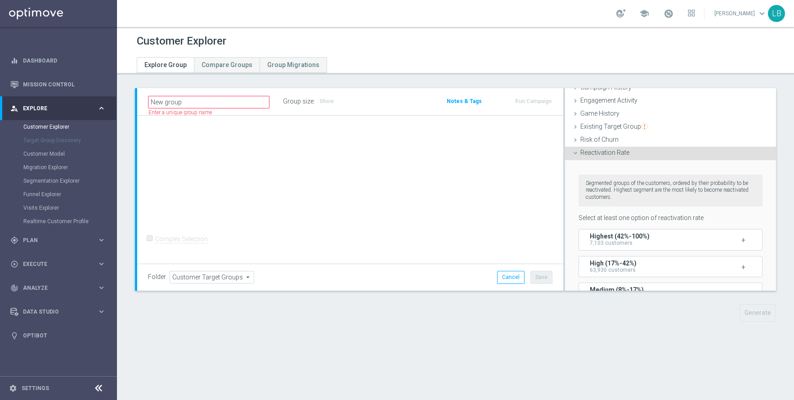
click at [570, 150] on div "Reactivation Rate done" at bounding box center [670, 153] width 211 height 13
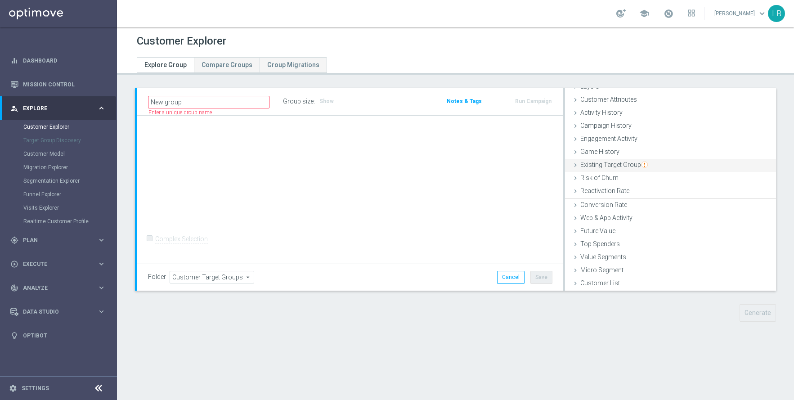
scroll to position [37, 0]
click at [576, 203] on icon at bounding box center [575, 205] width 7 height 7
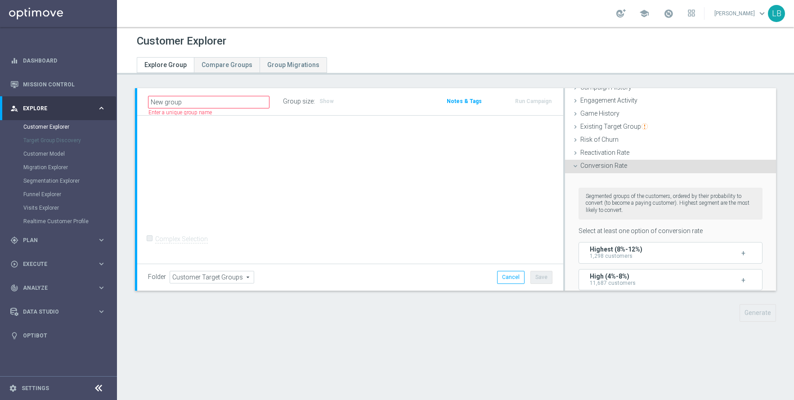
click at [575, 165] on icon at bounding box center [575, 165] width 7 height 7
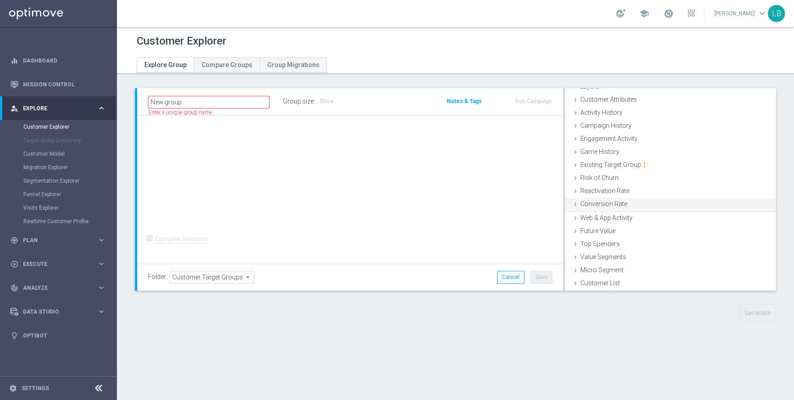
scroll to position [37, 0]
click at [580, 218] on div "Web & App Activity done" at bounding box center [670, 218] width 211 height 13
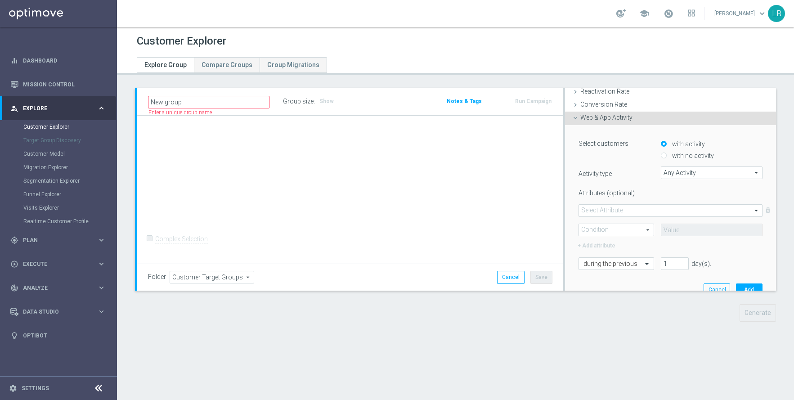
scroll to position [140, 0]
click at [641, 207] on span at bounding box center [670, 208] width 183 height 12
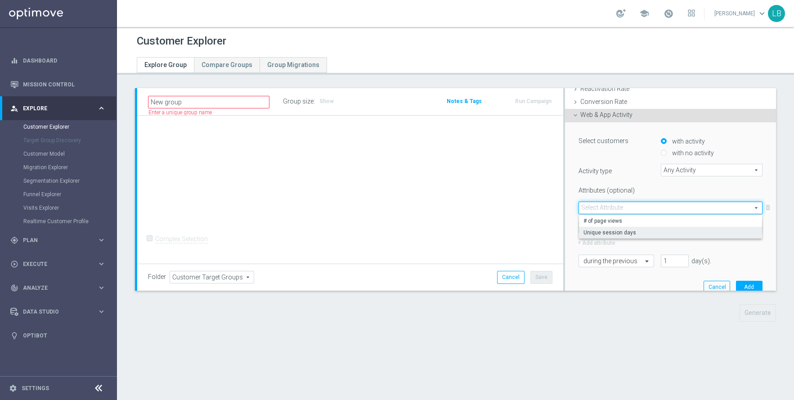
scroll to position [155, 0]
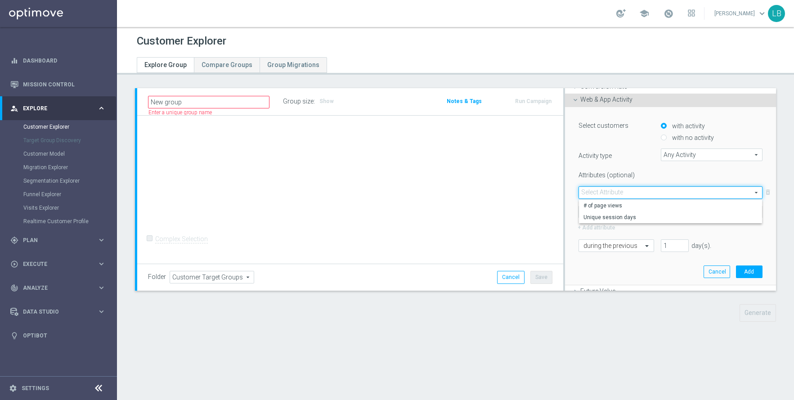
click at [593, 165] on div "Select customers with activity with no activity Activity type Any Activity Any …" at bounding box center [671, 185] width 184 height 134
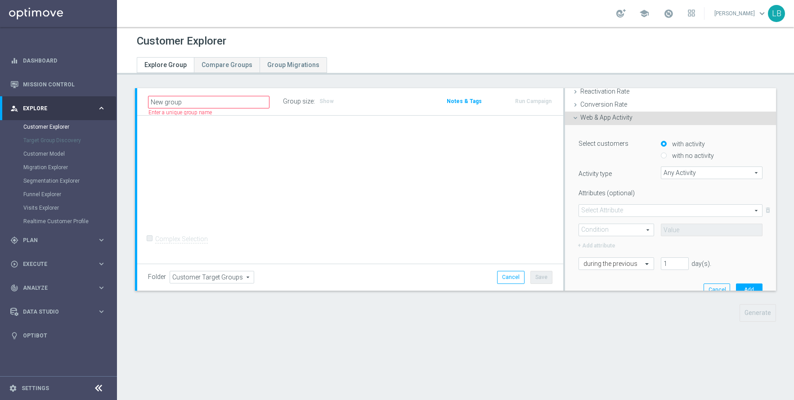
scroll to position [134, 0]
click at [577, 122] on icon at bounding box center [575, 120] width 7 height 7
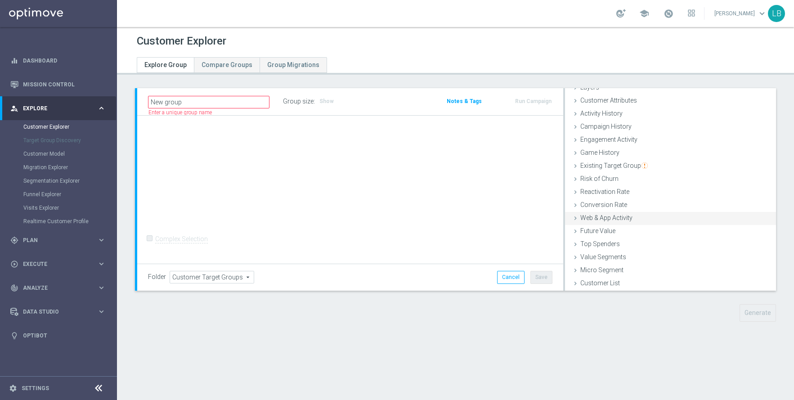
scroll to position [37, 0]
click at [577, 232] on icon at bounding box center [575, 231] width 7 height 7
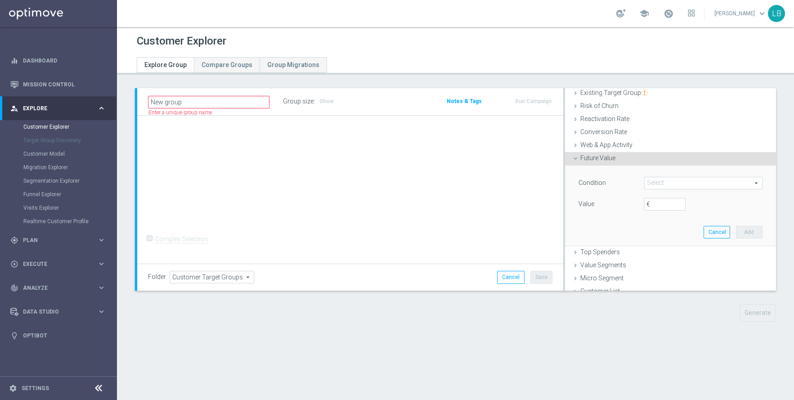
scroll to position [117, 0]
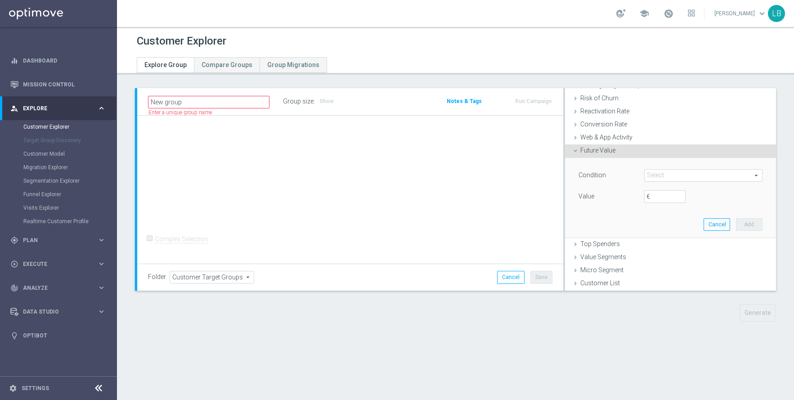
click at [656, 174] on span at bounding box center [703, 176] width 117 height 12
click at [595, 174] on lable "Condition" at bounding box center [592, 174] width 27 height 7
click at [578, 152] on icon at bounding box center [575, 150] width 7 height 7
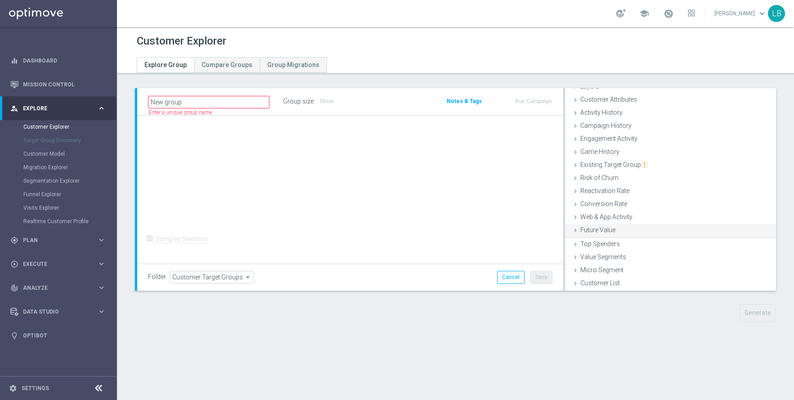
scroll to position [37, 0]
click at [577, 245] on icon at bounding box center [575, 244] width 7 height 7
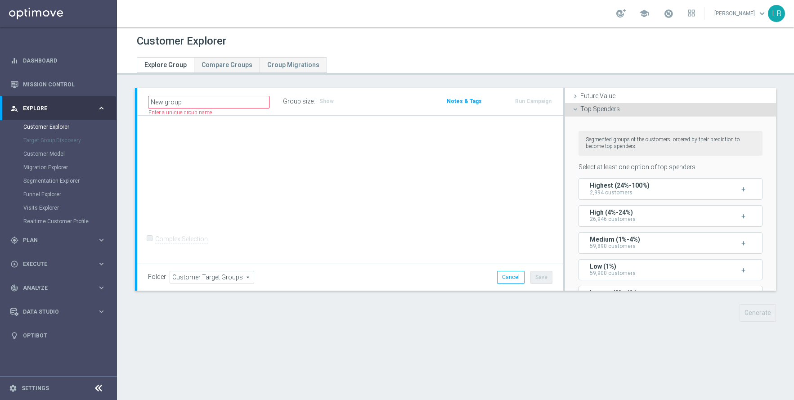
scroll to position [165, 0]
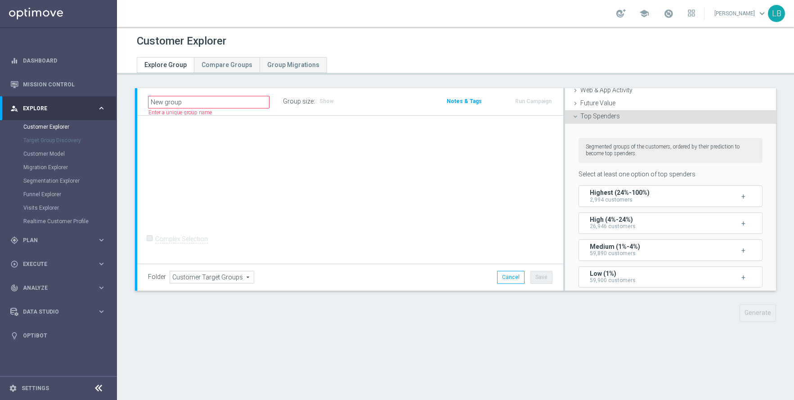
click at [577, 118] on icon at bounding box center [575, 116] width 7 height 7
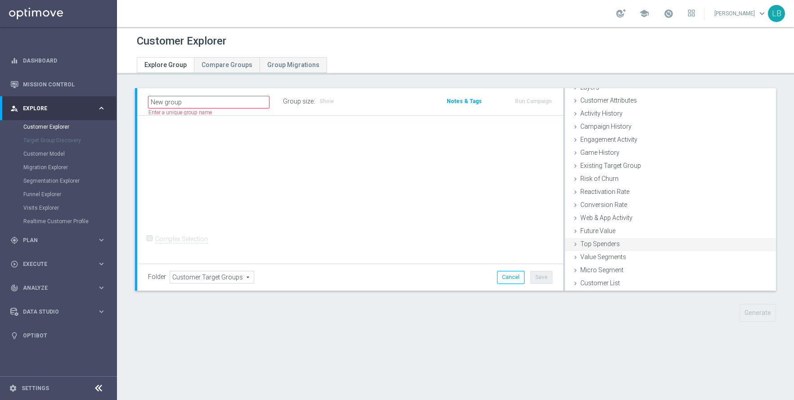
scroll to position [37, 0]
click at [577, 258] on icon at bounding box center [575, 257] width 7 height 7
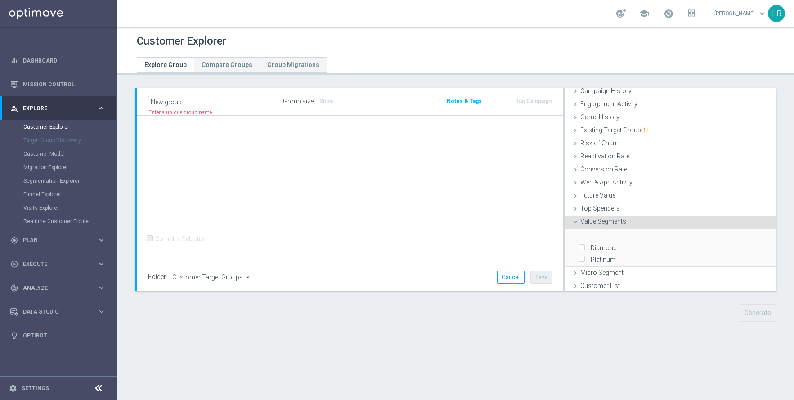
scroll to position [165, 0]
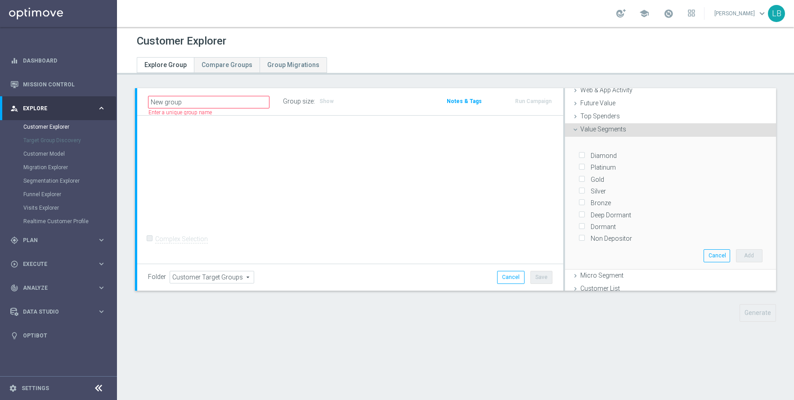
click at [576, 131] on icon at bounding box center [575, 129] width 7 height 7
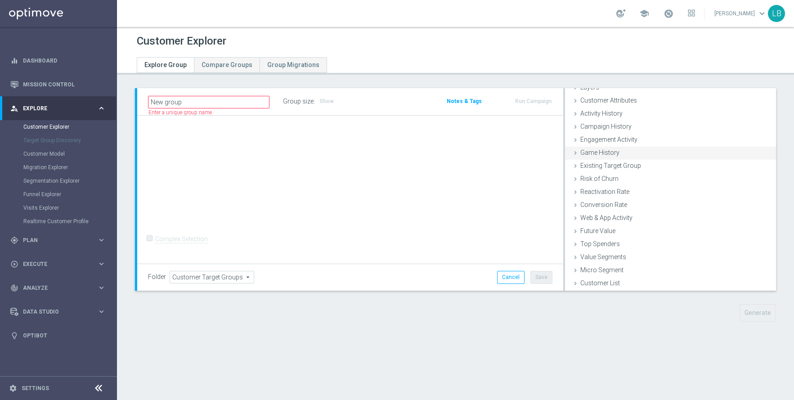
scroll to position [37, 0]
click at [575, 271] on icon at bounding box center [575, 270] width 7 height 7
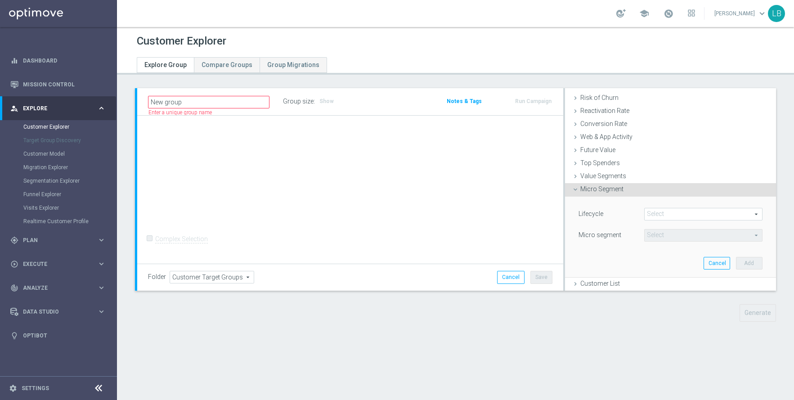
scroll to position [117, 0]
click at [674, 212] on span at bounding box center [703, 215] width 117 height 12
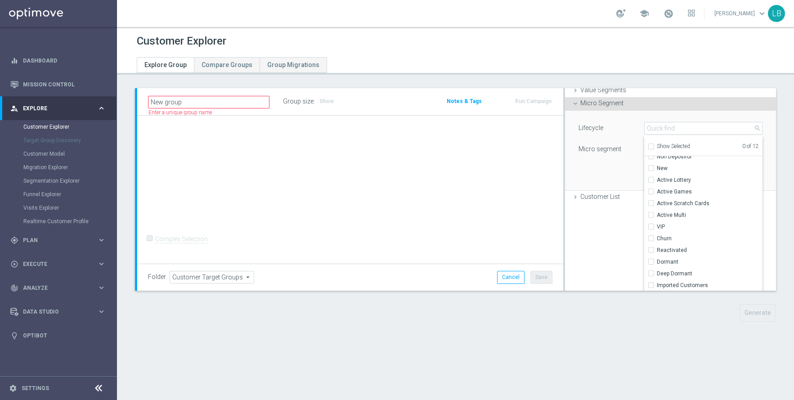
scroll to position [0, 0]
click at [605, 173] on div "Lifecycle Select arrow_drop_down search Show Selected 0 of 12 (All) Non Deposit…" at bounding box center [671, 151] width 198 height 80
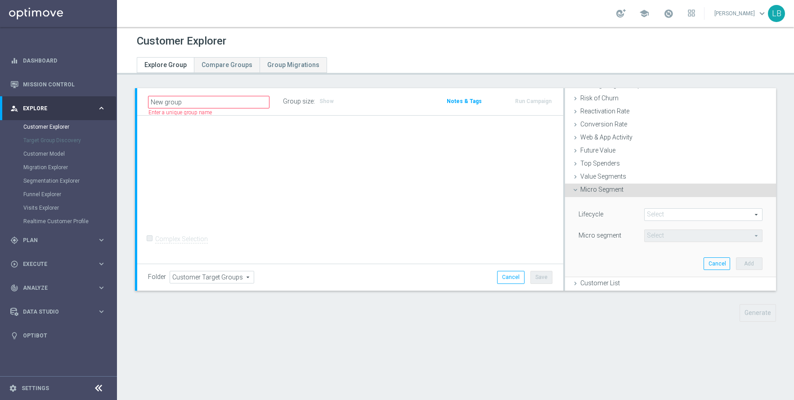
click at [575, 192] on icon at bounding box center [575, 189] width 7 height 7
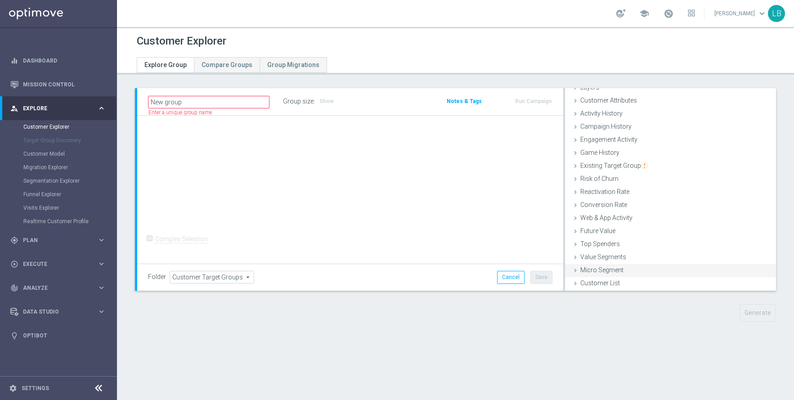
scroll to position [37, 0]
click at [576, 284] on icon at bounding box center [575, 283] width 7 height 7
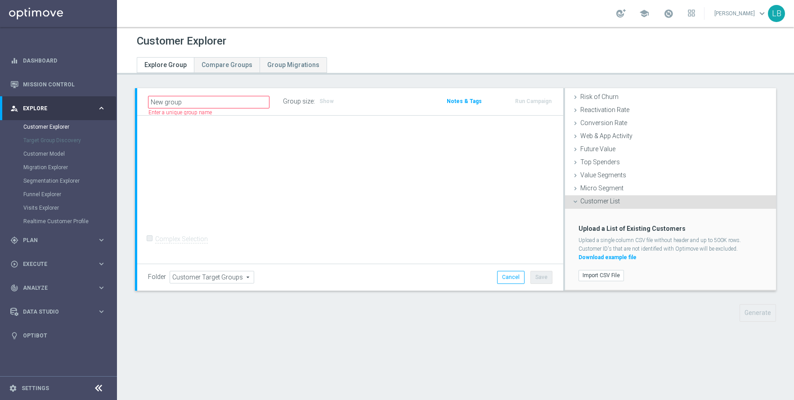
click at [576, 203] on icon at bounding box center [575, 201] width 7 height 7
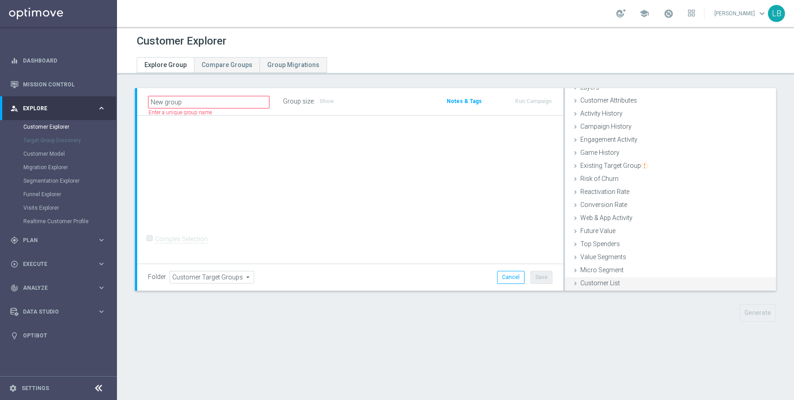
scroll to position [0, 0]
click at [42, 126] on link "Customer Explorer" at bounding box center [58, 126] width 70 height 7
click at [48, 152] on link "Customer Model" at bounding box center [58, 153] width 70 height 7
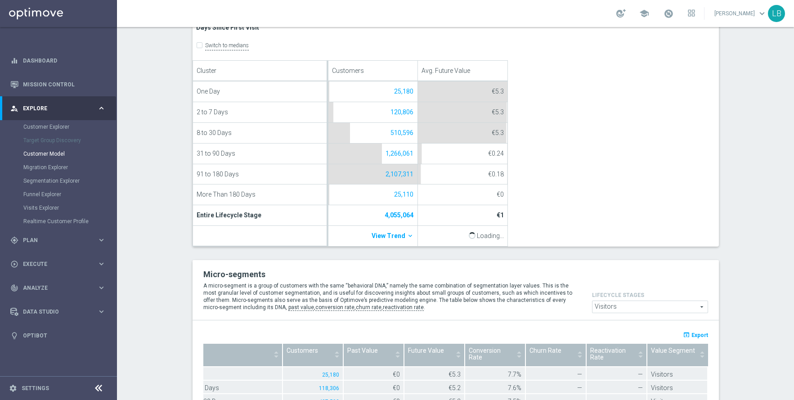
scroll to position [633, 0]
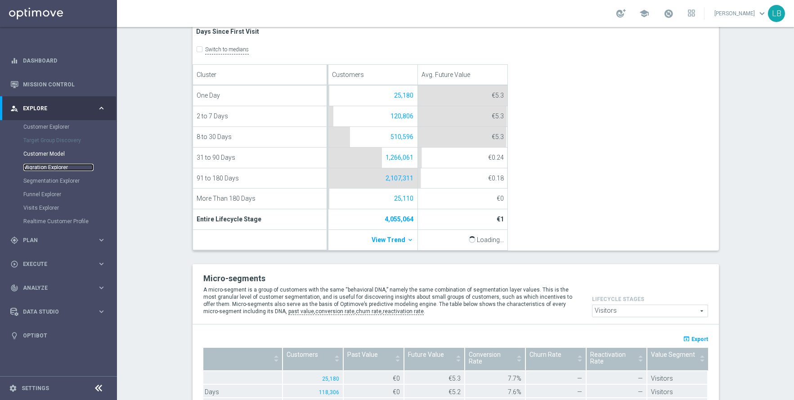
click at [56, 170] on link "Migration Explorer" at bounding box center [58, 167] width 70 height 7
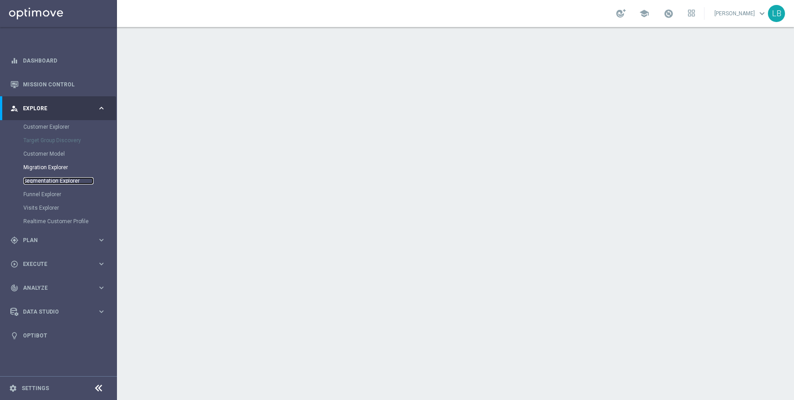
click at [48, 180] on link "Segmentation Explorer" at bounding box center [58, 180] width 70 height 7
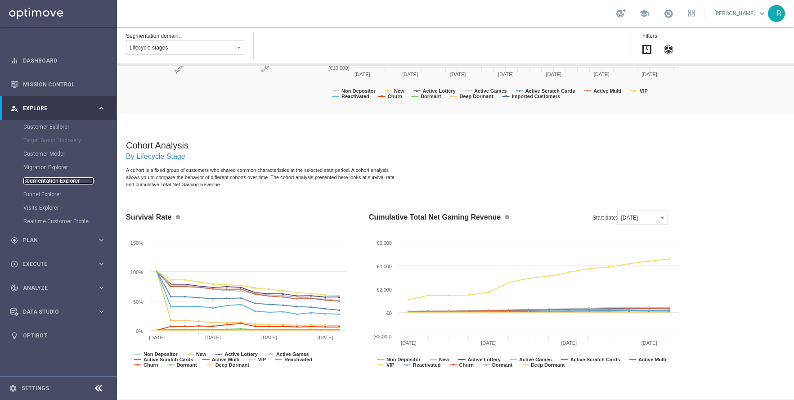
scroll to position [840, 0]
click at [41, 194] on link "Funnel Explorer" at bounding box center [58, 194] width 70 height 7
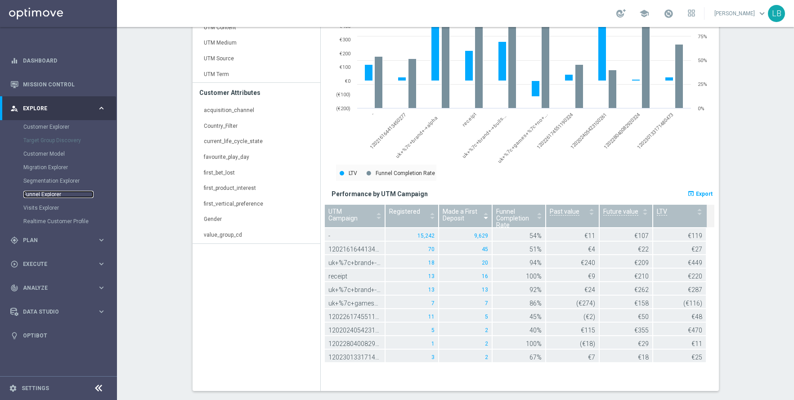
scroll to position [481, 0]
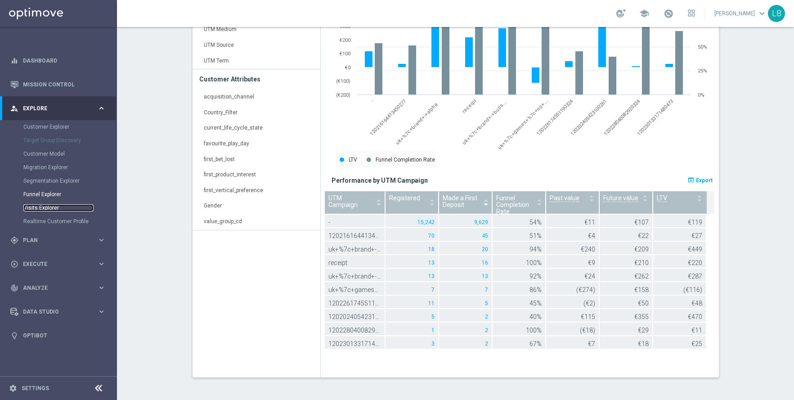
click at [43, 205] on link "Visits Explorer" at bounding box center [58, 207] width 70 height 7
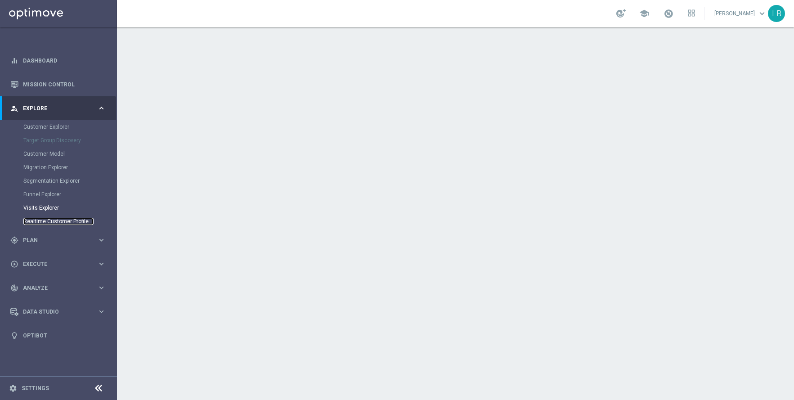
click at [49, 218] on link "Realtime Customer Profile" at bounding box center [58, 221] width 70 height 7
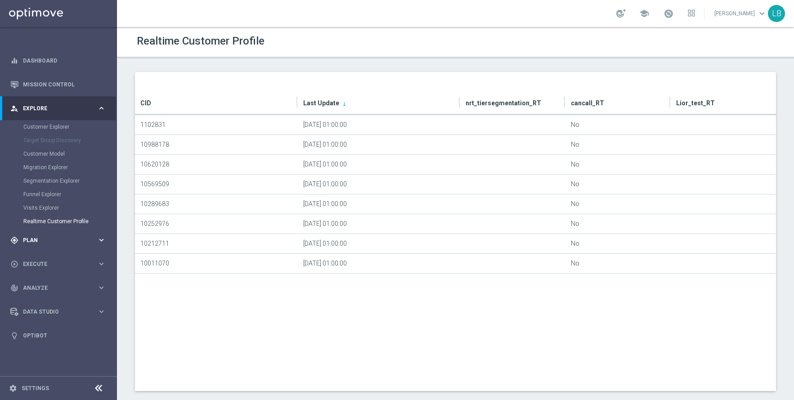
click at [44, 238] on span "Plan" at bounding box center [60, 240] width 74 height 5
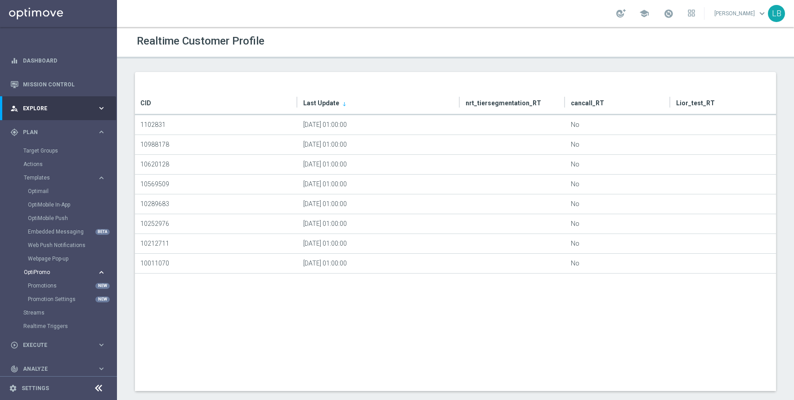
click at [44, 273] on span "OptiPromo" at bounding box center [56, 272] width 64 height 5
click at [35, 165] on link "Actions" at bounding box center [58, 164] width 70 height 7
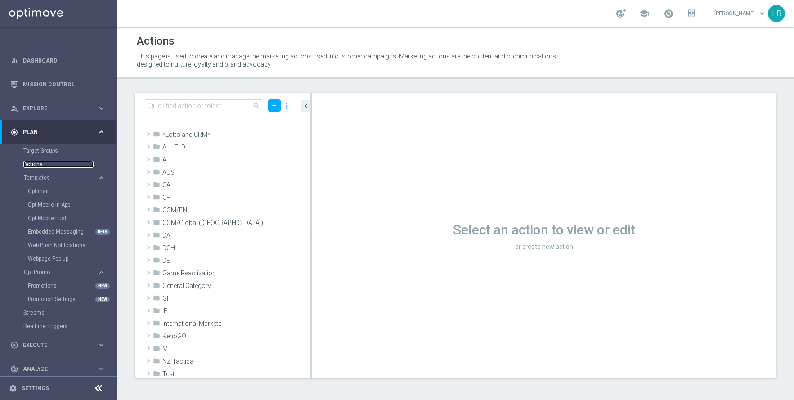
scroll to position [54, 0]
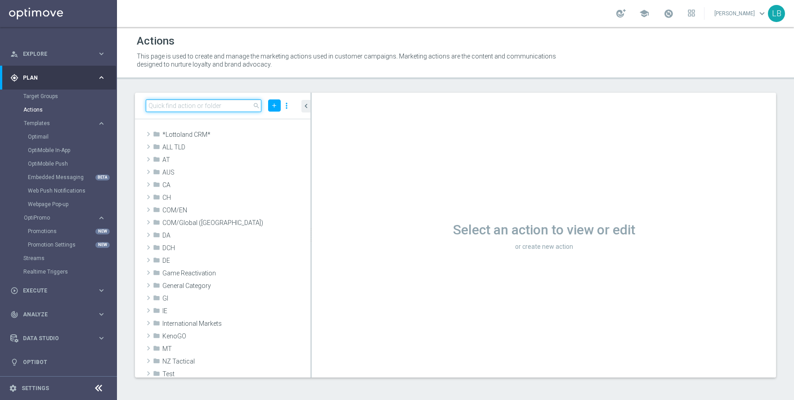
click at [219, 106] on input at bounding box center [204, 105] width 116 height 13
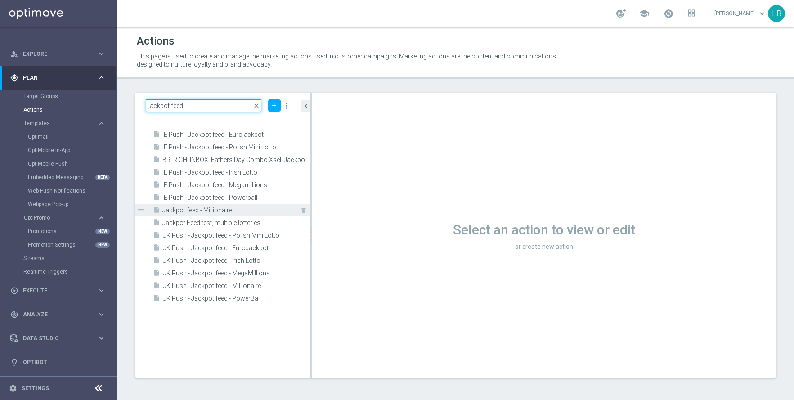
type input "jackpot feed"
click at [191, 210] on span "Jackpot feed - Millionaire" at bounding box center [226, 211] width 128 height 8
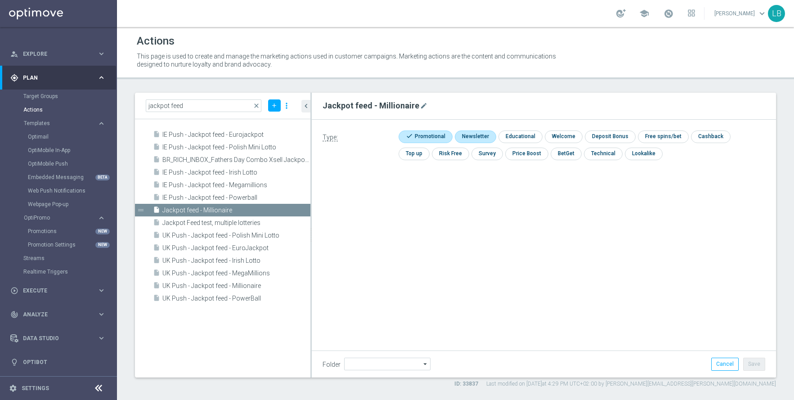
click at [478, 139] on input "checkbox" at bounding box center [474, 136] width 39 height 12
click at [477, 138] on input "checkbox" at bounding box center [479, 136] width 48 height 12
checkbox input "false"
click at [729, 368] on button "Cancel" at bounding box center [724, 364] width 27 height 13
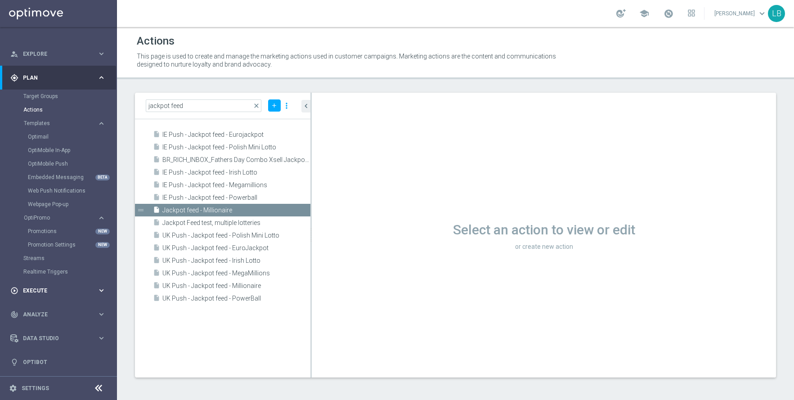
click at [47, 288] on span "Execute" at bounding box center [60, 290] width 74 height 5
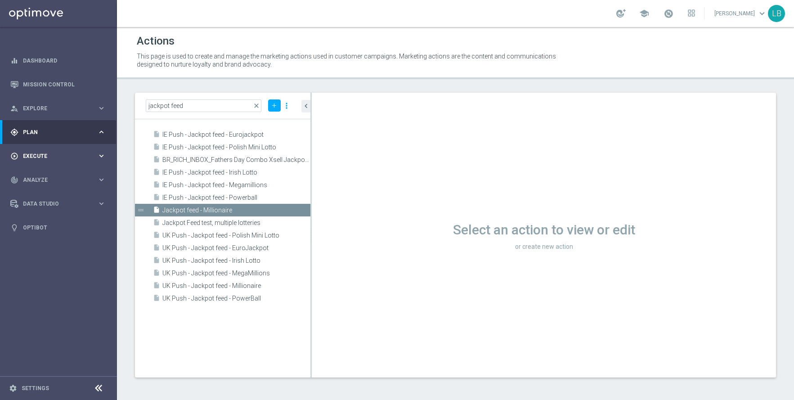
scroll to position [0, 0]
click at [45, 175] on link "Campaign Builder" at bounding box center [58, 174] width 70 height 7
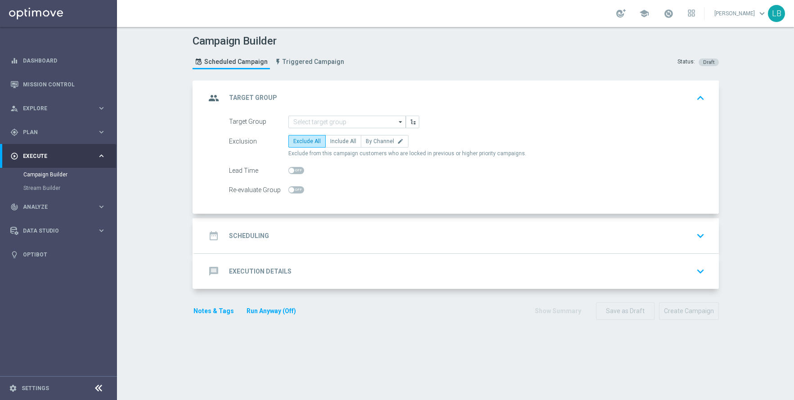
click at [300, 246] on div "date_range Scheduling keyboard_arrow_down" at bounding box center [457, 235] width 524 height 35
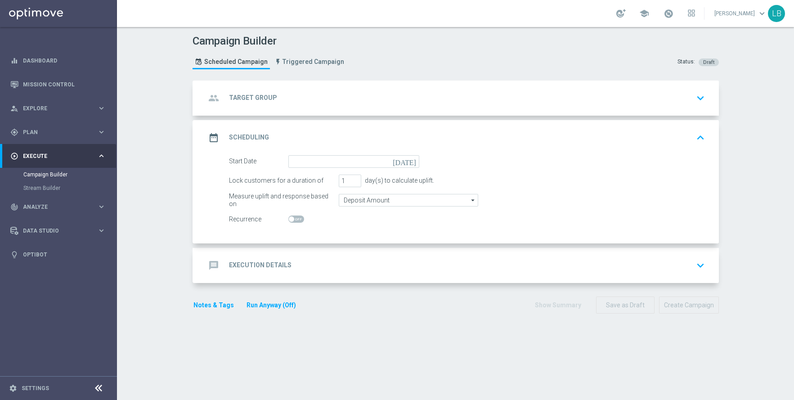
click at [324, 266] on div "message Execution Details keyboard_arrow_down" at bounding box center [457, 265] width 503 height 17
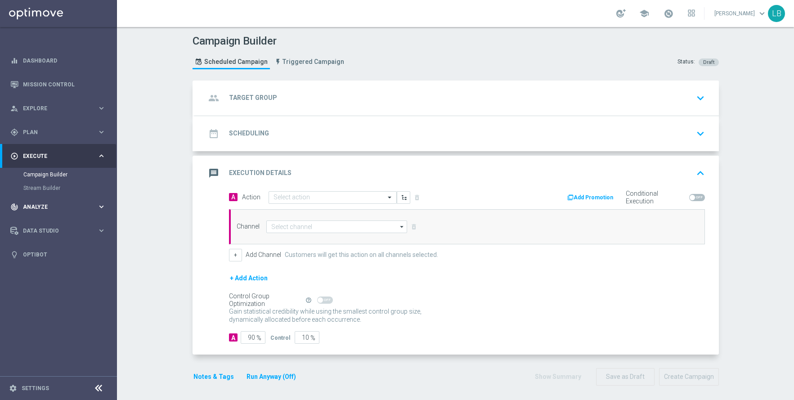
click at [39, 204] on span "Analyze" at bounding box center [60, 206] width 74 height 5
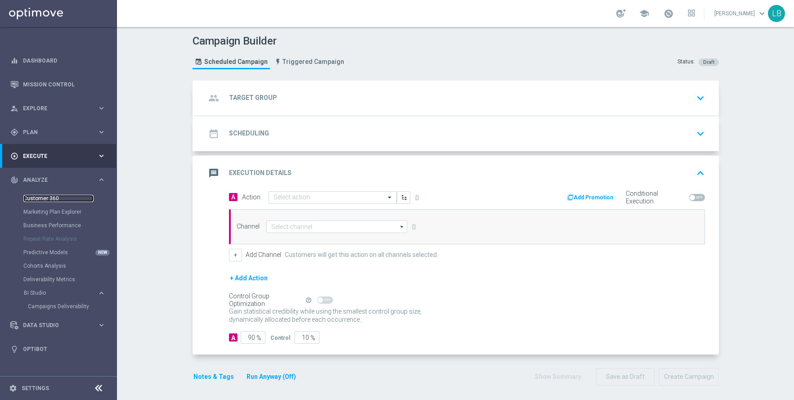
click at [42, 201] on link "Customer 360" at bounding box center [58, 198] width 70 height 7
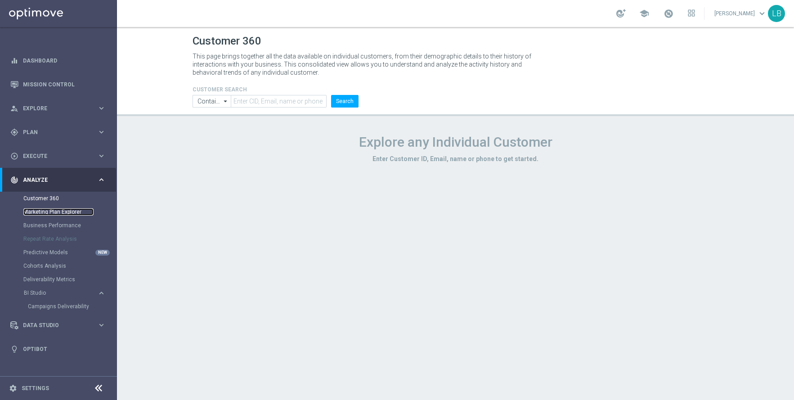
click at [51, 211] on link "Marketing Plan Explorer" at bounding box center [58, 211] width 70 height 7
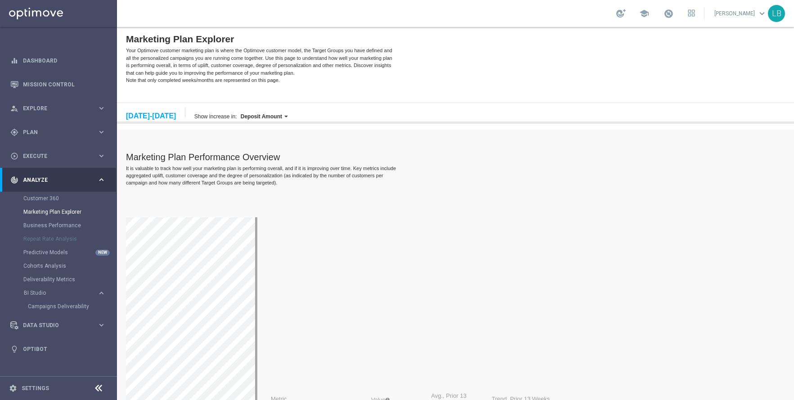
click at [286, 116] on span at bounding box center [286, 117] width 4 height 2
click at [303, 87] on div "Marketing Plan Explorer Your Optimove customer marketing plan is where the Opti…" at bounding box center [261, 61] width 270 height 55
click at [43, 323] on span "Data Studio" at bounding box center [60, 325] width 74 height 5
click at [36, 263] on link "Data Ingestion" at bounding box center [58, 262] width 70 height 7
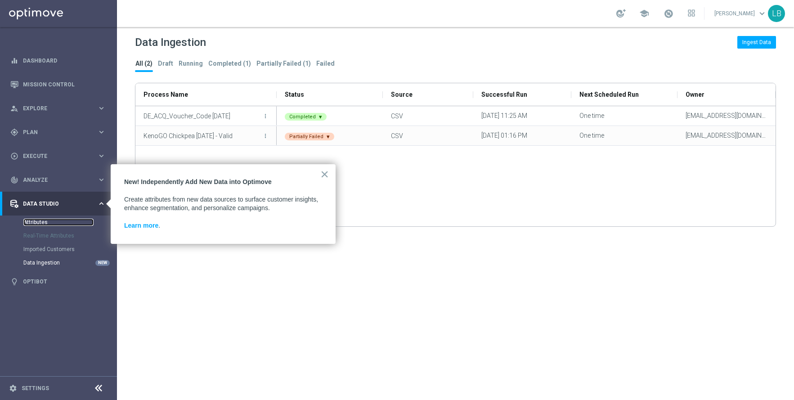
click at [36, 221] on link "Attributes" at bounding box center [58, 222] width 70 height 7
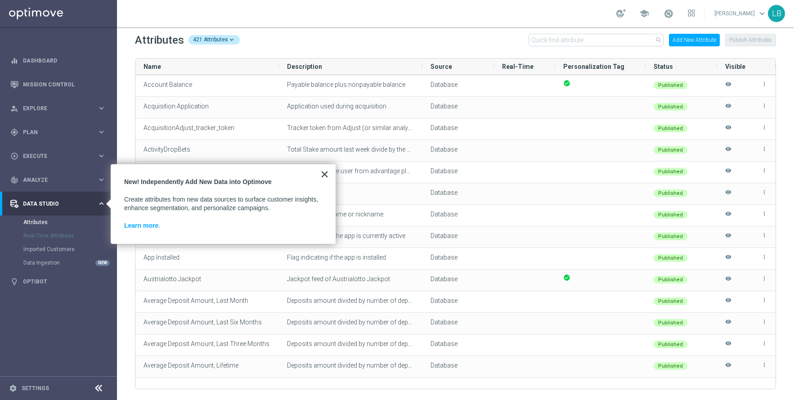
click at [325, 177] on button "×" at bounding box center [324, 174] width 9 height 14
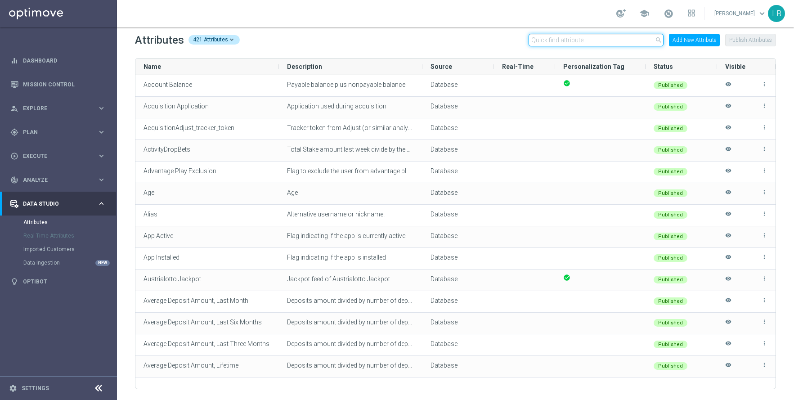
click at [586, 41] on input "text" at bounding box center [596, 40] width 135 height 13
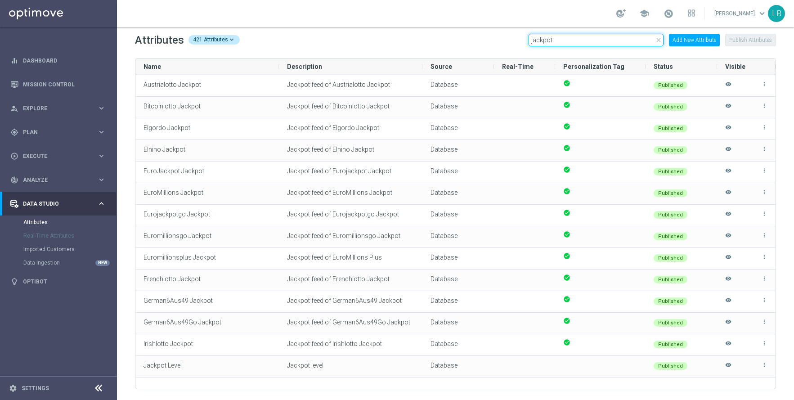
type input "jackpot"
click at [58, 109] on span "Explore" at bounding box center [60, 108] width 74 height 5
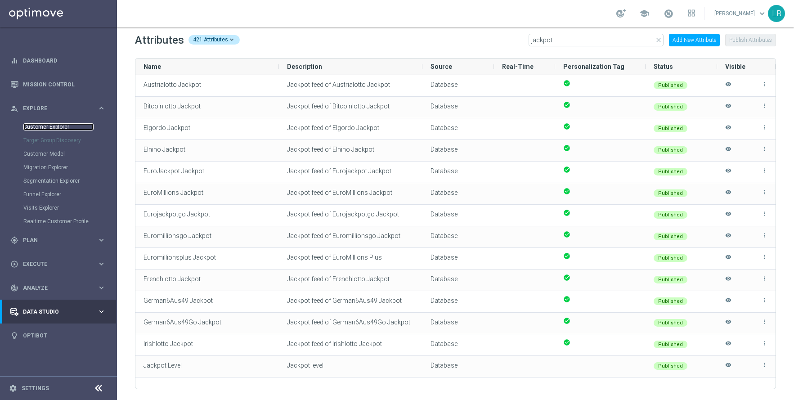
click at [64, 125] on link "Customer Explorer" at bounding box center [58, 126] width 70 height 7
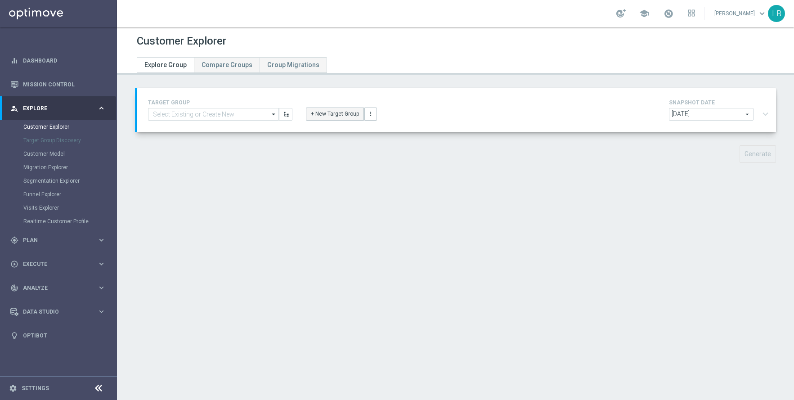
click at [338, 117] on button "+ New Target Group" at bounding box center [335, 114] width 58 height 13
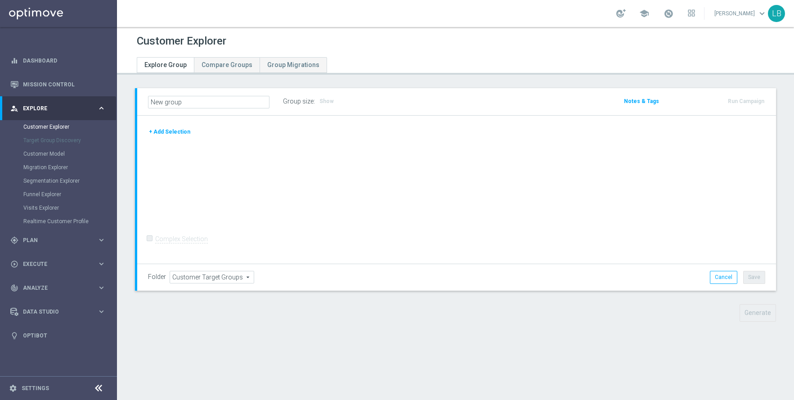
click at [184, 126] on div "+ Add Selection Complex Selection Invalid Expression" at bounding box center [456, 190] width 639 height 148
click at [183, 127] on button "+ Add Selection" at bounding box center [169, 132] width 43 height 10
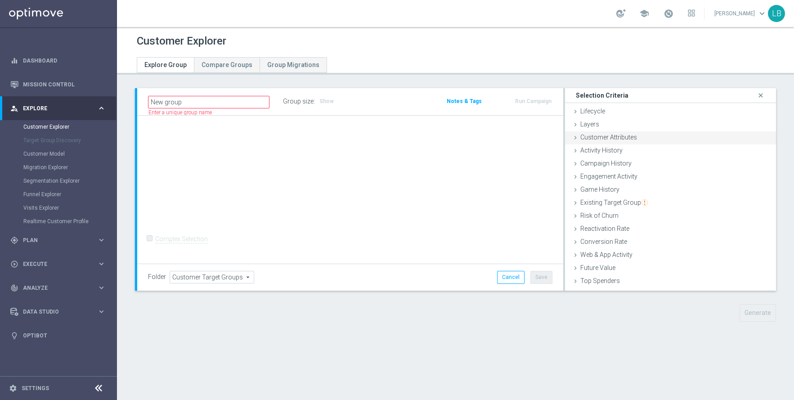
click at [575, 139] on icon at bounding box center [575, 137] width 7 height 7
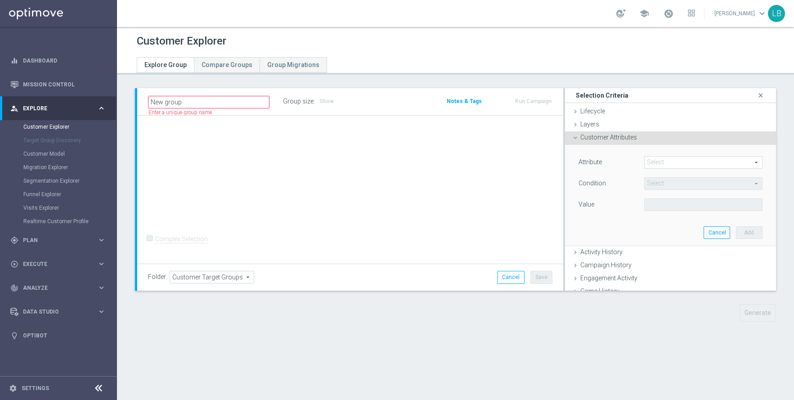
click at [700, 162] on span at bounding box center [703, 163] width 117 height 12
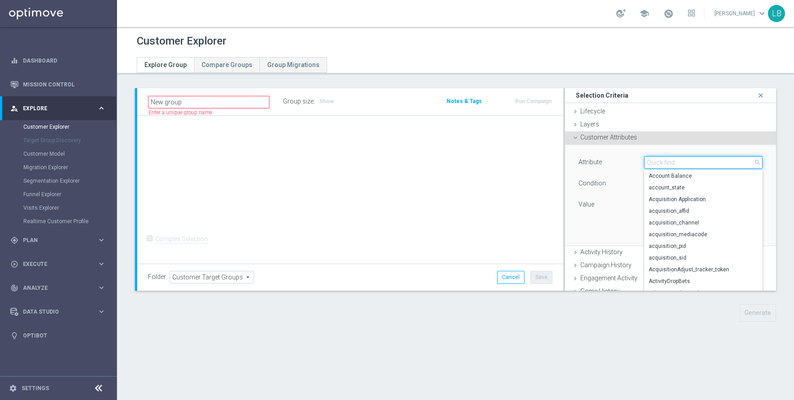
click at [700, 162] on input "search" at bounding box center [703, 162] width 118 height 13
type input "jackpot"
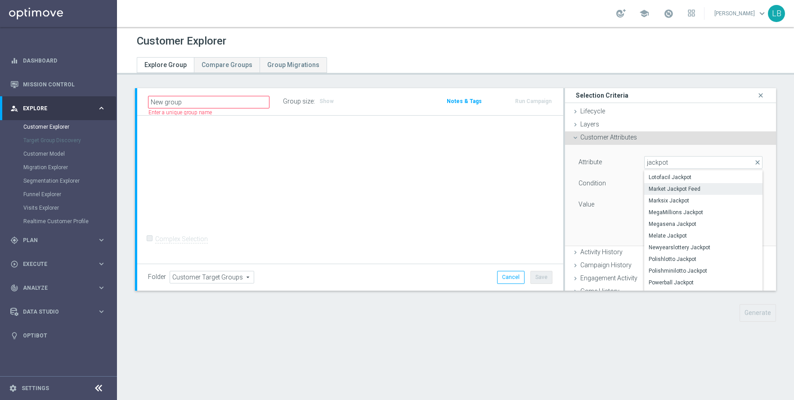
click at [685, 190] on span "Market Jackpot Feed" at bounding box center [703, 188] width 109 height 7
type input "Market Jackpot Feed"
type input "Equals"
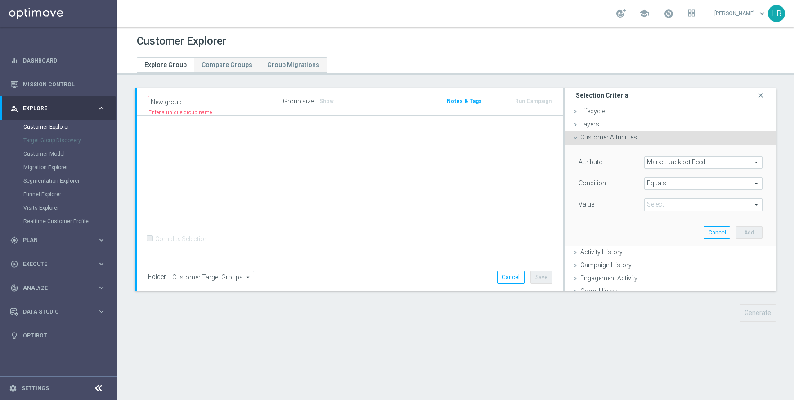
click at [700, 201] on span at bounding box center [703, 205] width 117 height 12
